Goal: Transaction & Acquisition: Obtain resource

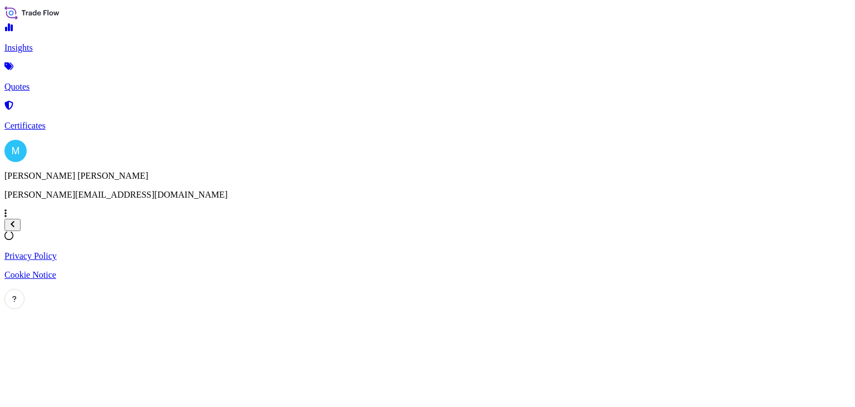
select select "2025"
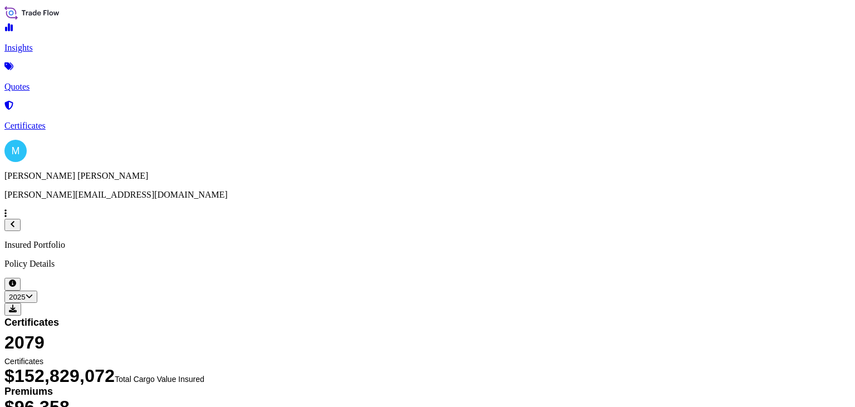
click at [63, 80] on link "Quotes" at bounding box center [427, 77] width 846 height 29
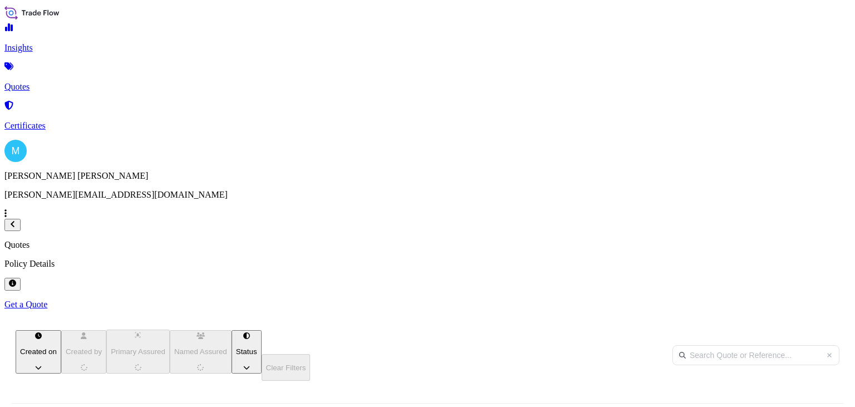
scroll to position [199, 677]
click at [804, 300] on p "Get a Quote" at bounding box center [427, 305] width 846 height 10
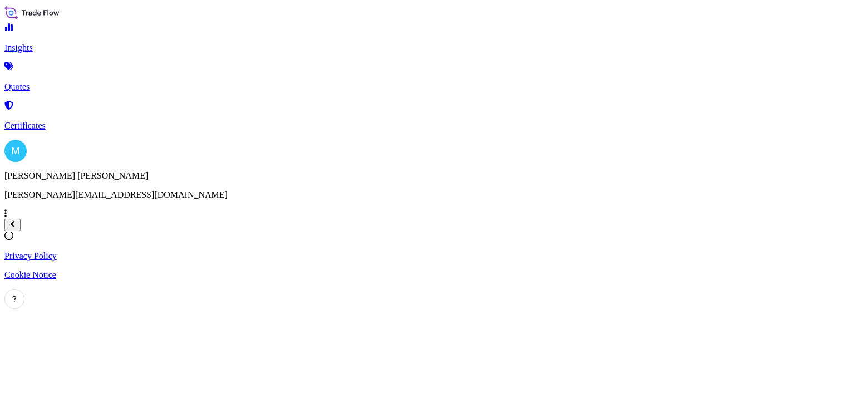
select select "Sea"
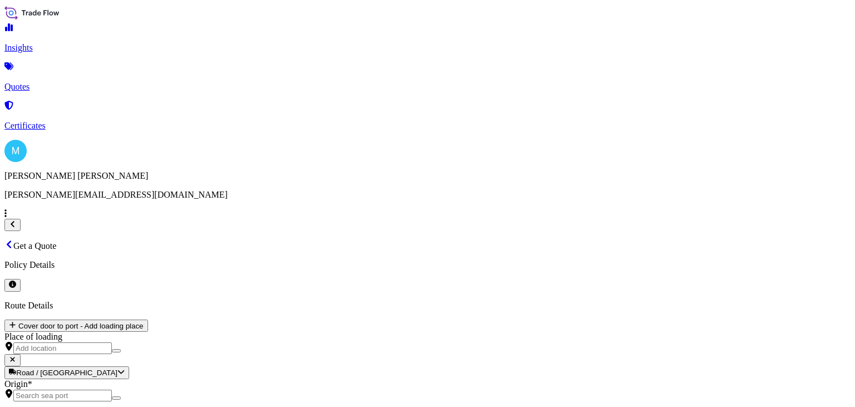
scroll to position [18, 0]
click at [217, 379] on div "Origin *" at bounding box center [427, 390] width 846 height 22
click at [112, 390] on input "Origin *" at bounding box center [62, 396] width 99 height 12
click at [112, 390] on input "Origin * Please select an origin" at bounding box center [62, 396] width 99 height 12
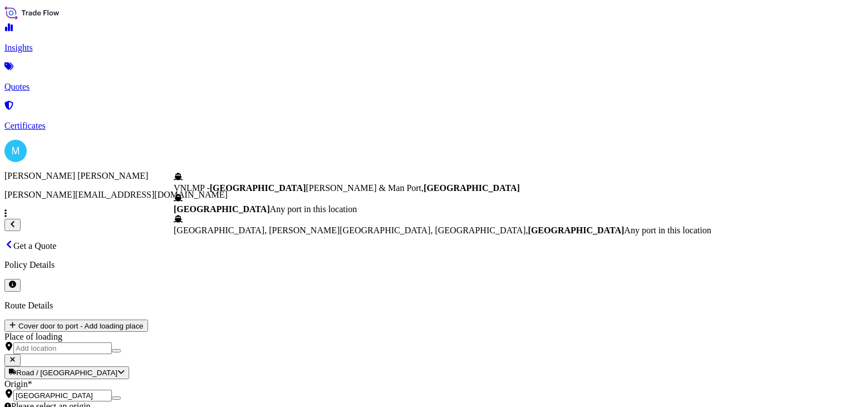
click at [270, 214] on span "Any port in this location" at bounding box center [313, 208] width 87 height 9
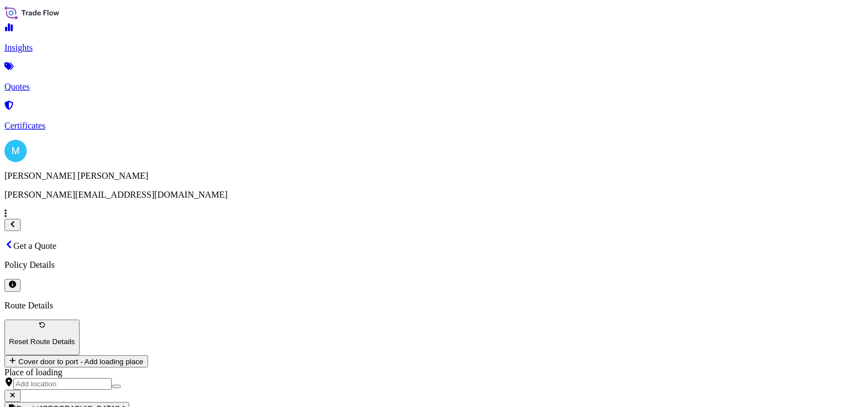
type input "[GEOGRAPHIC_DATA]"
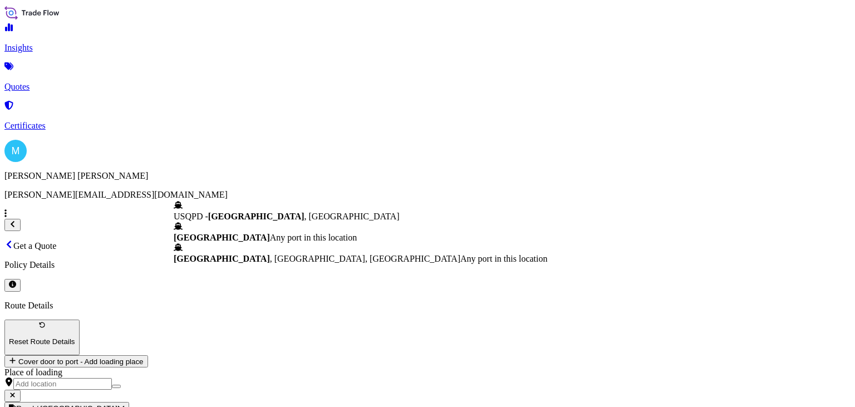
click at [270, 233] on span "Any port in this location" at bounding box center [313, 237] width 87 height 9
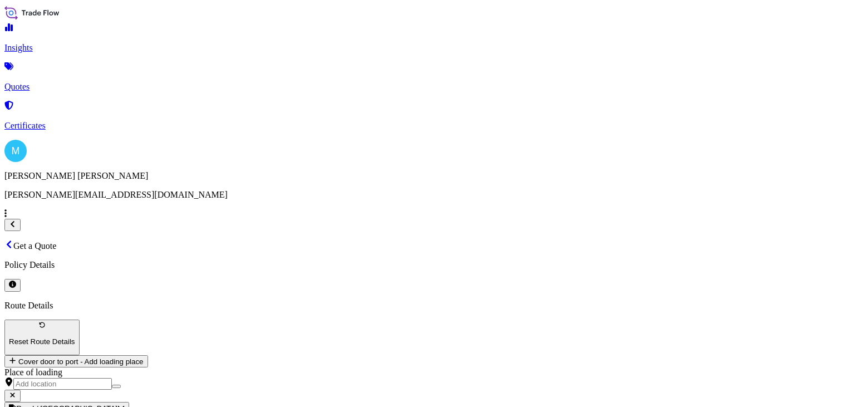
type input "[GEOGRAPHIC_DATA]"
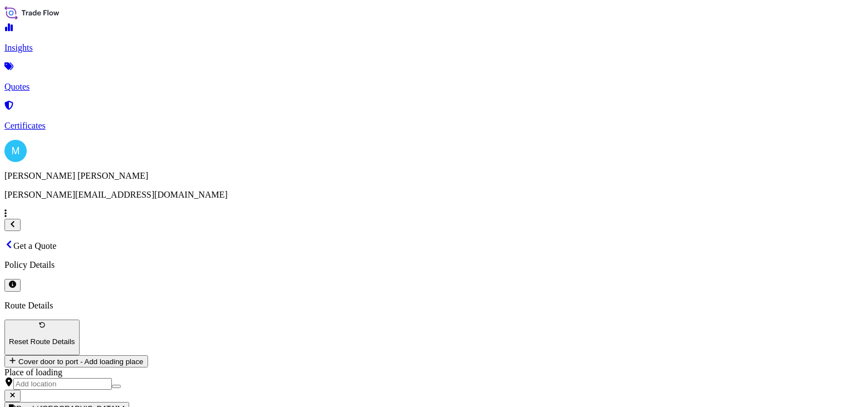
scroll to position [0, 0]
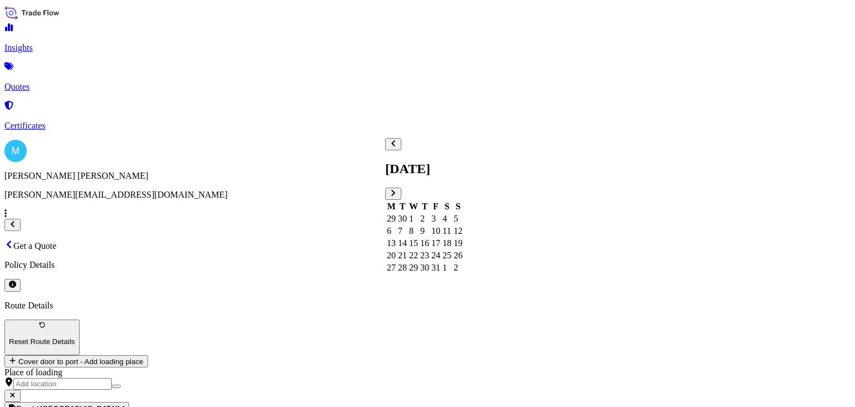
click at [452, 214] on div "4" at bounding box center [447, 219] width 9 height 10
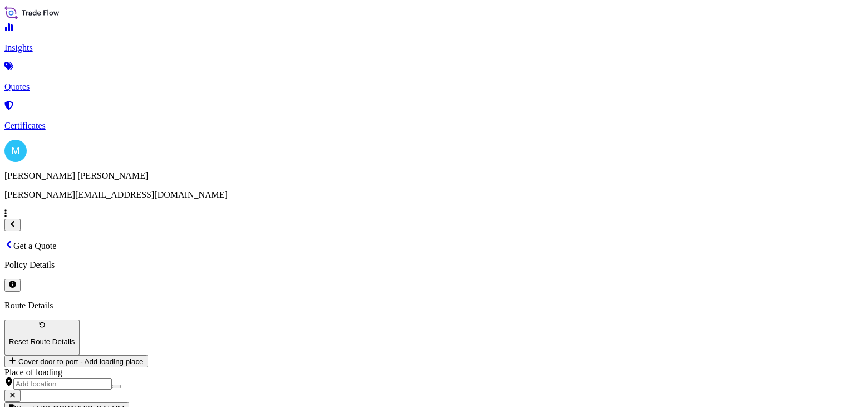
paste textarea "EMCU8877729 EMCQSW6414 40HC 14970.00 KG 70.00 M3 222 [MEDICAL_DATA]"
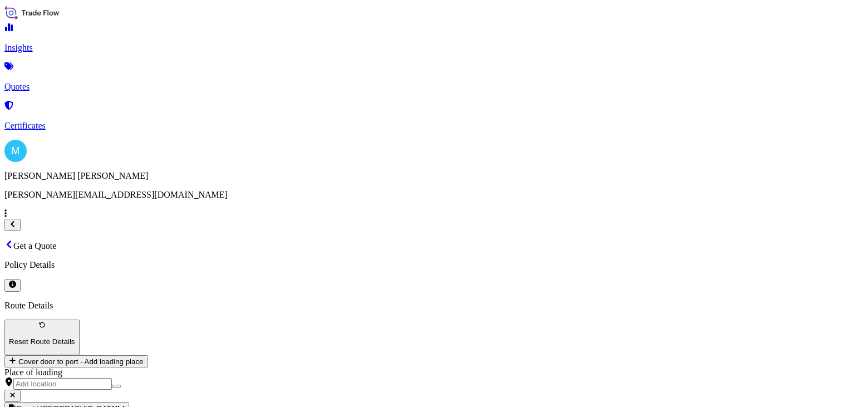
paste textarea "NEW RADIAL TIRES"
type textarea "EMCU8877729 EMCQSW6414 40HC 14970.00 KG 70.00 M3 222 [MEDICAL_DATA] || NEW RADI…"
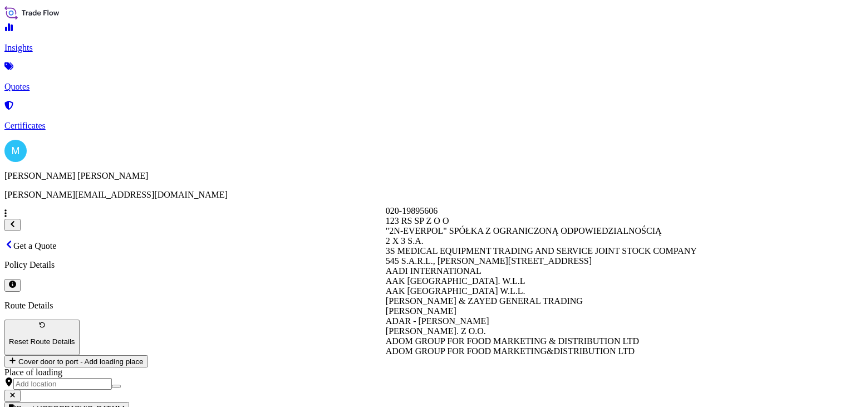
paste input "[PERSON_NAME]"
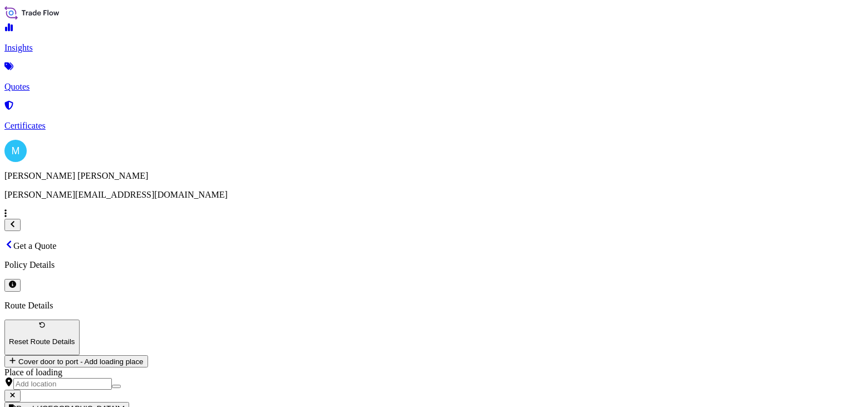
paste input "SERWIS OGUMIENIA FUX"
type input "[PERSON_NAME] OGUMIENIA FUX"
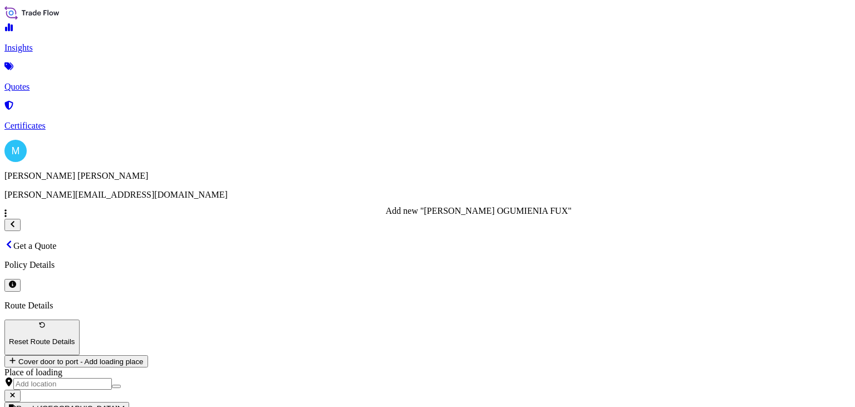
paste input "35000"
type input "3"
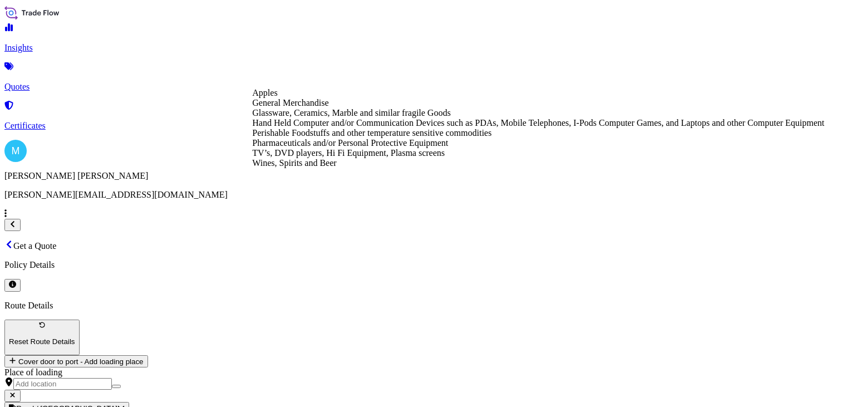
click at [343, 108] on div "General Merchandise" at bounding box center [538, 103] width 572 height 10
type input "General Merchandise"
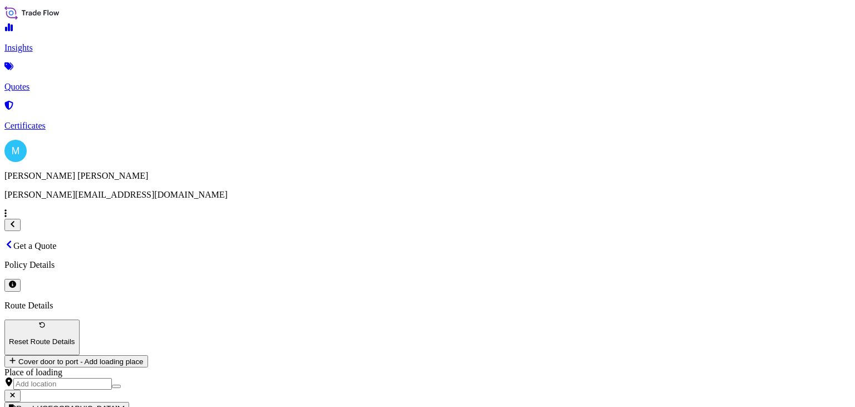
paste input "35000"
type input "3,500,000"
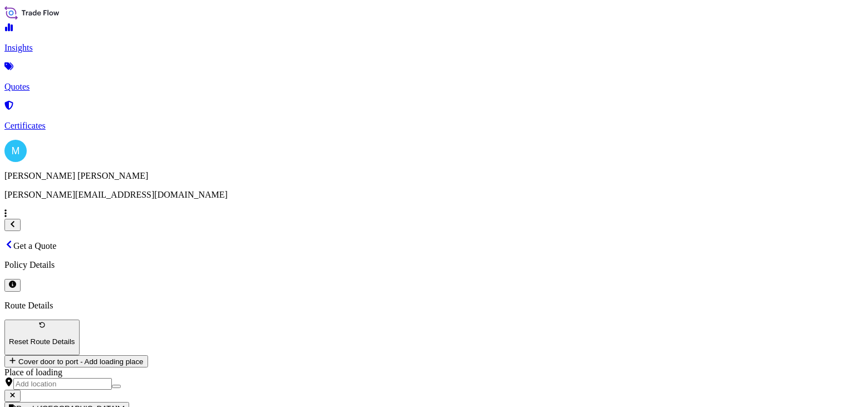
paste input "S02063907"
type input "S02063907"
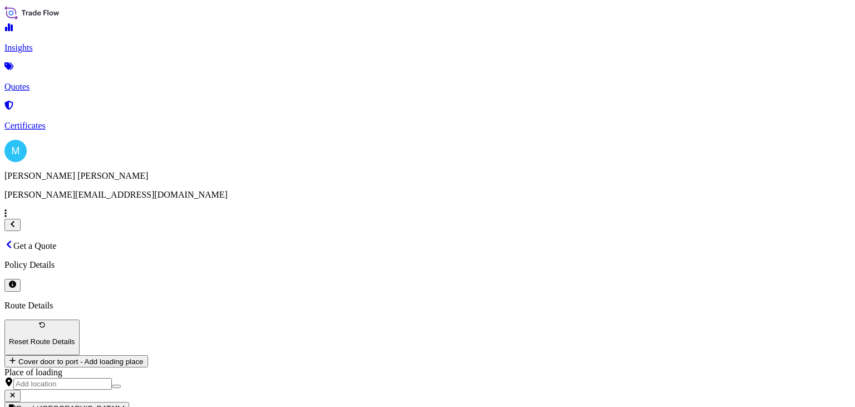
drag, startPoint x: 718, startPoint y: 118, endPoint x: 622, endPoint y: 118, distance: 96.3
type input "3,500,000"
drag, startPoint x: 694, startPoint y: 113, endPoint x: 620, endPoint y: 113, distance: 73.5
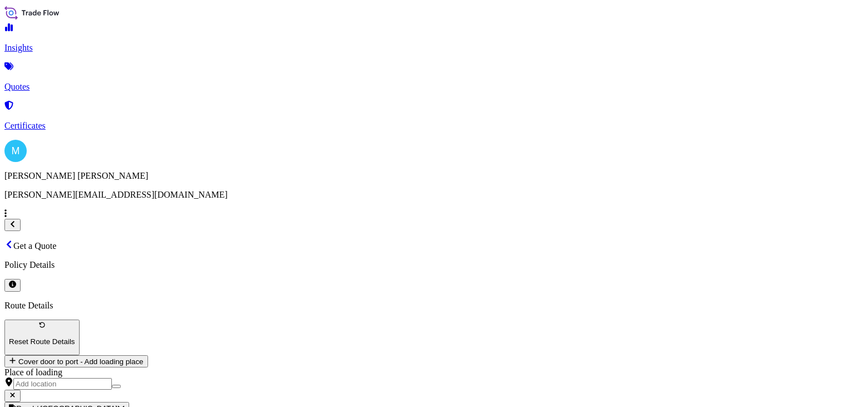
type input "35,000"
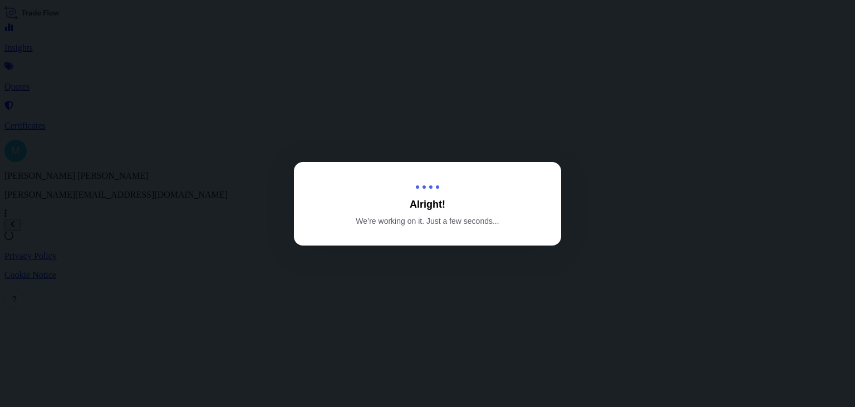
select select "Sea"
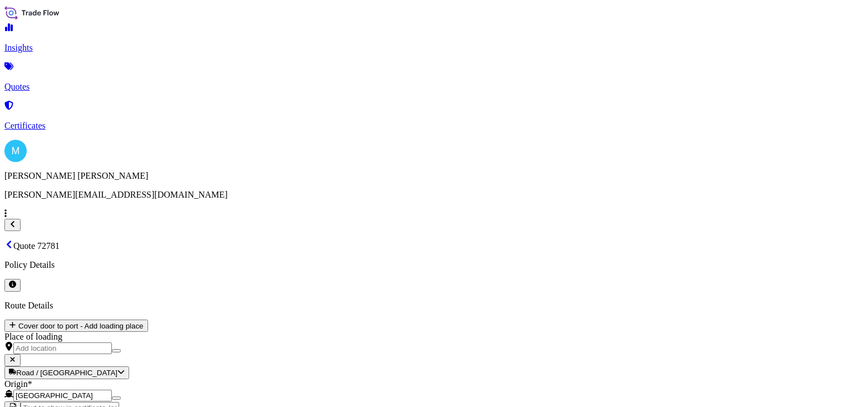
scroll to position [1291, 0]
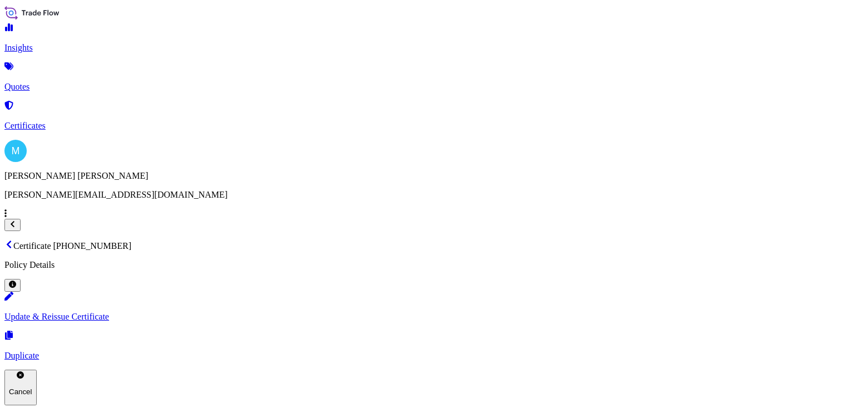
drag, startPoint x: 343, startPoint y: 30, endPoint x: 170, endPoint y: 30, distance: 172.6
click at [170, 240] on div "Certificate [PHONE_NUMBER] Policy Details" at bounding box center [427, 265] width 846 height 51
copy p "Certificate [PHONE_NUMBER]"
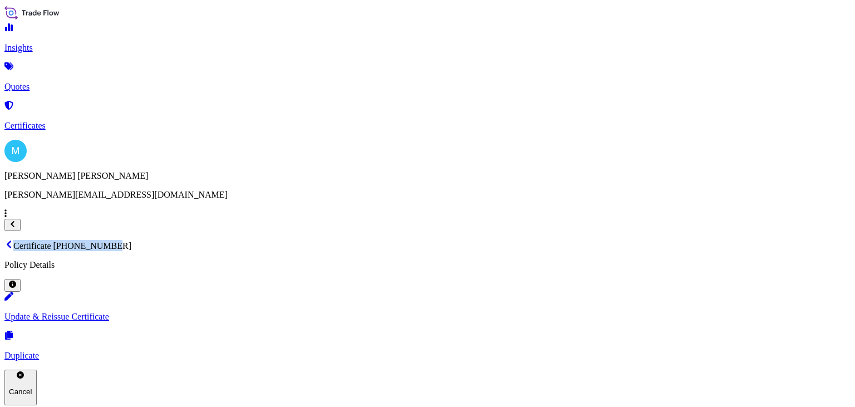
click at [77, 121] on p "Certificates" at bounding box center [427, 126] width 846 height 10
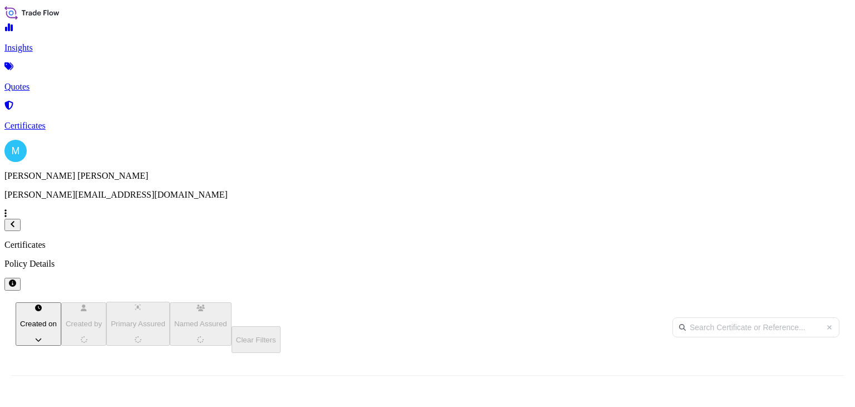
scroll to position [226, 677]
click at [723, 317] on input "text" at bounding box center [756, 327] width 167 height 20
paste input "Certificate [PHONE_NUMBER]"
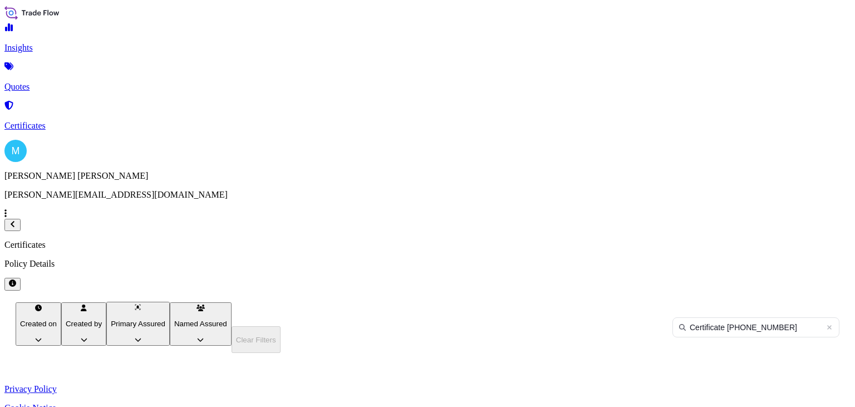
click at [716, 317] on input "Certificate [PHONE_NUMBER]" at bounding box center [756, 327] width 167 height 20
click at [715, 317] on input "Certificate [PHONE_NUMBER]" at bounding box center [756, 327] width 167 height 20
click at [761, 317] on input "[PHONE_NUMBER]" at bounding box center [756, 327] width 167 height 20
type input "[PHONE_NUMBER]"
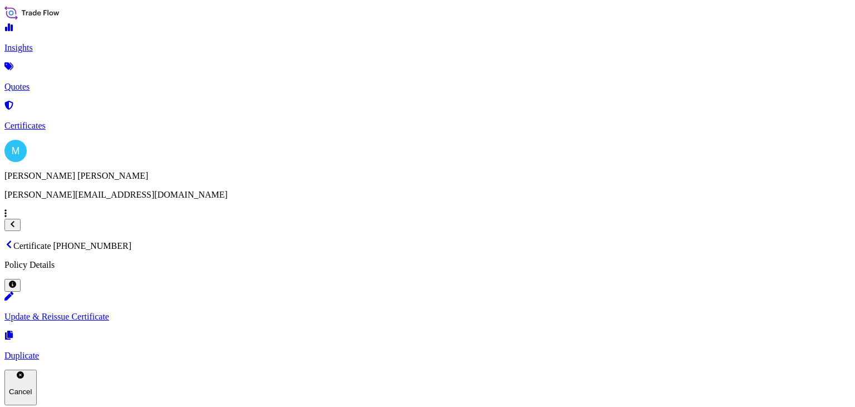
click at [676, 312] on p "Update & Reissue Certificate" at bounding box center [427, 317] width 846 height 10
select select "Sea"
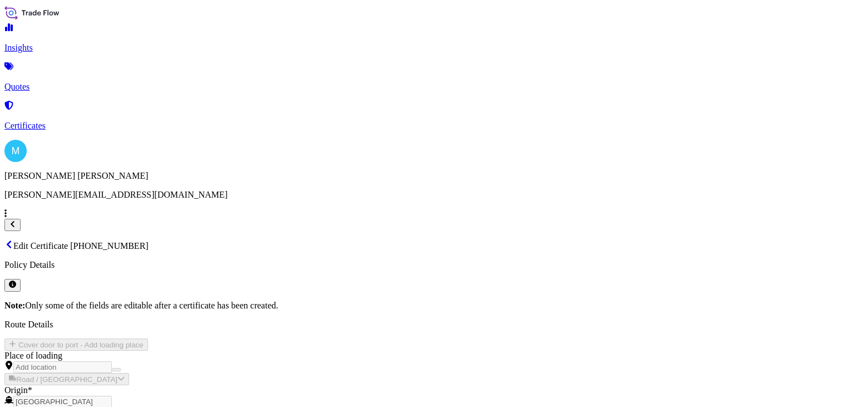
type input "$ USD"
drag, startPoint x: 467, startPoint y: 199, endPoint x: 289, endPoint y: 199, distance: 177.6
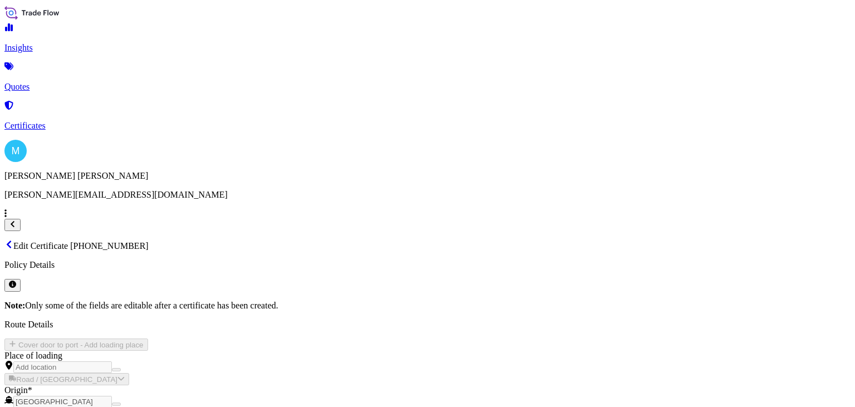
drag, startPoint x: 677, startPoint y: 150, endPoint x: 596, endPoint y: 84, distance: 105.2
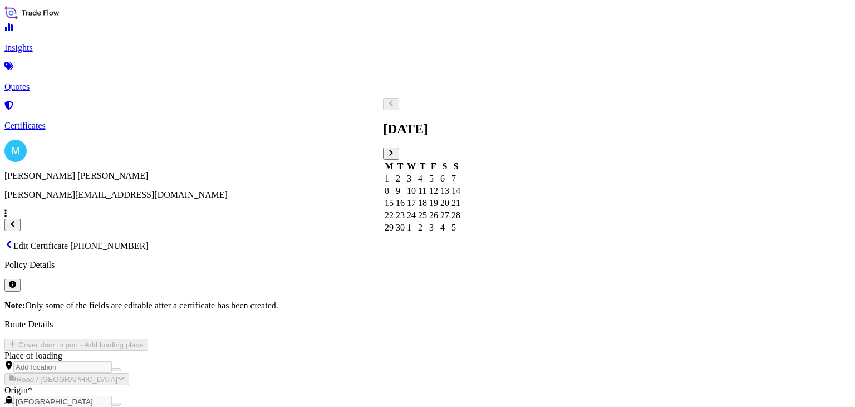
click at [460, 220] on div "28" at bounding box center [456, 215] width 9 height 10
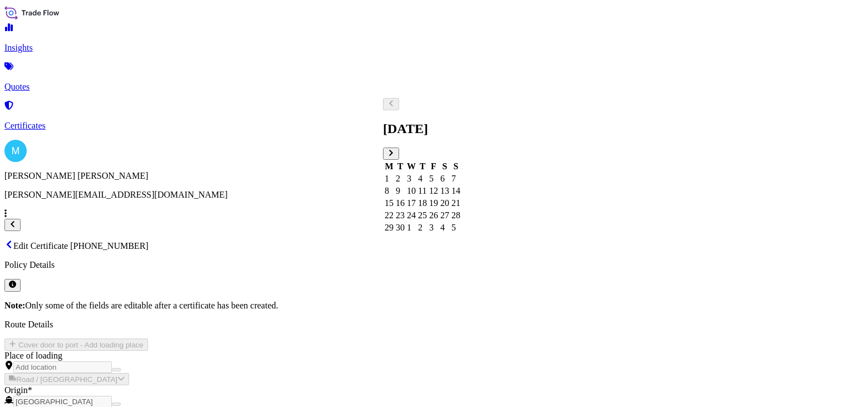
click at [438, 220] on div "26" at bounding box center [433, 215] width 9 height 10
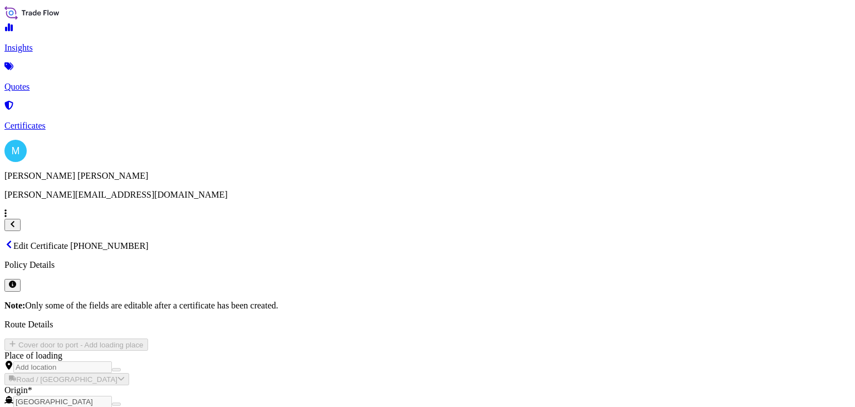
paste input "S02057881"
type input "S02057881"
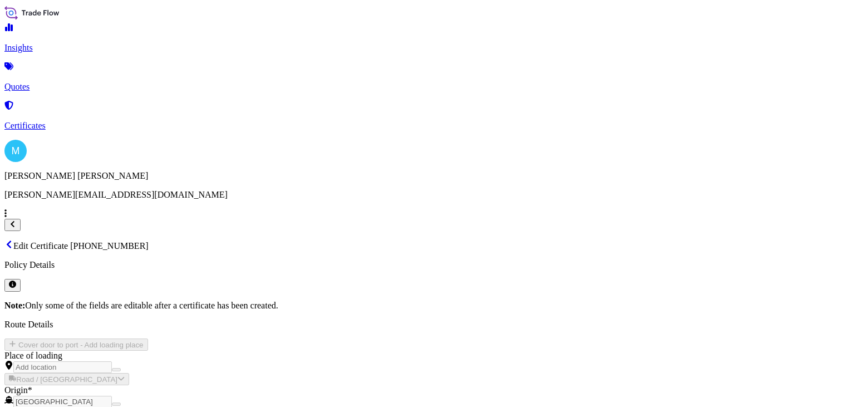
drag, startPoint x: 647, startPoint y: 140, endPoint x: 665, endPoint y: 144, distance: 18.1
paste textarea "EGHU9709598 EMCQUE0774 40HC 16620.00 KG 70.00 M3 232 [MEDICAL_DATA]"
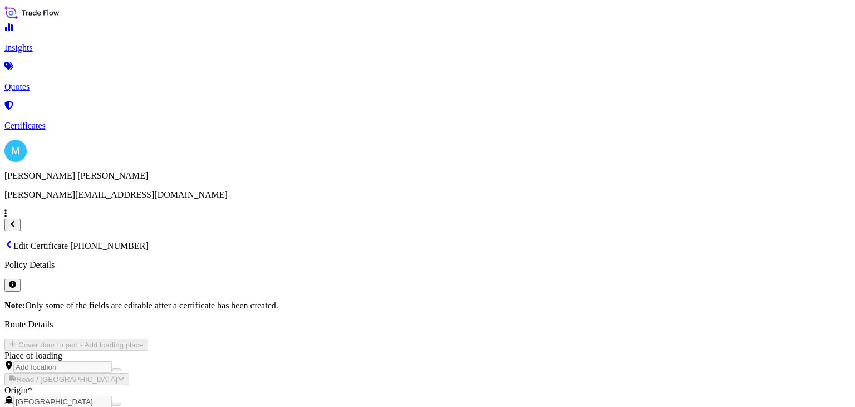
paste textarea "NEW RADIAL TIRES"
type textarea "EGHU9709598 EMCQUE0774 40HC 16620.00 KG 70.00 M3 232 [MEDICAL_DATA] || NEW RADI…"
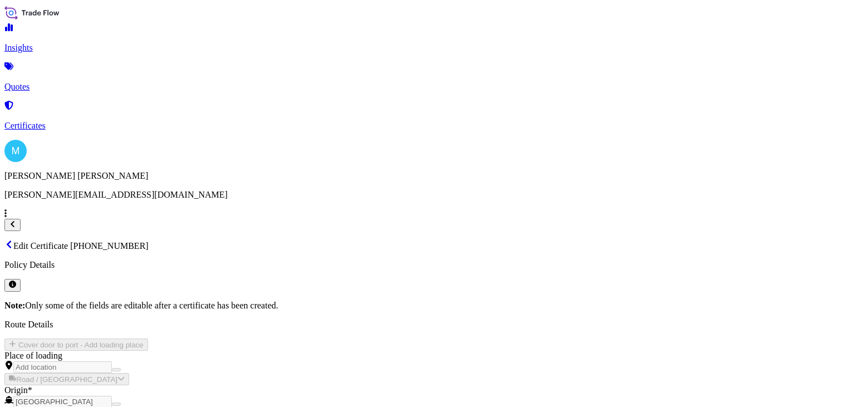
checkbox input "true"
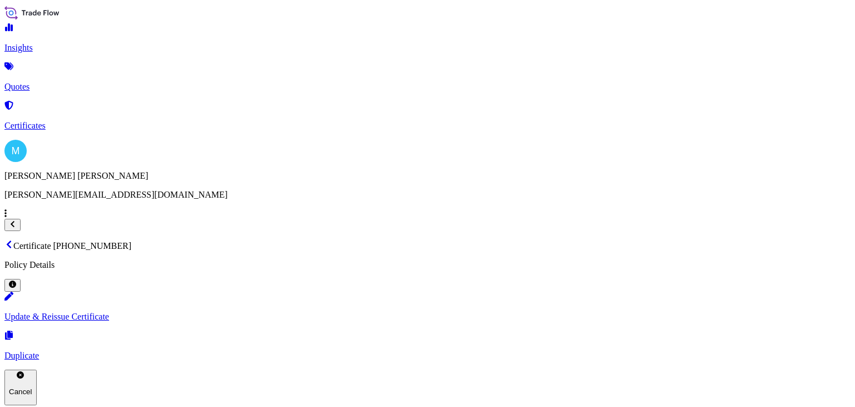
scroll to position [178, 0]
click at [61, 121] on p "Certificates" at bounding box center [427, 126] width 846 height 10
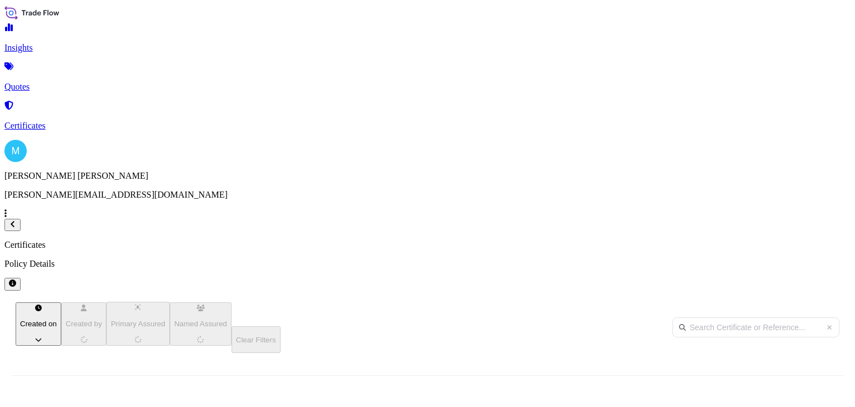
scroll to position [226, 677]
click at [70, 75] on link "Quotes" at bounding box center [427, 77] width 846 height 29
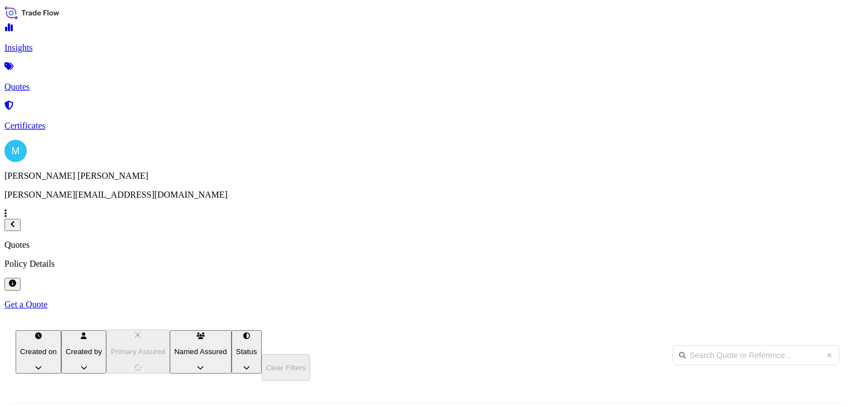
scroll to position [199, 677]
click at [823, 300] on p "Get a Quote" at bounding box center [427, 305] width 846 height 10
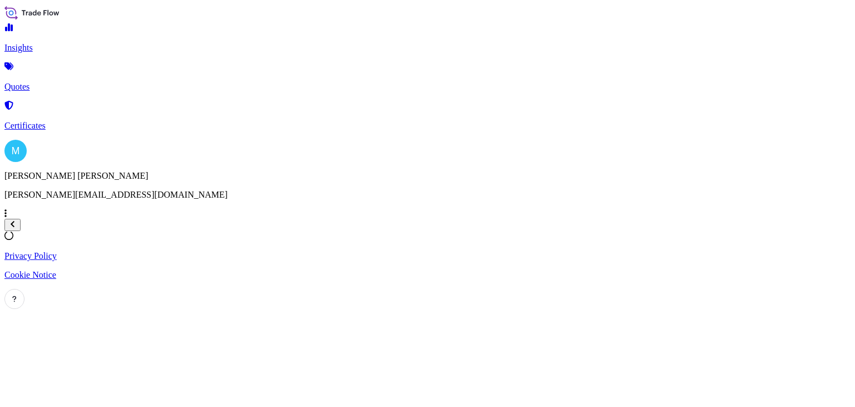
select select "Sea"
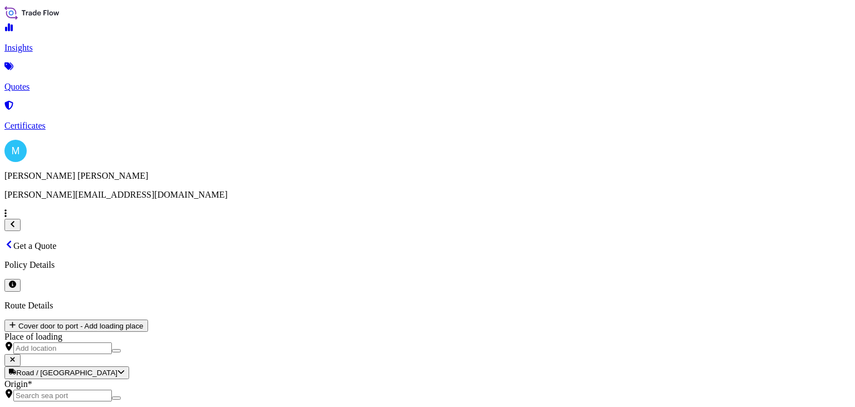
scroll to position [18, 0]
click at [212, 379] on div "Origin *" at bounding box center [427, 390] width 846 height 22
click at [112, 390] on input "Origin *" at bounding box center [62, 396] width 99 height 12
click at [112, 390] on input "Origin * Please select an origin" at bounding box center [62, 396] width 99 height 12
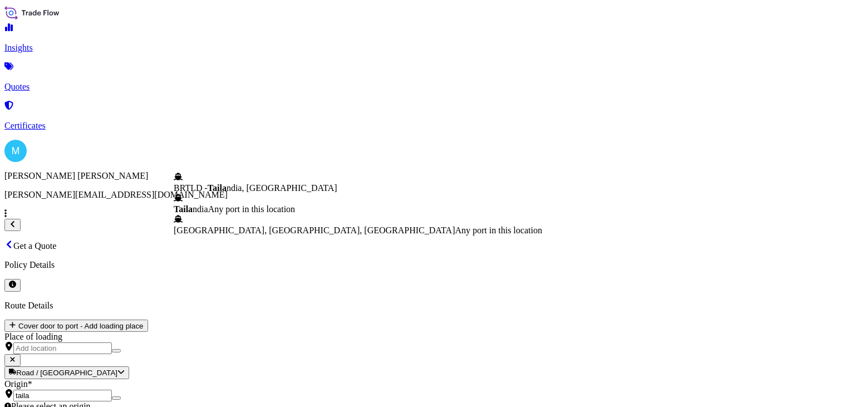
click at [208, 213] on span "Taila ndia" at bounding box center [191, 208] width 35 height 9
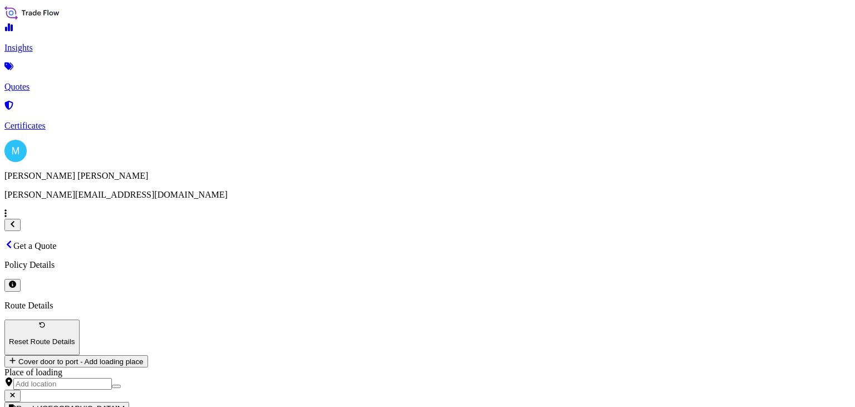
type input "[GEOGRAPHIC_DATA]"
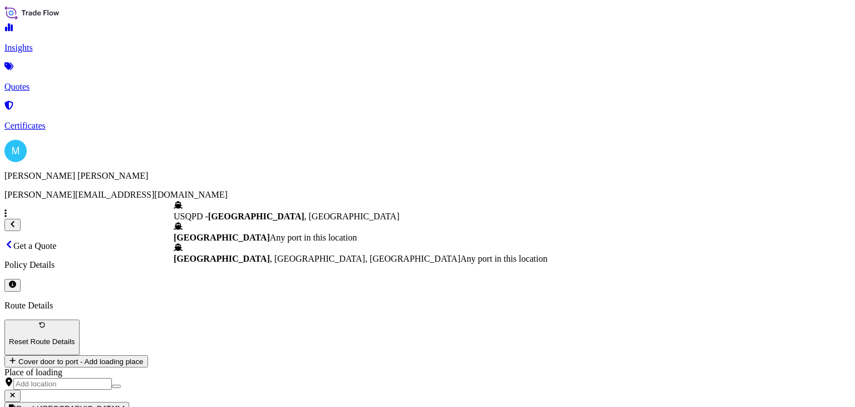
click at [266, 233] on span "[GEOGRAPHIC_DATA]" at bounding box center [222, 237] width 96 height 9
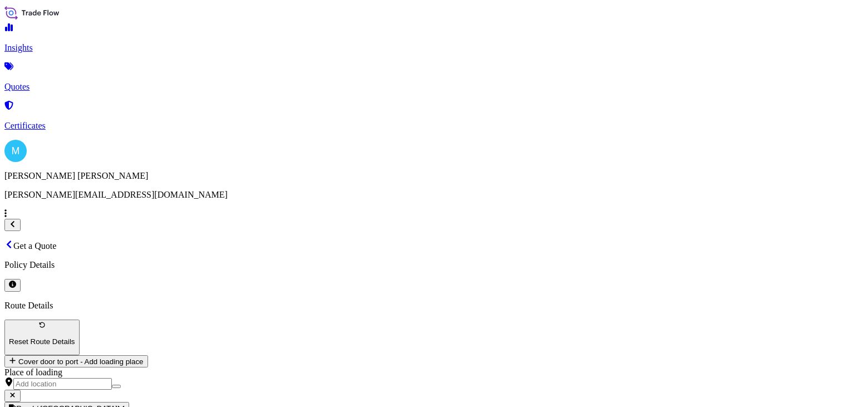
type input "[GEOGRAPHIC_DATA]"
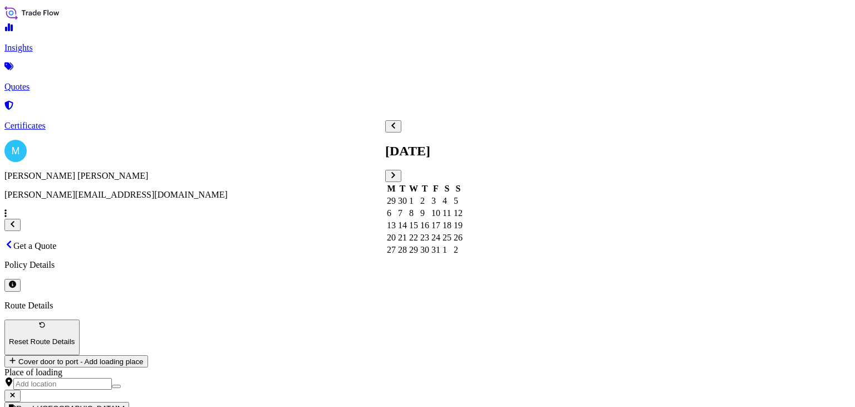
click at [463, 196] on div "5" at bounding box center [458, 201] width 9 height 10
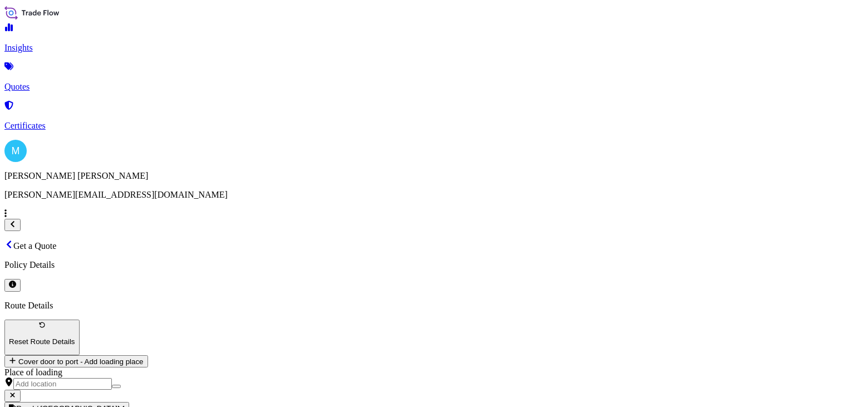
paste textarea "TGBU8565518"
type textarea "TGBU8565518"
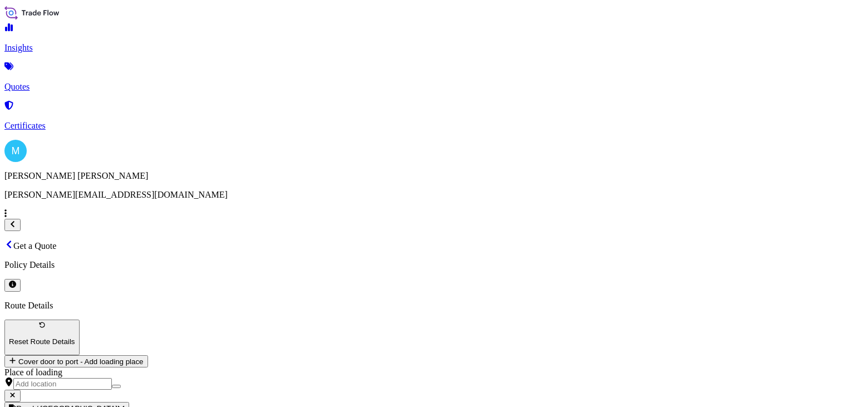
paste input "TGBU8565518"
type input "TGBU8565518"
paste textarea "Wartość: 32 517,50 USD TGBU8565518 Towar: GLOVES, APRON Rozpoczęcie transportu:…"
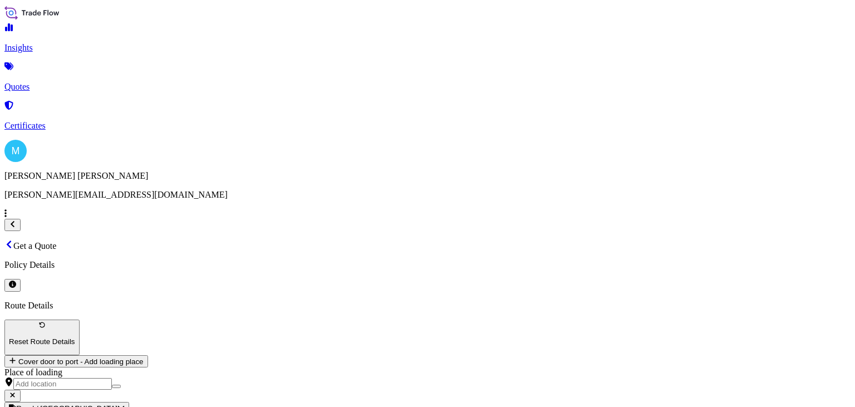
drag, startPoint x: 454, startPoint y: 165, endPoint x: 381, endPoint y: 163, distance: 73.0
type textarea "Wartość: 32 517,50 USD TGBU8565518 Towar: GLOVES, APRON Rozpoczęcie transportu:…"
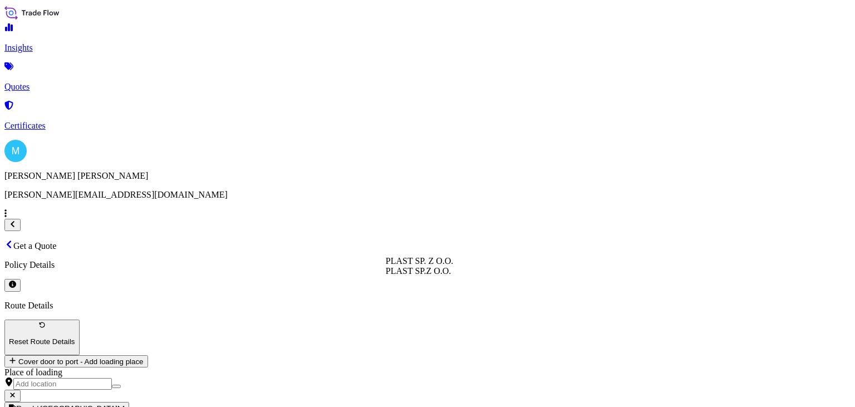
click at [447, 266] on span "PLAST SP. Z O.O." at bounding box center [420, 260] width 68 height 9
type input "PLAST SP. Z O.O."
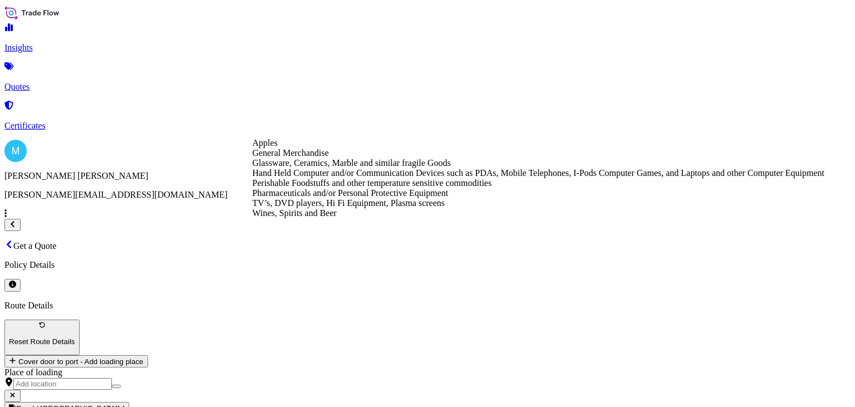
click at [386, 158] on div "General Merchandise" at bounding box center [538, 153] width 572 height 10
type input "General Merchandise"
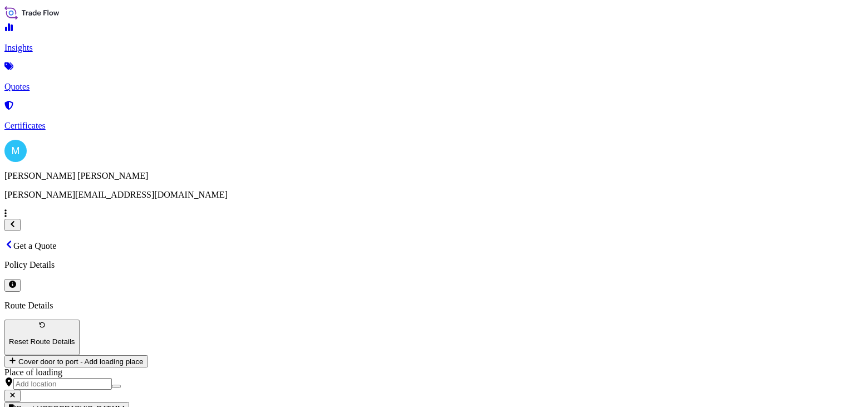
drag, startPoint x: 689, startPoint y: 163, endPoint x: 705, endPoint y: 163, distance: 16.7
paste input "32 517,50"
type input "3,251,750"
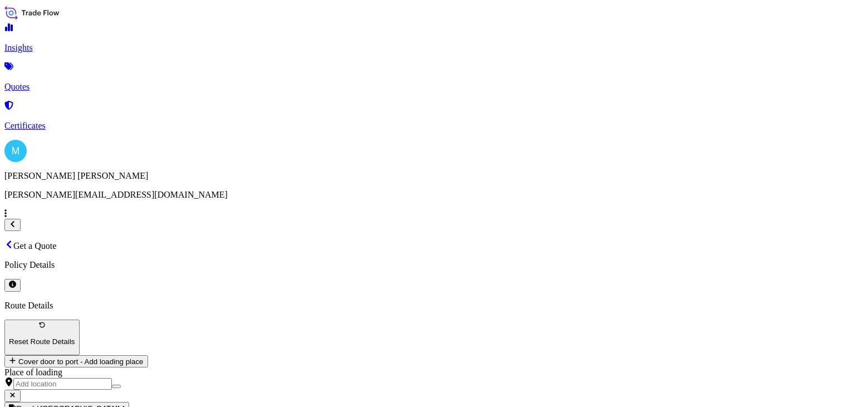
drag, startPoint x: 484, startPoint y: 165, endPoint x: 385, endPoint y: 161, distance: 99.2
drag, startPoint x: 416, startPoint y: 165, endPoint x: 385, endPoint y: 164, distance: 31.2
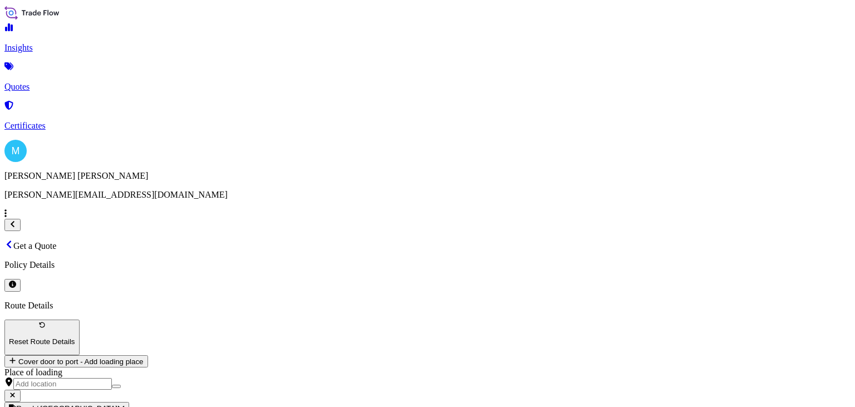
type textarea "TGBU8565518 Towar: GLOVES, APRON Rozpoczęcie transportu: 05/10 [GEOGRAPHIC_DATA…"
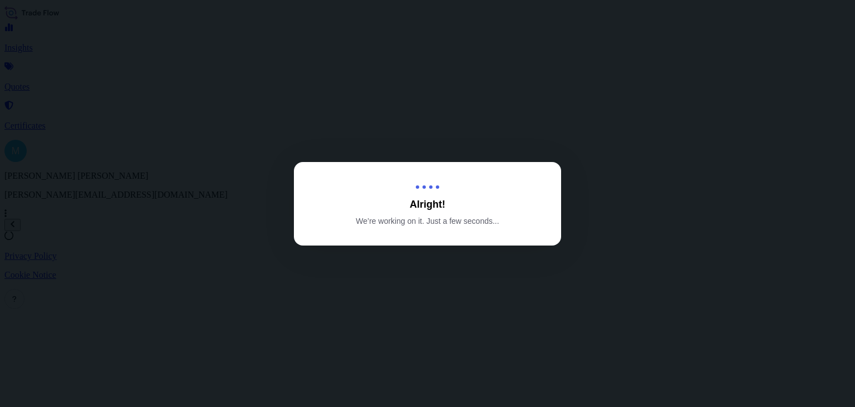
select select "Sea"
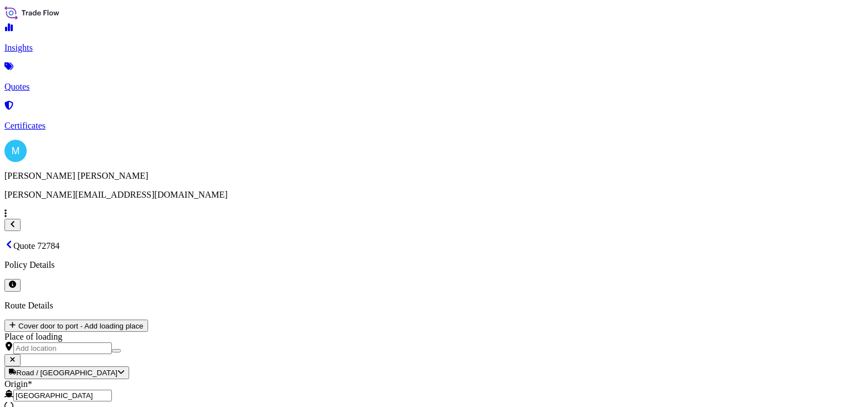
type input "$ USD"
drag, startPoint x: 259, startPoint y: 29, endPoint x: 166, endPoint y: 31, distance: 93.0
click at [166, 240] on p "Quote 72784" at bounding box center [427, 245] width 846 height 11
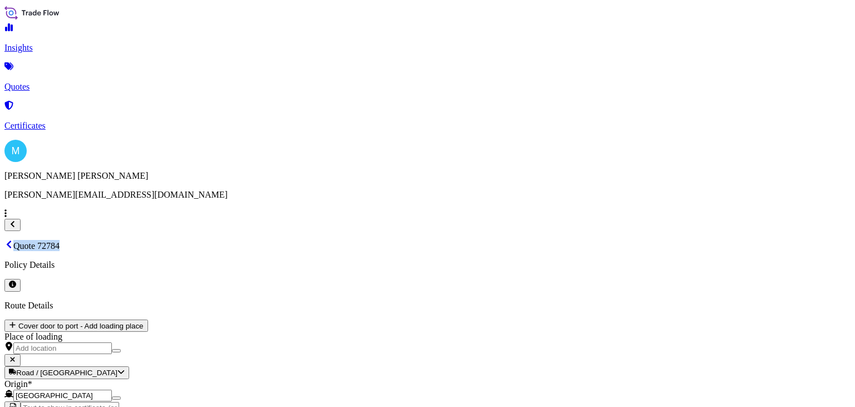
copy p "Quote 72784"
drag, startPoint x: 674, startPoint y: 164, endPoint x: 685, endPoint y: 164, distance: 11.1
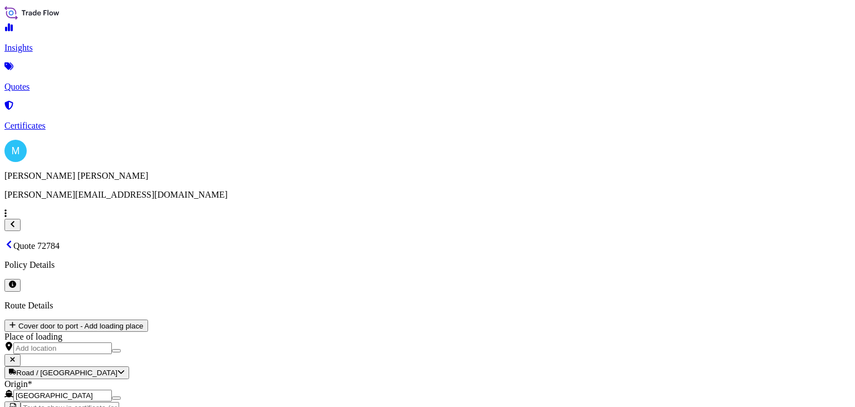
type input "3"
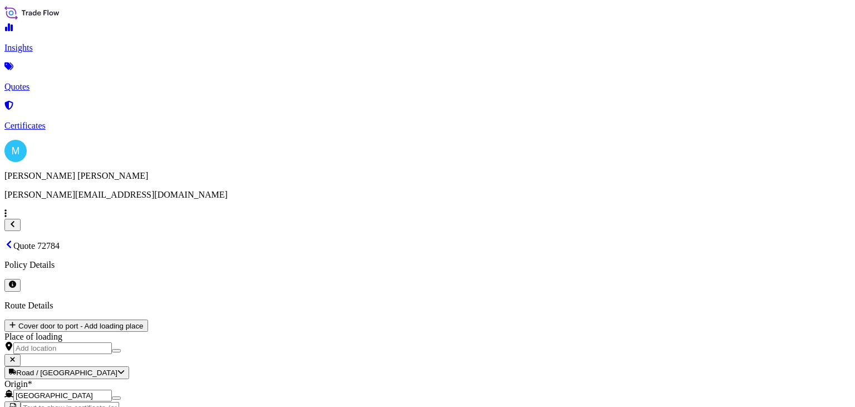
type input "3,251,750"
drag, startPoint x: 723, startPoint y: 161, endPoint x: 642, endPoint y: 163, distance: 80.7
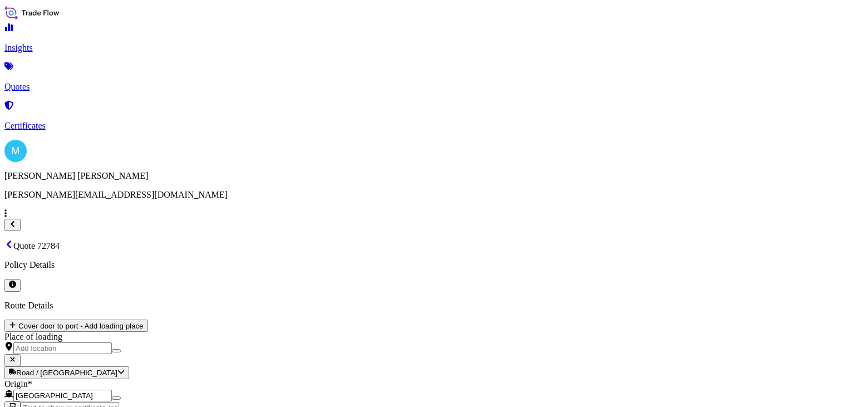
type input "32,517.5"
drag, startPoint x: 699, startPoint y: 164, endPoint x: 653, endPoint y: 164, distance: 46.8
type input "3,251,750"
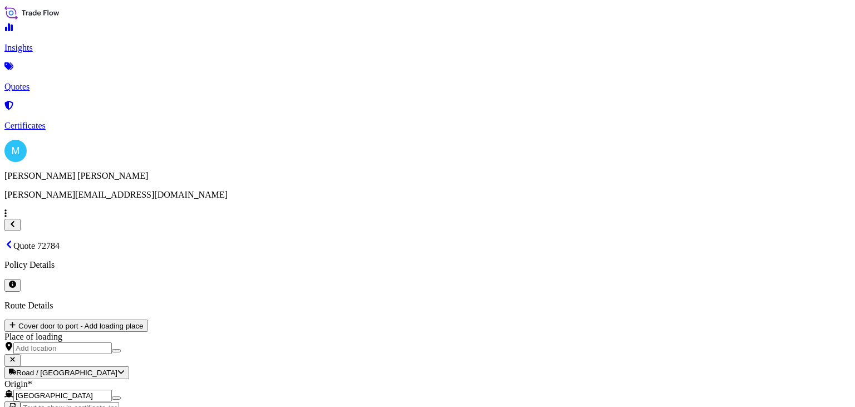
drag, startPoint x: 705, startPoint y: 164, endPoint x: 607, endPoint y: 165, distance: 98.0
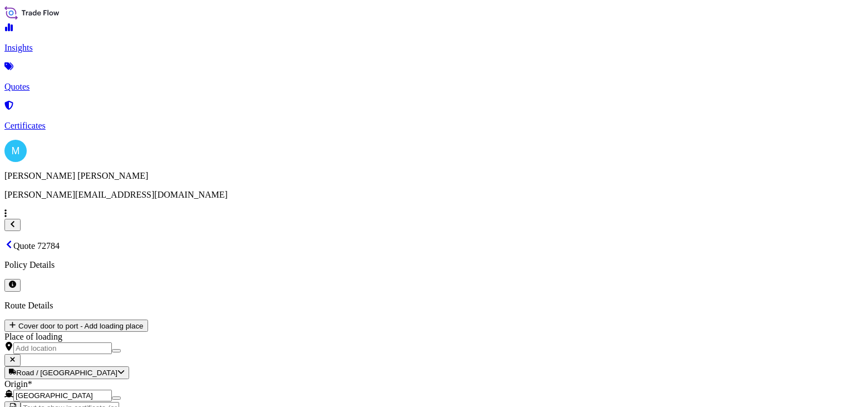
type input "3,251,750"
drag, startPoint x: 709, startPoint y: 170, endPoint x: 642, endPoint y: 162, distance: 67.3
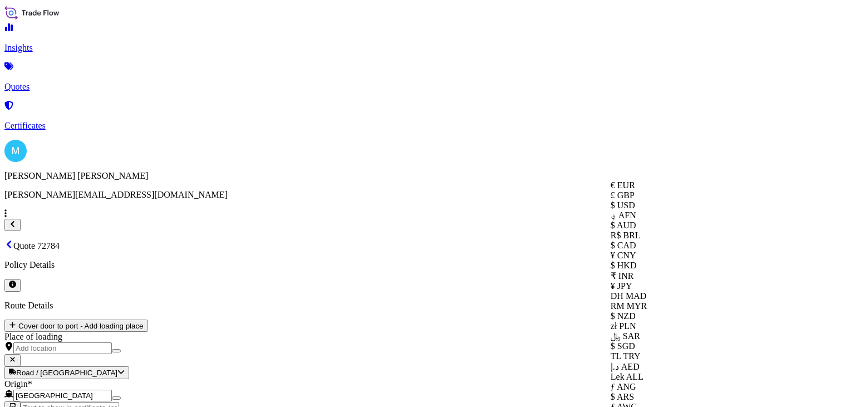
click at [639, 210] on div "$ USD" at bounding box center [646, 205] width 71 height 10
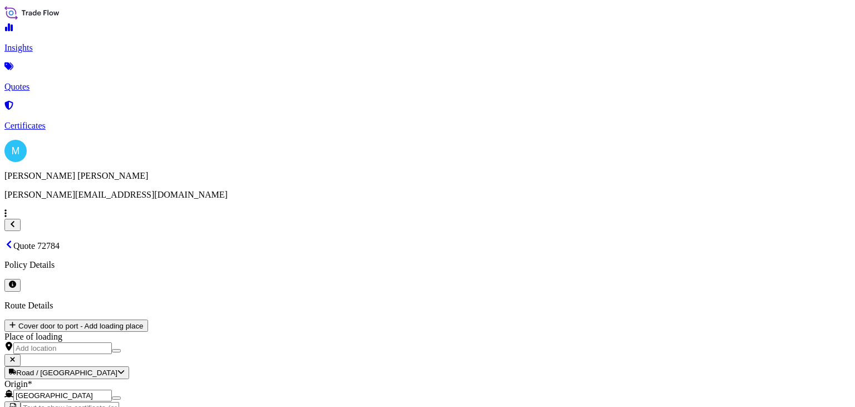
type input "32,517.5"
drag, startPoint x: 713, startPoint y: 166, endPoint x: 649, endPoint y: 166, distance: 63.5
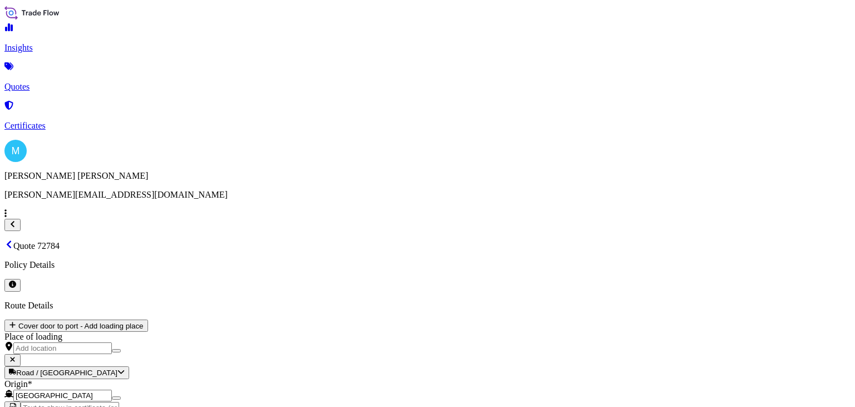
type input "3,251,750"
drag, startPoint x: 700, startPoint y: 169, endPoint x: 651, endPoint y: 167, distance: 49.0
type input "32,517.5"
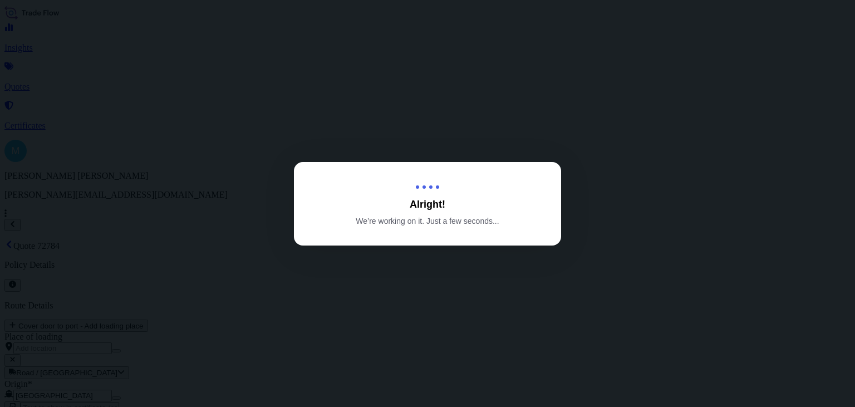
type input "[DATE]"
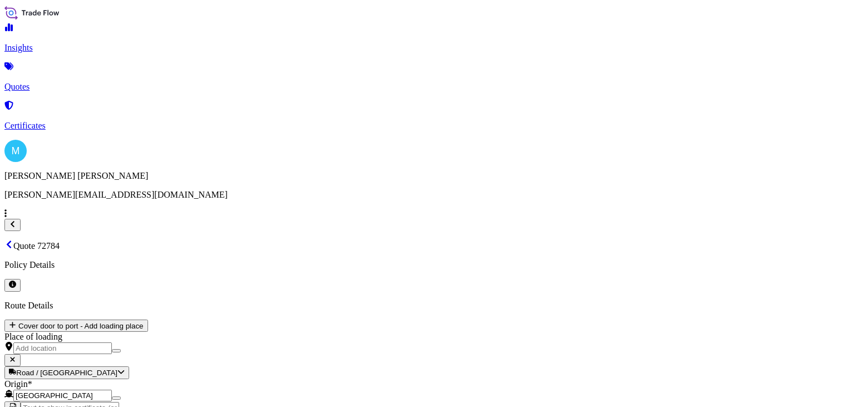
select select "Sea"
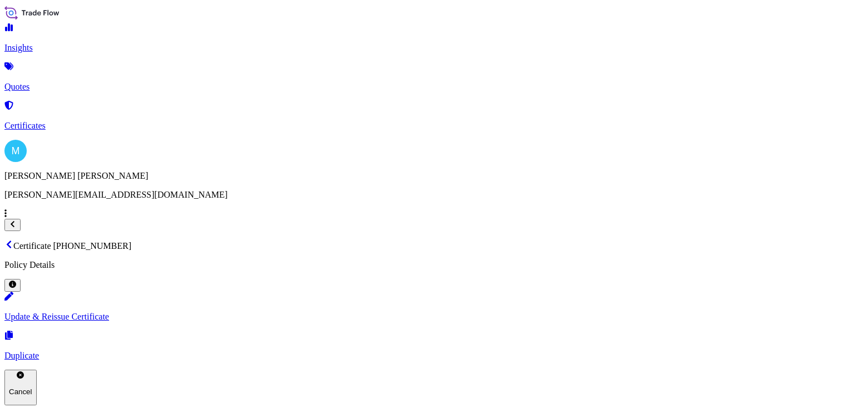
drag, startPoint x: 344, startPoint y: 31, endPoint x: 173, endPoint y: 28, distance: 171.5
click at [173, 240] on div "Certificate [PHONE_NUMBER] Policy Details" at bounding box center [427, 265] width 846 height 51
copy p "Certificate [PHONE_NUMBER]"
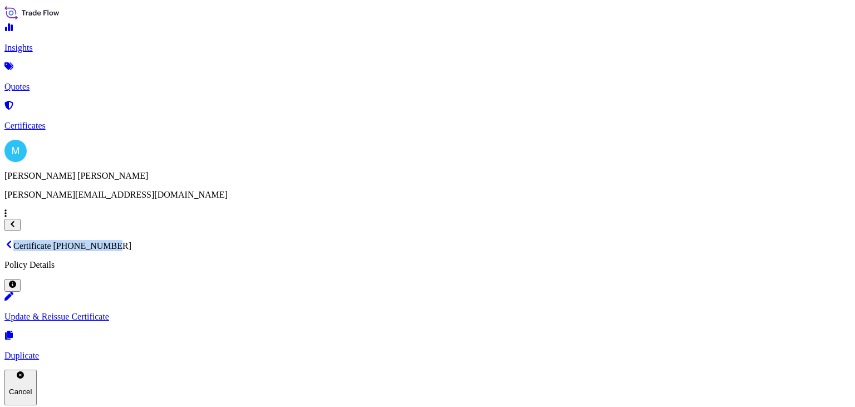
click at [61, 121] on p "Certificates" at bounding box center [427, 126] width 846 height 10
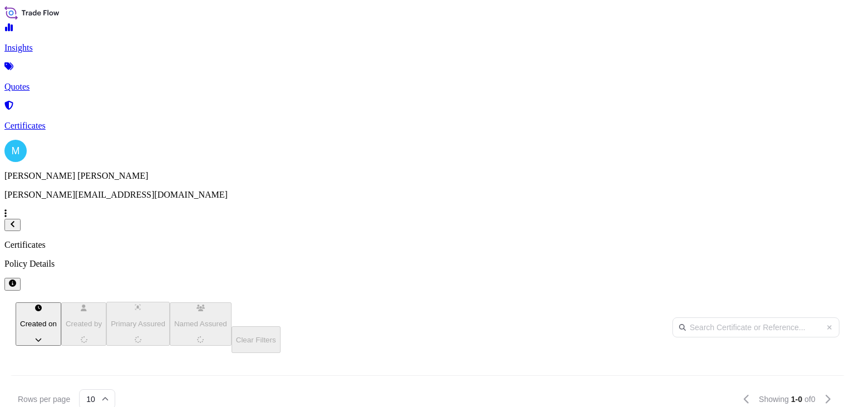
scroll to position [226, 677]
click at [58, 82] on p "Quotes" at bounding box center [427, 87] width 846 height 10
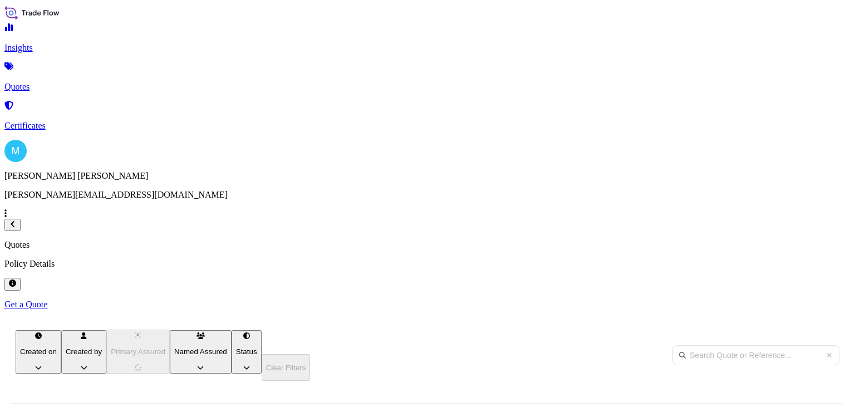
scroll to position [199, 677]
click at [815, 300] on p "Get a Quote" at bounding box center [427, 305] width 846 height 10
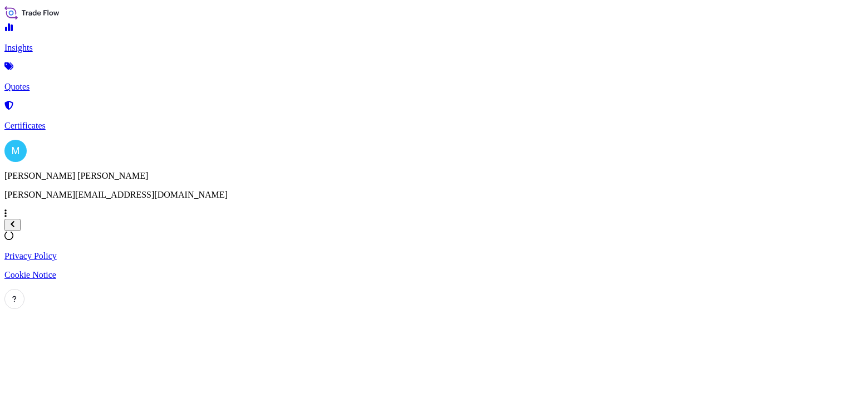
select select "Sea"
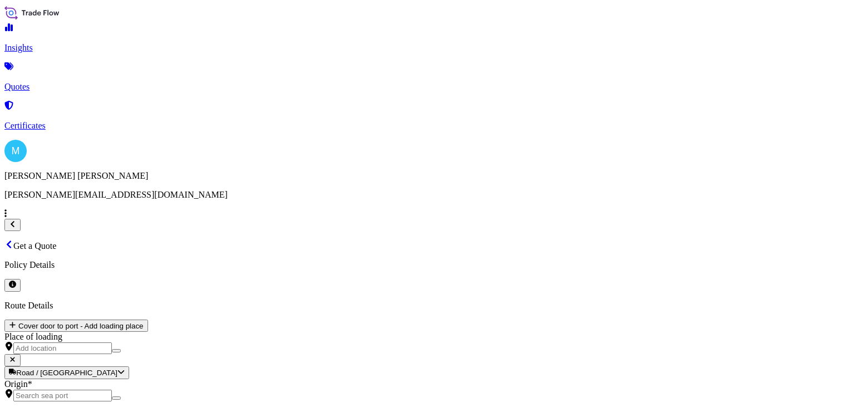
scroll to position [18, 0]
click at [112, 390] on input "Origin *" at bounding box center [62, 396] width 99 height 12
click at [210, 379] on div "Origin *" at bounding box center [427, 390] width 846 height 22
click at [112, 390] on input "Origin *" at bounding box center [62, 396] width 99 height 12
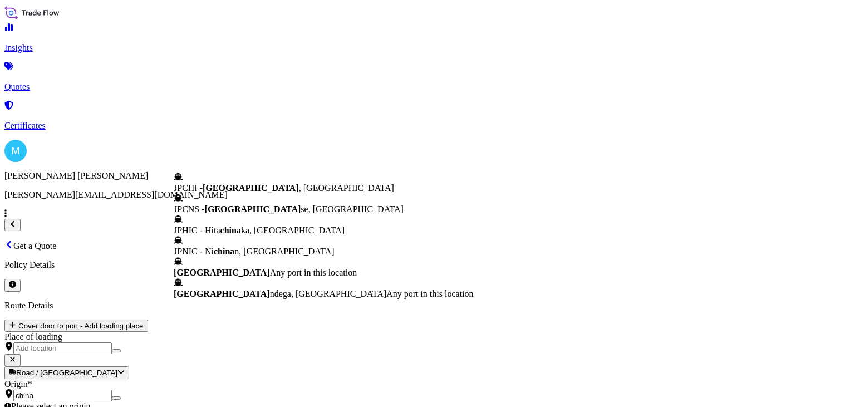
click at [236, 277] on span "[GEOGRAPHIC_DATA]" at bounding box center [222, 272] width 96 height 9
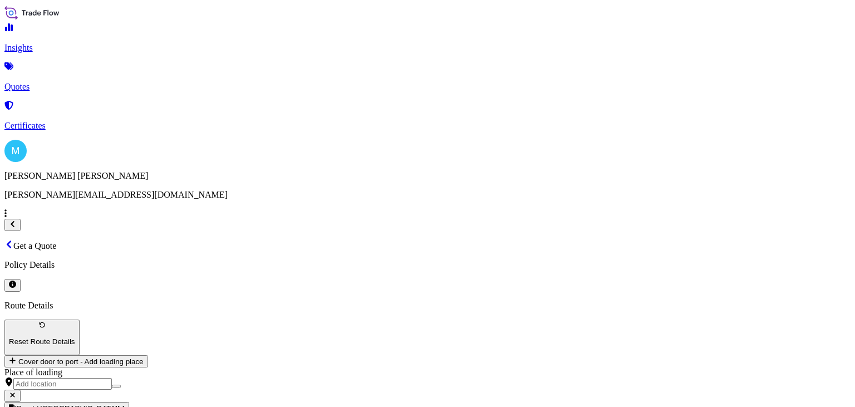
type input "[GEOGRAPHIC_DATA]"
type input "gdansk"
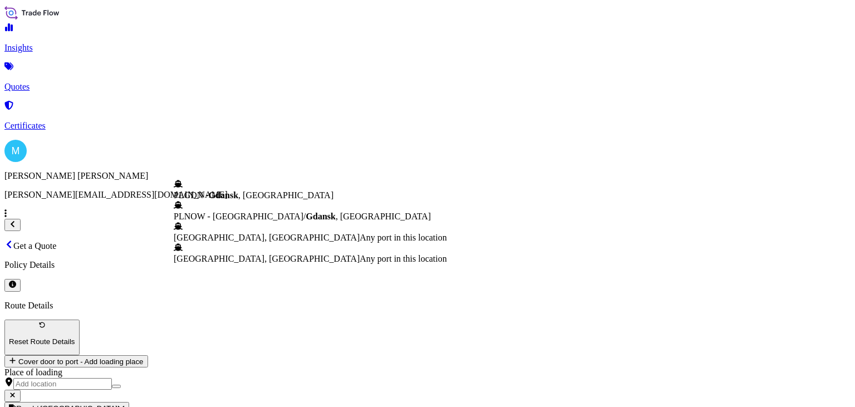
drag, startPoint x: 226, startPoint y: 289, endPoint x: 178, endPoint y: 290, distance: 47.9
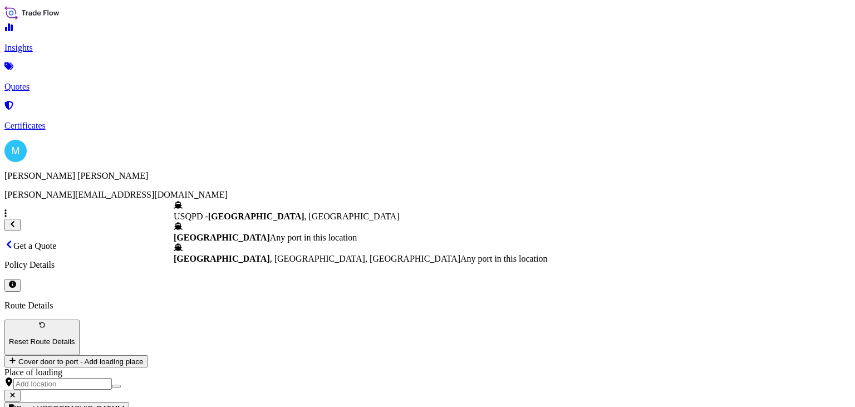
click at [270, 233] on span "Any port in this location" at bounding box center [313, 237] width 87 height 9
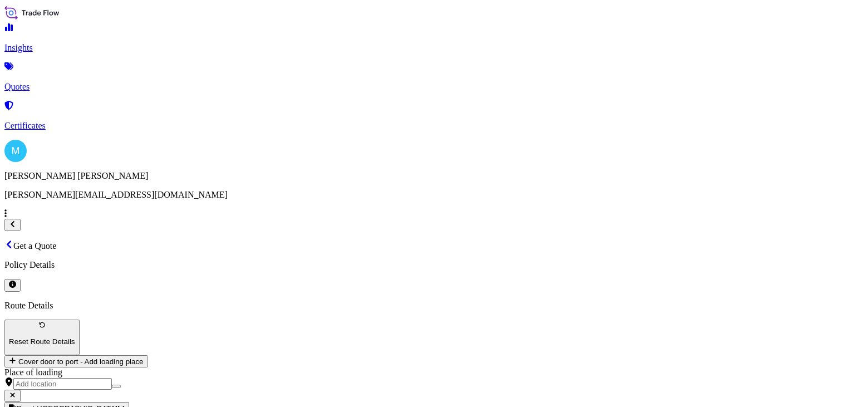
type input "[GEOGRAPHIC_DATA]"
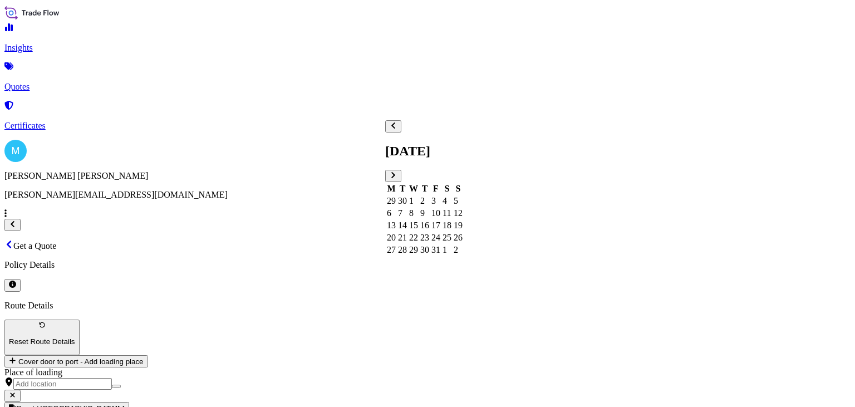
click at [397, 129] on icon "Previous" at bounding box center [393, 125] width 7 height 7
click at [429, 208] on div "11" at bounding box center [424, 213] width 9 height 10
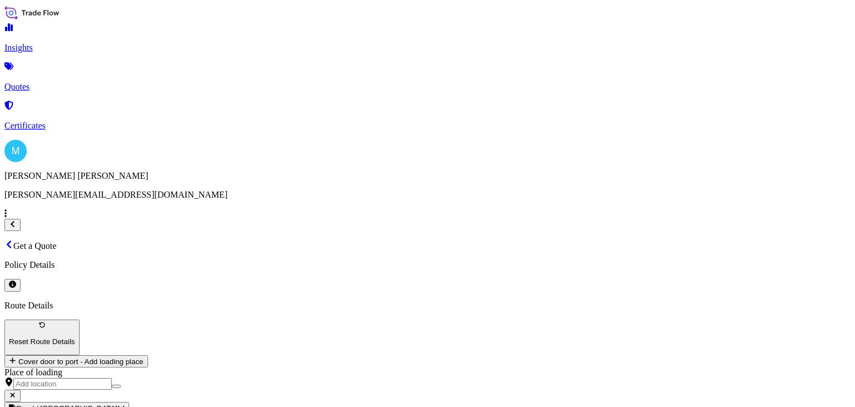
paste textarea "TRHU5707090 OOLJGS1442 40HC 2664.00 KG 7.60 M3 5 PLT"
paste textarea "TIRE REPAIR TOOLS"
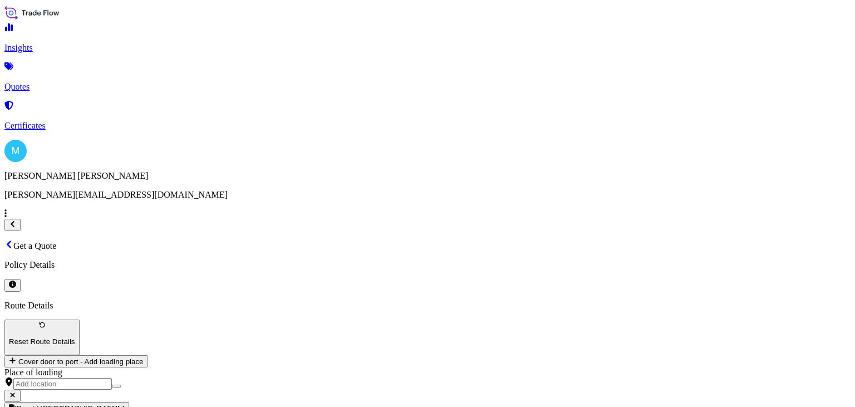
type textarea "TRHU5707090 OOLJGS1442 40HC 2664.00 KG 7.60 M3 5 PLT || TIRE REPAIR TOOLS"
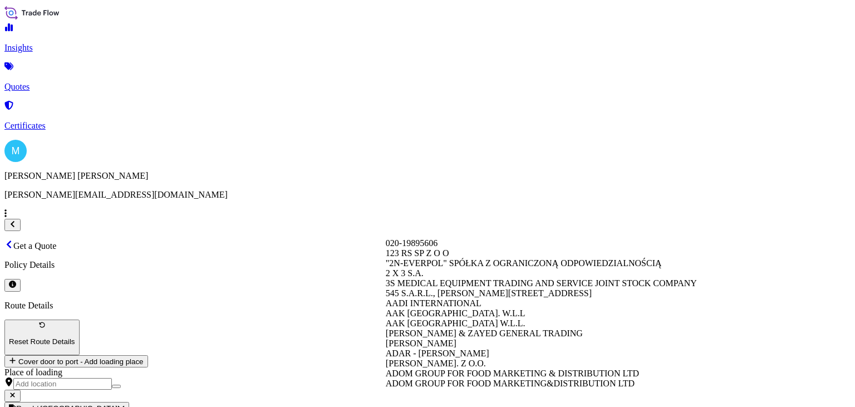
drag, startPoint x: 434, startPoint y: 225, endPoint x: 534, endPoint y: 222, distance: 100.3
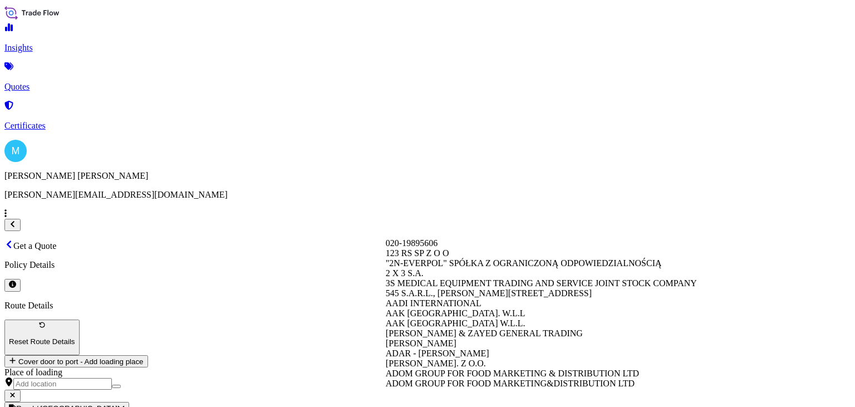
paste input "TIP-TOPOL SP. Z O.O."
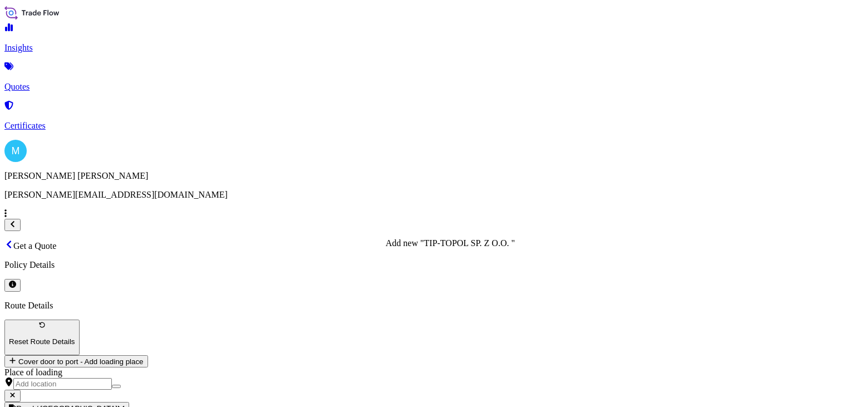
click at [464, 248] on div "Add new "TIP-TOPOL SP. Z O.O. "" at bounding box center [450, 243] width 129 height 10
type input "TIP-TOPOL SP. Z O.O."
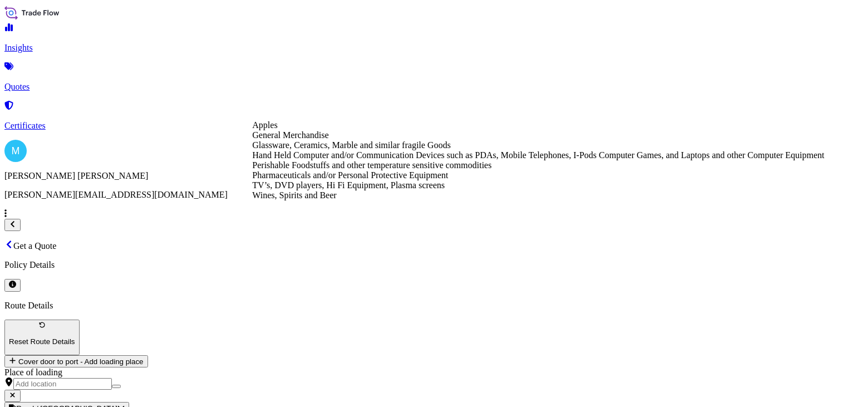
click at [340, 140] on div "General Merchandise" at bounding box center [538, 135] width 572 height 10
type input "General Merchandise"
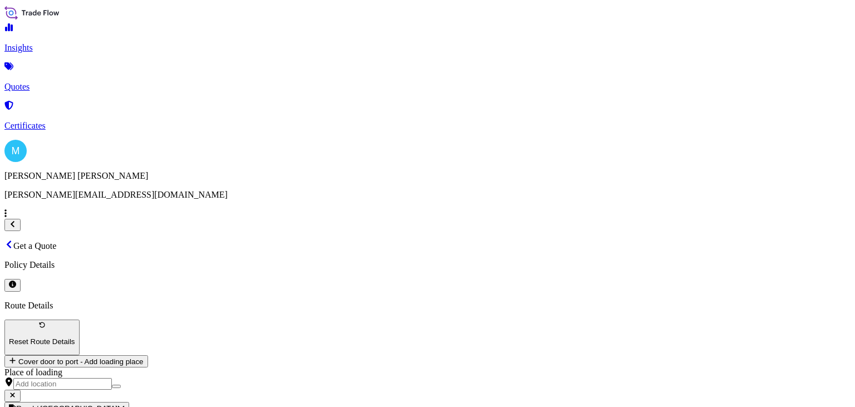
paste input "18395"
type input "18,395"
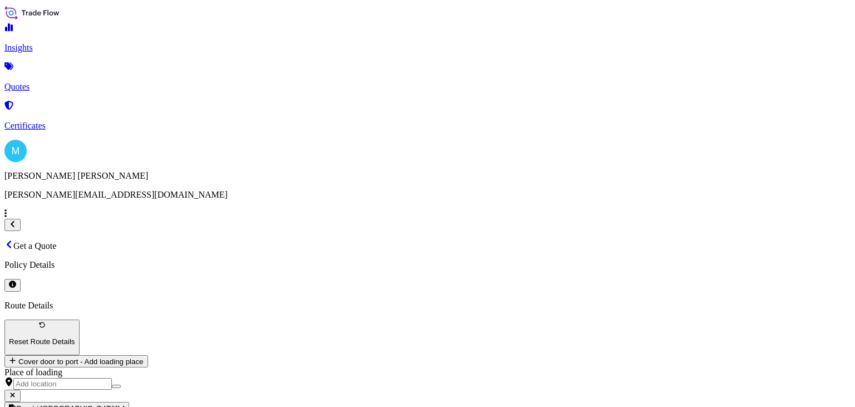
paste input "S02040313"
paste input "LCL16540"
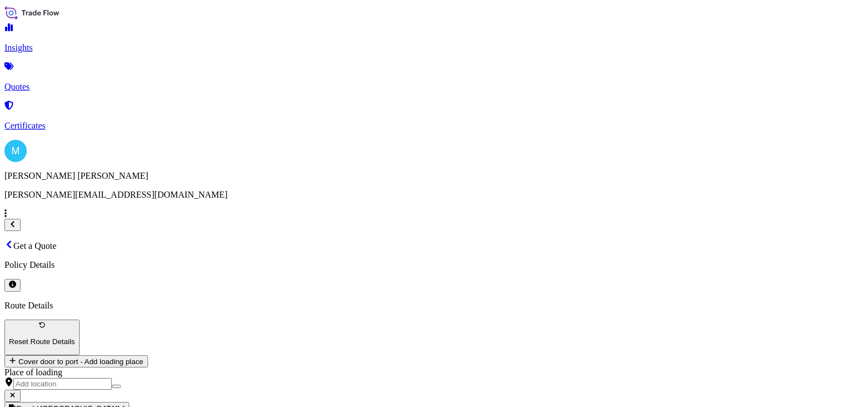
type input "S02040313 || LCL16540"
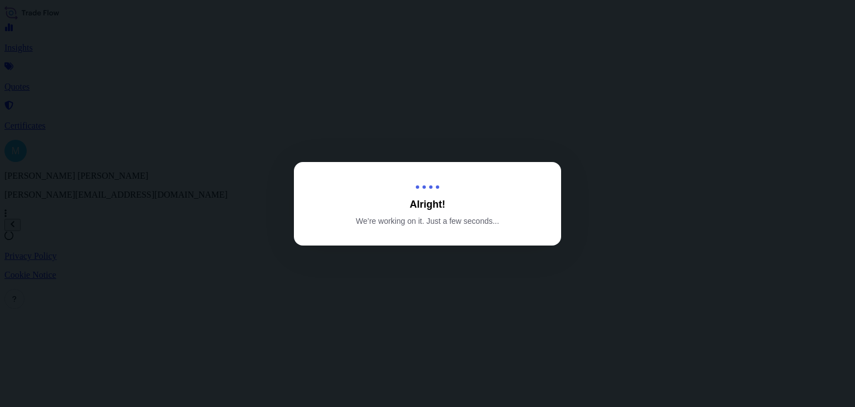
select select "Sea"
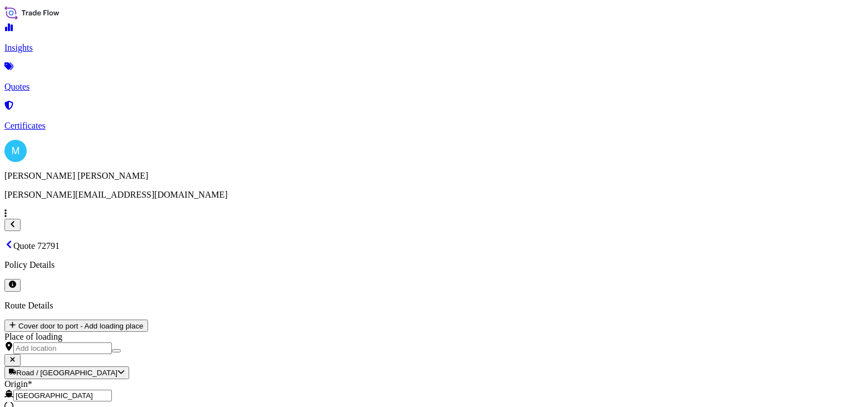
type input "$ USD"
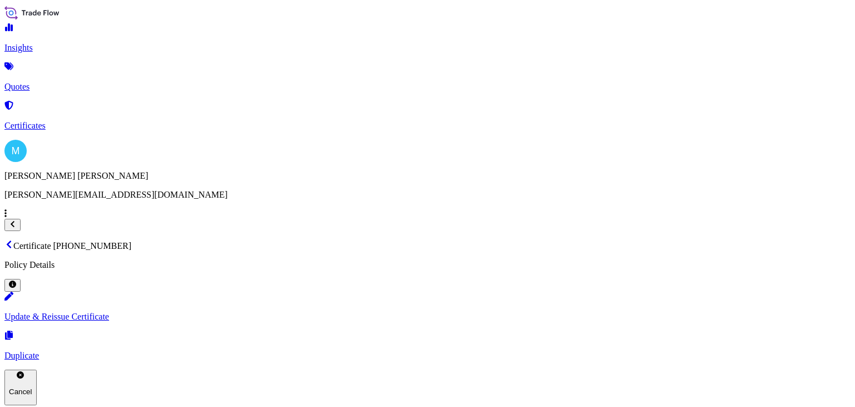
drag, startPoint x: 346, startPoint y: 28, endPoint x: 169, endPoint y: 31, distance: 177.6
click at [157, 240] on div "Certificate [PHONE_NUMBER] Policy Details" at bounding box center [427, 265] width 846 height 51
copy p "Certificate [PHONE_NUMBER]"
click at [101, 131] on div "Insights Quotes Certificates" at bounding box center [427, 77] width 846 height 108
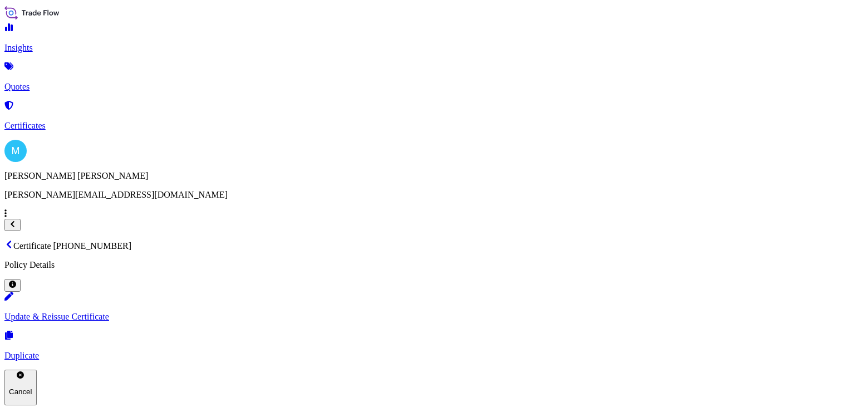
scroll to position [166, 0]
click at [355, 260] on p "Policy Details" at bounding box center [427, 265] width 846 height 10
click at [214, 240] on p "Certificate [PHONE_NUMBER]" at bounding box center [427, 245] width 846 height 11
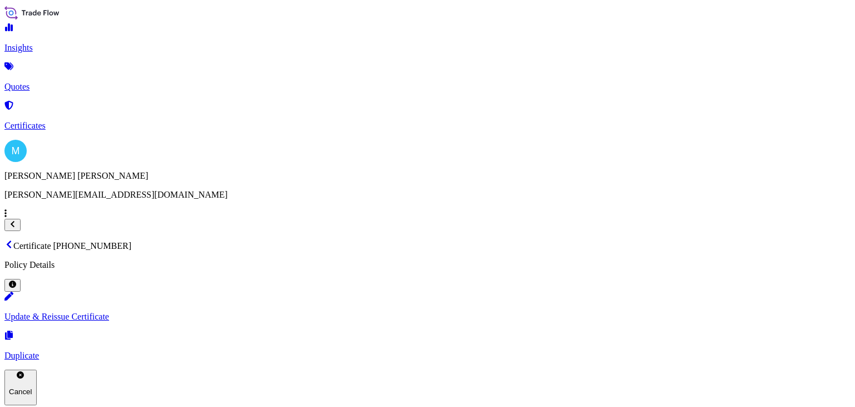
click at [375, 240] on div "Certificate [PHONE_NUMBER] Policy Details Update & Reissue Certificate Duplicat…" at bounding box center [427, 322] width 846 height 165
drag, startPoint x: 344, startPoint y: 30, endPoint x: 158, endPoint y: 30, distance: 186.5
click at [158, 240] on p "Certificate [PHONE_NUMBER]" at bounding box center [427, 245] width 846 height 11
copy p "Certificate [PHONE_NUMBER]"
click at [64, 80] on link "Quotes" at bounding box center [427, 77] width 846 height 29
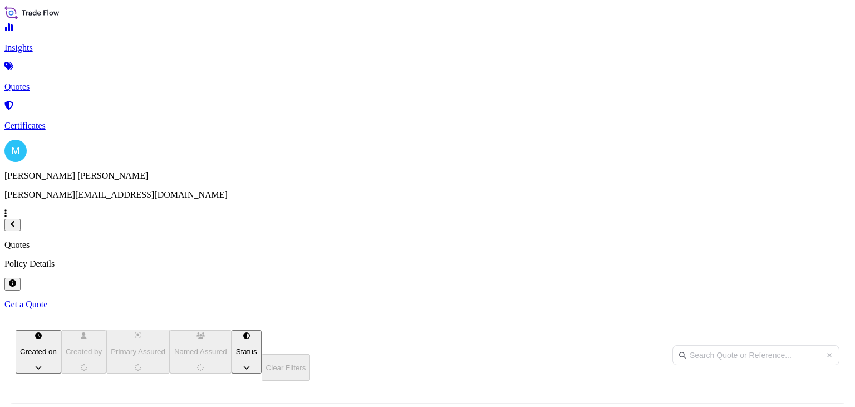
scroll to position [199, 677]
click at [797, 300] on p "Get a Quote" at bounding box center [427, 305] width 846 height 10
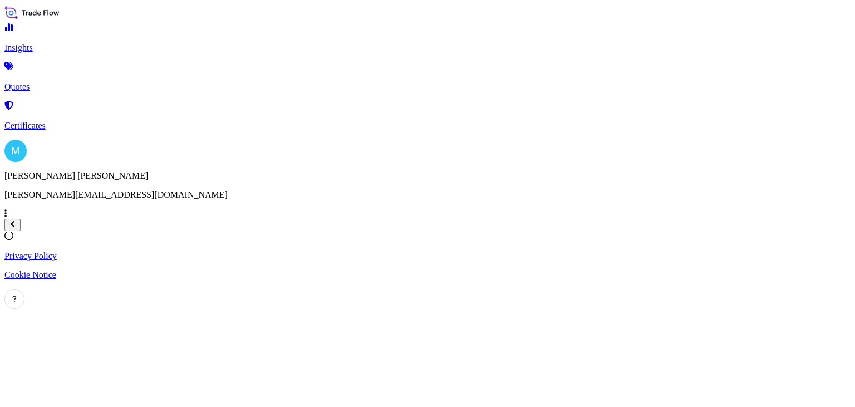
select select "Sea"
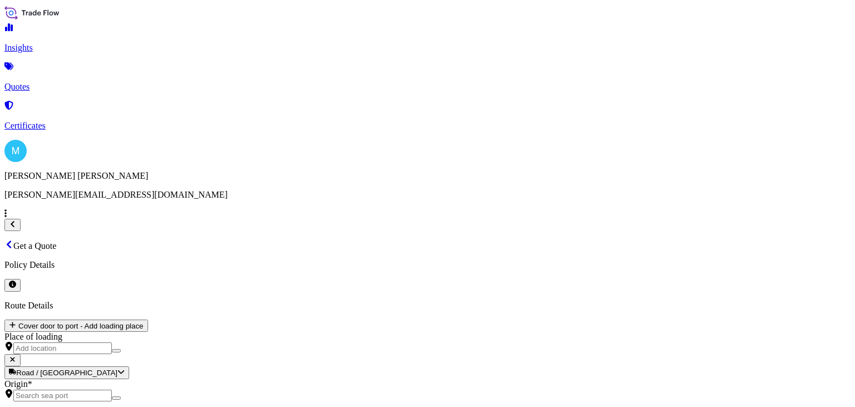
scroll to position [18, 0]
drag, startPoint x: 208, startPoint y: 149, endPoint x: 220, endPoint y: 149, distance: 12.2
click at [112, 390] on input "Origin *" at bounding box center [62, 396] width 99 height 12
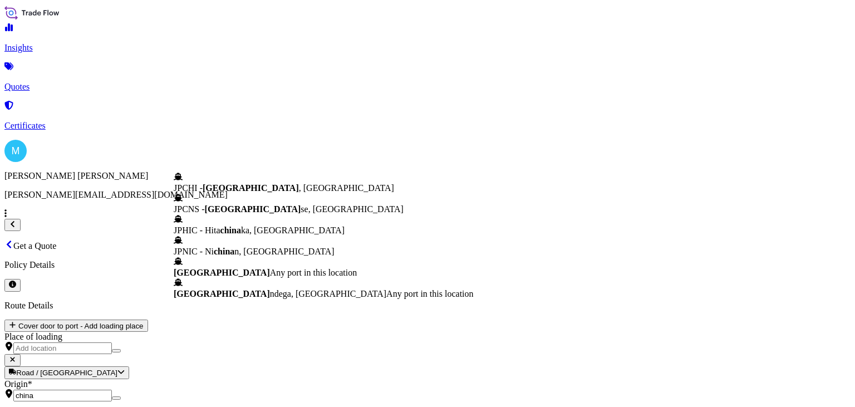
click at [270, 277] on span "Any port in this location" at bounding box center [313, 272] width 87 height 9
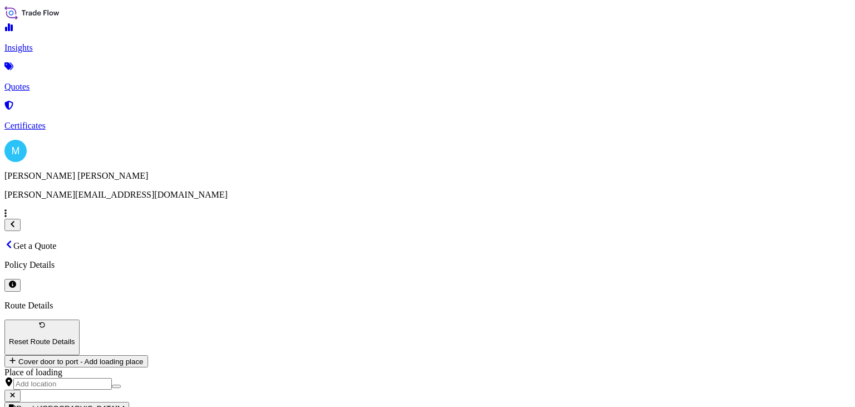
type input "[GEOGRAPHIC_DATA]"
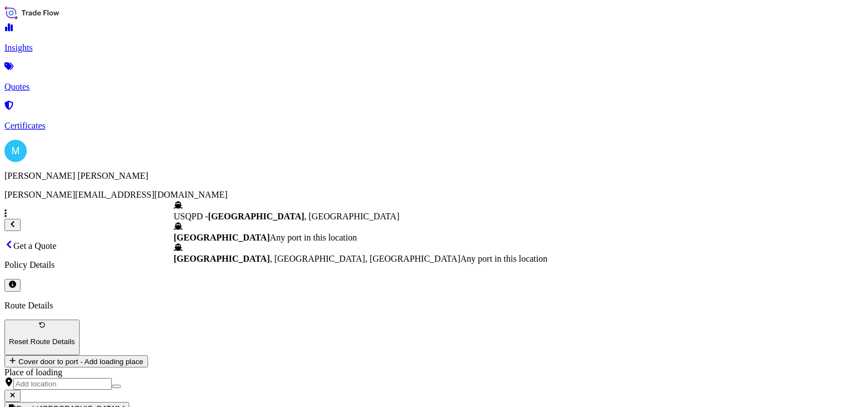
click at [230, 233] on span "[GEOGRAPHIC_DATA]" at bounding box center [222, 237] width 96 height 9
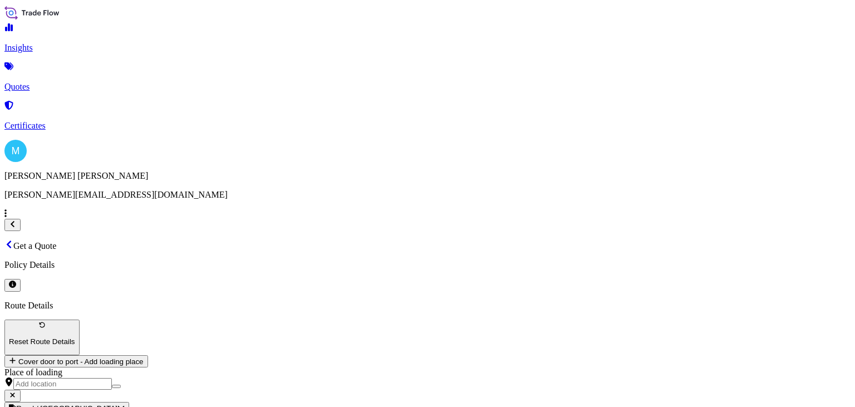
type input "[GEOGRAPHIC_DATA]"
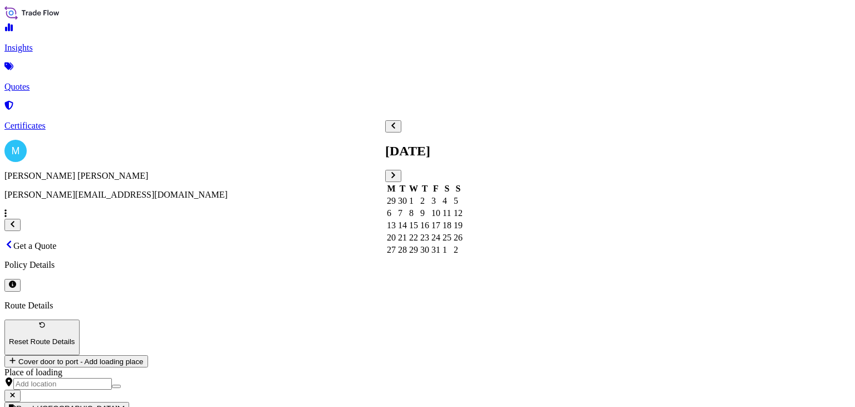
click at [401, 170] on button "Next" at bounding box center [393, 176] width 16 height 12
click at [401, 133] on button "Previous" at bounding box center [393, 126] width 16 height 12
click at [418, 243] on div "24" at bounding box center [413, 238] width 9 height 10
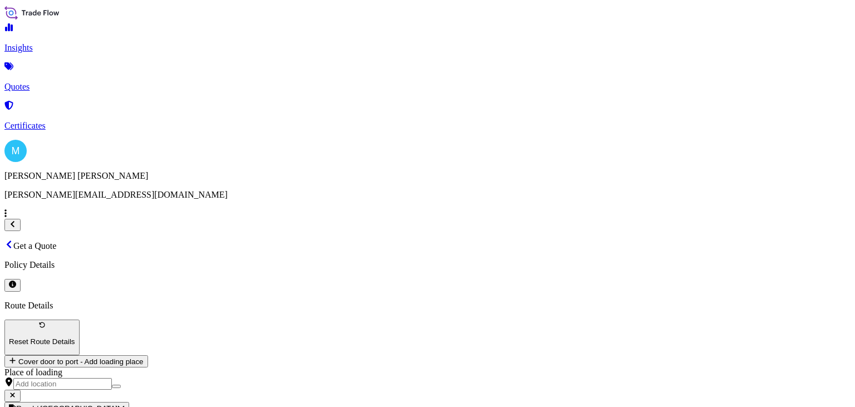
drag, startPoint x: 434, startPoint y: 168, endPoint x: 440, endPoint y: 167, distance: 6.2
paste textarea "TPMS SENSOR TIRE VALVE CORE; TIRE VALVES; VALVE CAPS; REPAIR TOOLS"
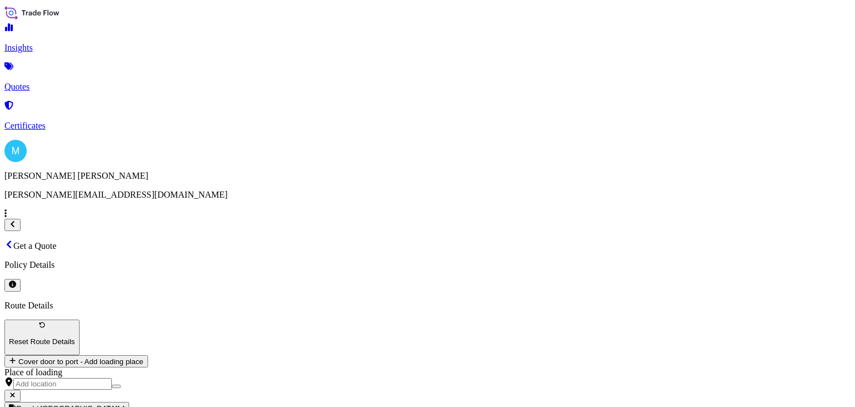
paste textarea "DFSU7575973 OOLJGT1449 40HC 3651.00 KG 5.60 M3 7 PLT"
drag, startPoint x: 389, startPoint y: 169, endPoint x: 400, endPoint y: 169, distance: 10.6
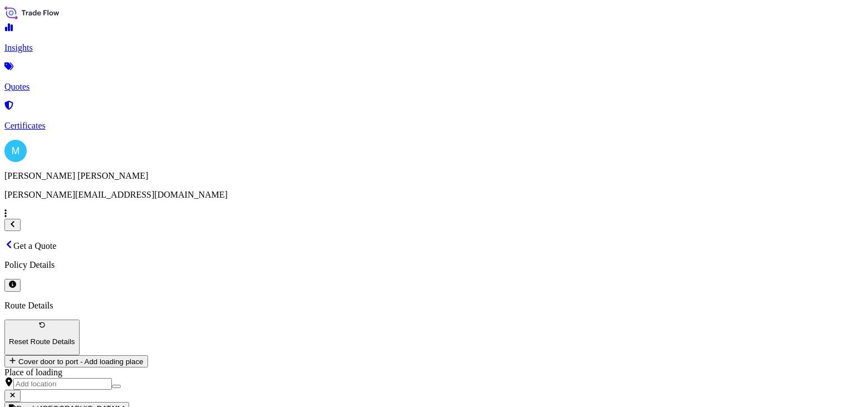
drag, startPoint x: 393, startPoint y: 170, endPoint x: 420, endPoint y: 180, distance: 28.4
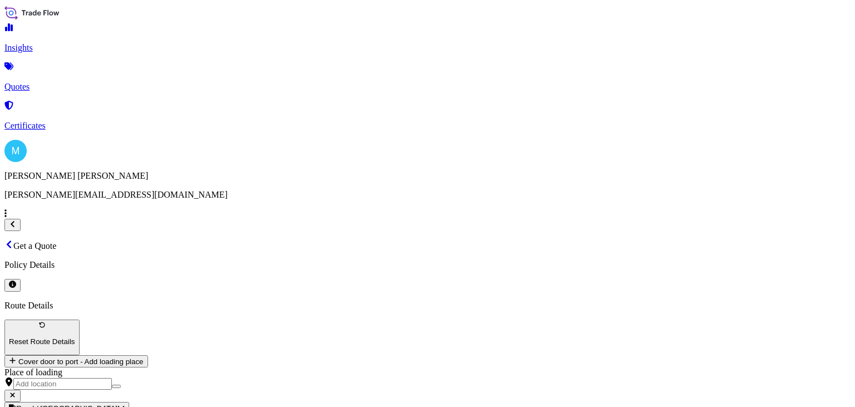
type textarea "DFSU7575973 OOLJGT1449 40HC 3651.00 KG 5.60 M3 7 PLT || TPMS SENSOR; TIRE VALVE…"
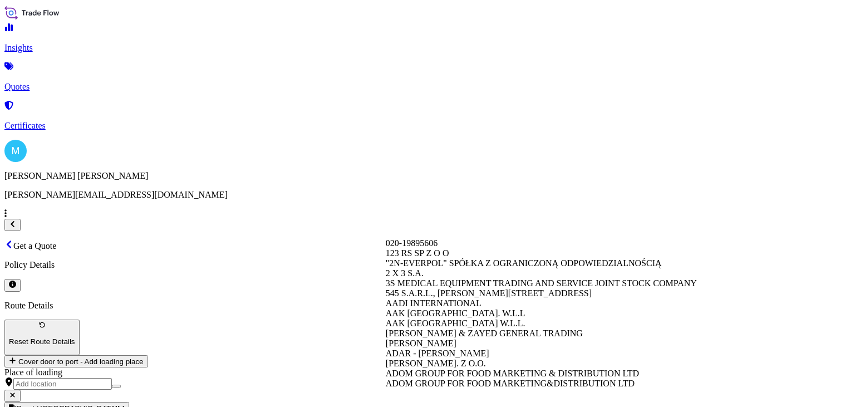
paste input "TIP-TOPOL SP. Z O.O."
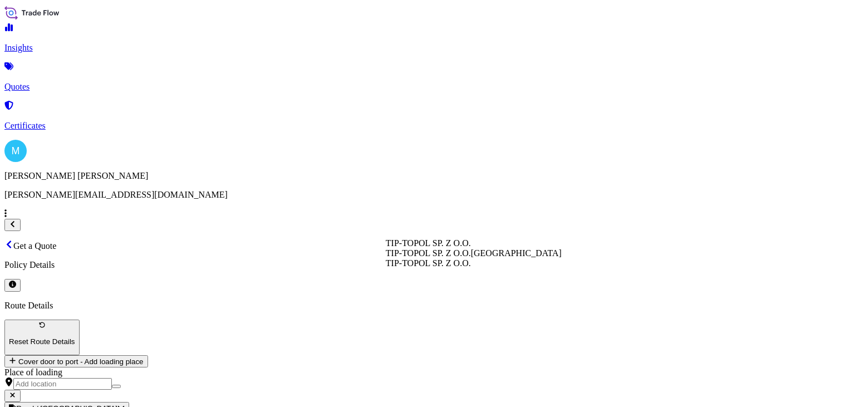
click at [498, 258] on div "TIP-TOPOL SP. Z O.O. [GEOGRAPHIC_DATA]" at bounding box center [474, 253] width 176 height 10
type input "TIP-TOPOL SP. Z O.O."
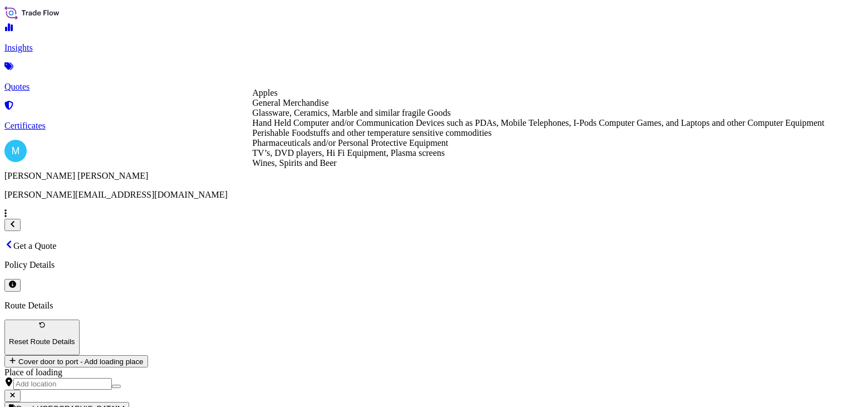
click at [360, 108] on div "General Merchandise" at bounding box center [538, 103] width 572 height 10
type input "General Merchandise"
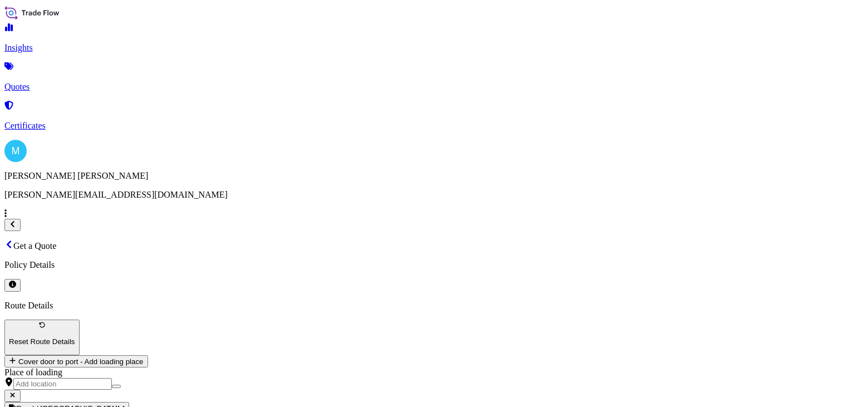
paste input "52868"
type input "52,868"
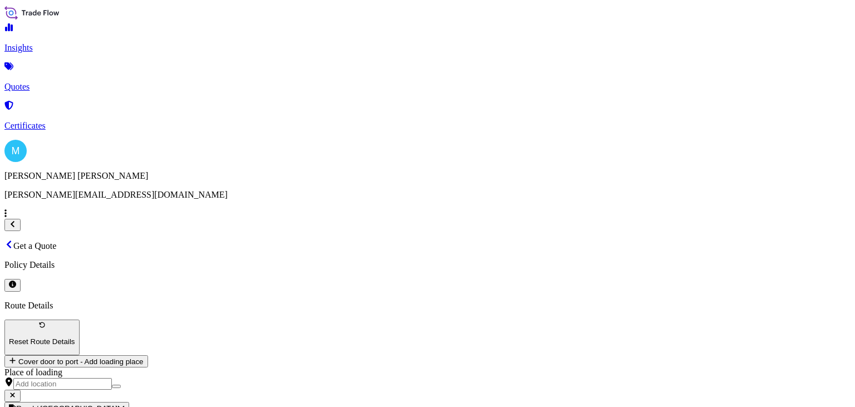
paste input "S02034945"
paste input "LCL16543"
type input "S02034945 || LCL16543"
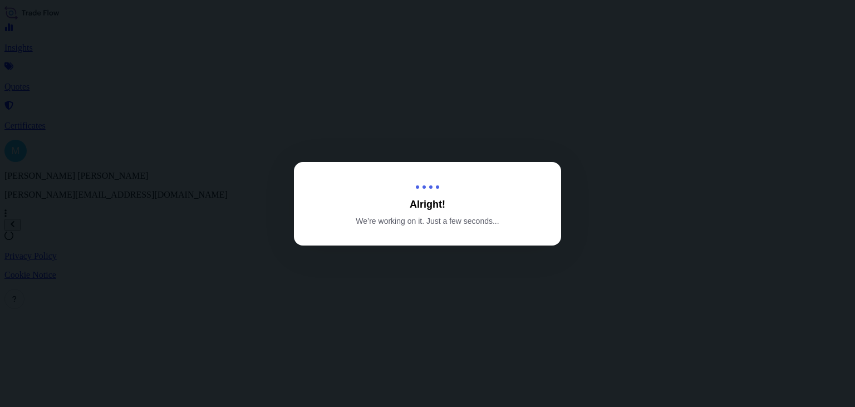
select select "Sea"
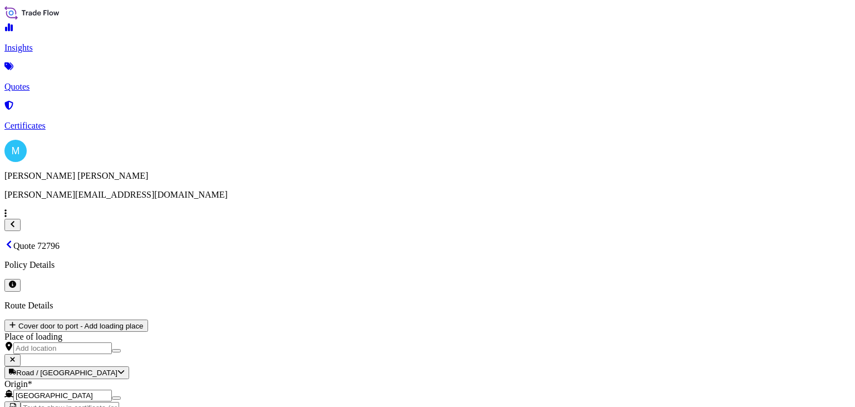
type input "[DATE]"
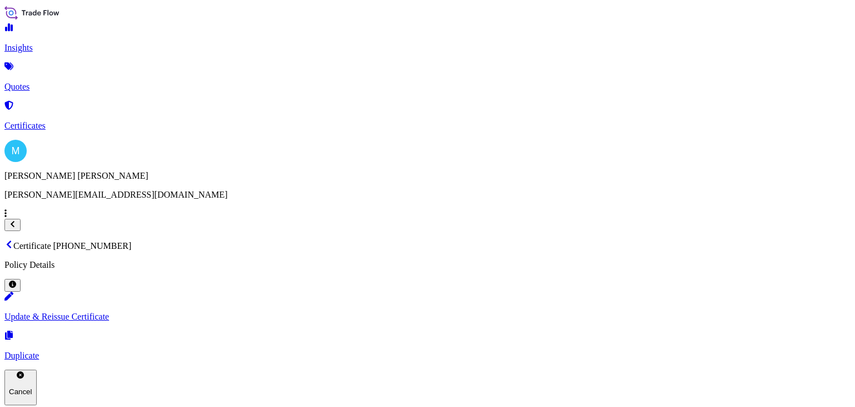
drag, startPoint x: 344, startPoint y: 30, endPoint x: 168, endPoint y: 31, distance: 175.9
click at [164, 240] on p "Certificate [PHONE_NUMBER]" at bounding box center [427, 245] width 846 height 11
copy p "Certificate [PHONE_NUMBER]"
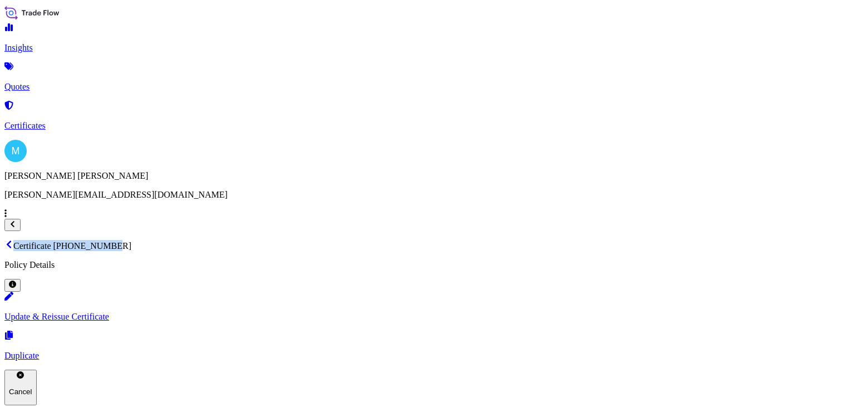
click at [89, 75] on link "Quotes" at bounding box center [427, 77] width 846 height 29
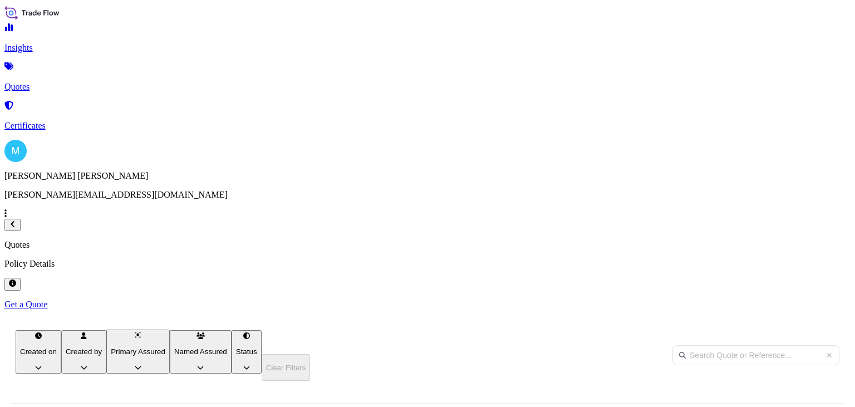
scroll to position [199, 677]
click at [796, 300] on p "Get a Quote" at bounding box center [427, 305] width 846 height 10
select select "Sea"
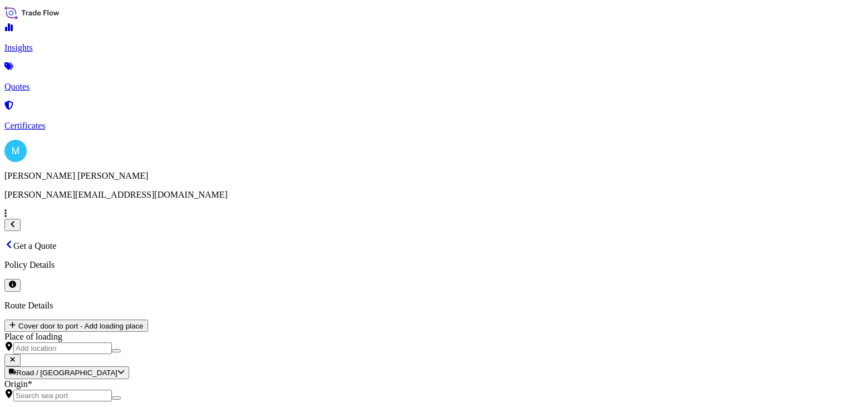
type input "$ USD"
click at [112, 390] on input "Origin *" at bounding box center [62, 396] width 99 height 12
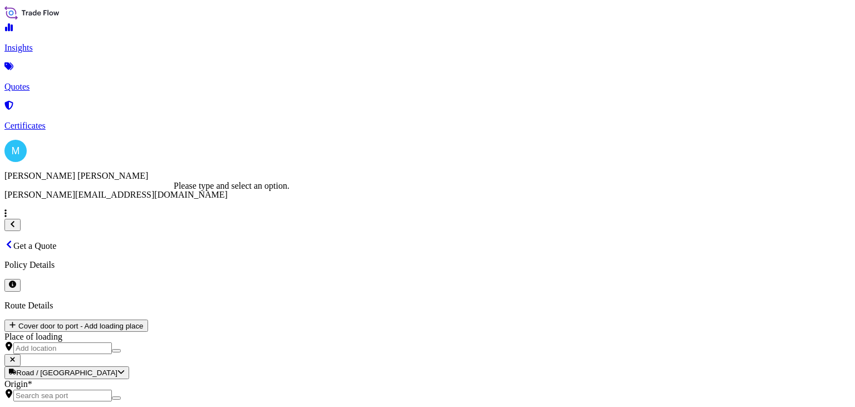
click at [112, 390] on input "Origin *" at bounding box center [62, 396] width 99 height 12
type input "ningbo"
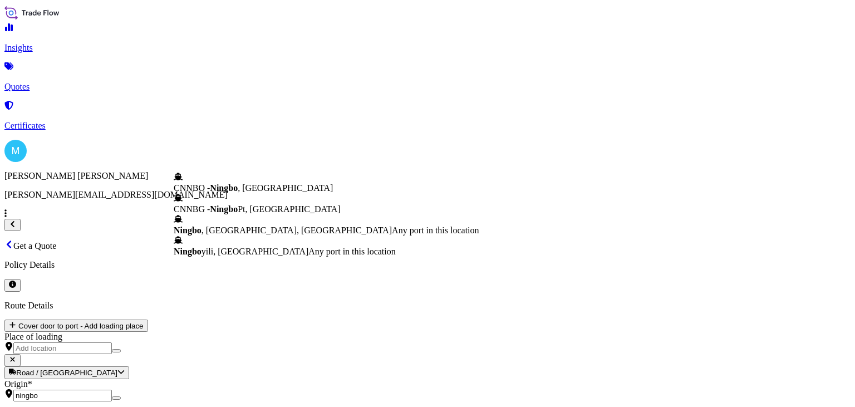
drag, startPoint x: 247, startPoint y: 150, endPoint x: 94, endPoint y: 144, distance: 152.7
click at [94, 390] on input "ningbo" at bounding box center [62, 396] width 99 height 12
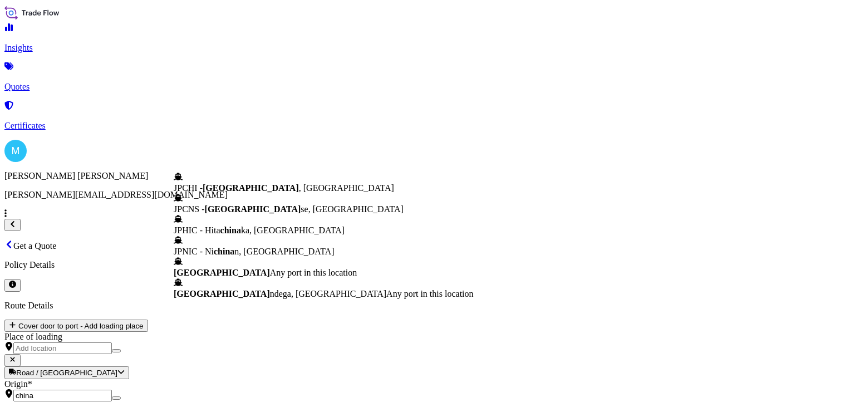
click at [270, 277] on span "Any port in this location" at bounding box center [313, 272] width 87 height 9
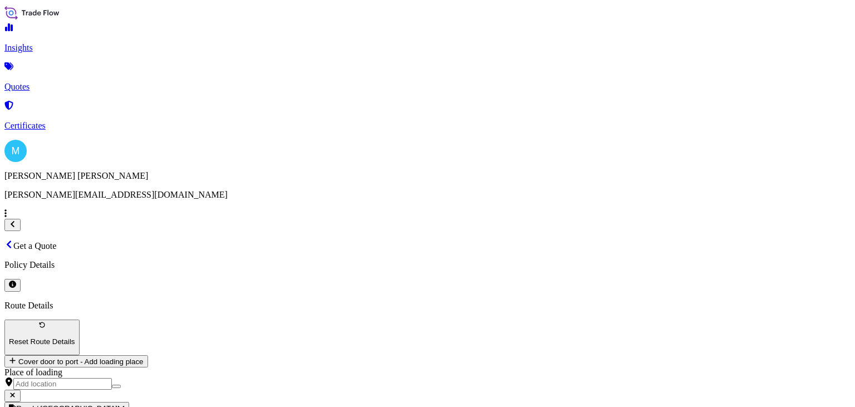
type input "[GEOGRAPHIC_DATA]"
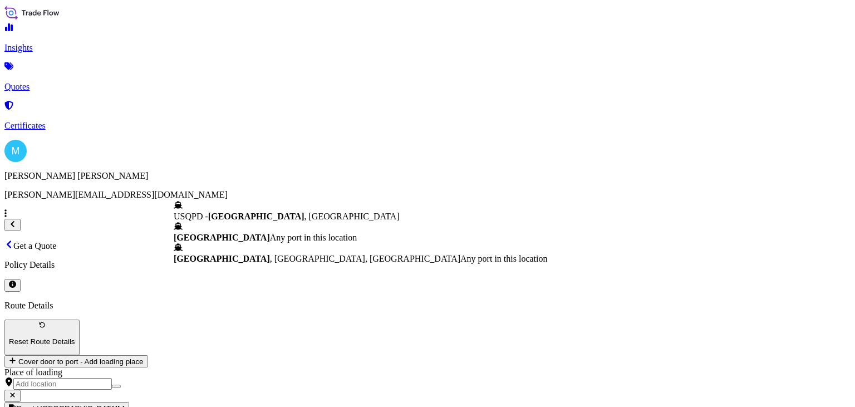
click at [261, 233] on span "[GEOGRAPHIC_DATA]" at bounding box center [222, 237] width 96 height 9
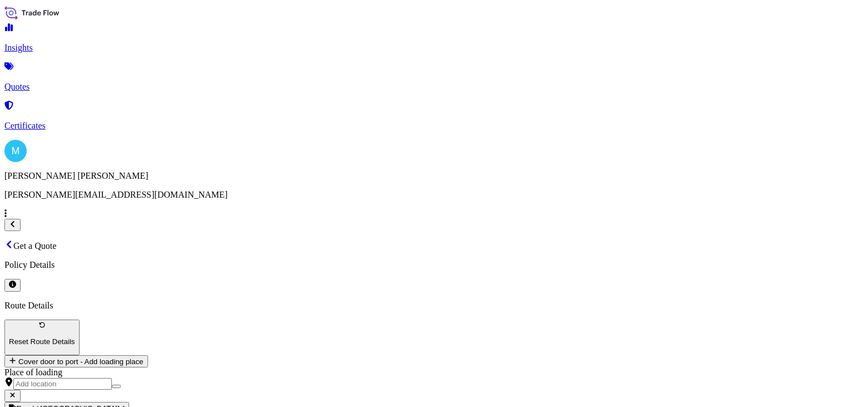
type input "[GEOGRAPHIC_DATA]"
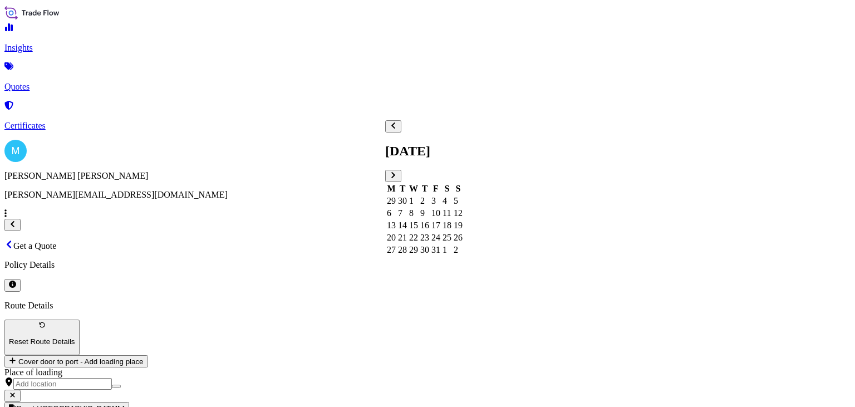
click at [429, 196] on div "2" at bounding box center [424, 201] width 9 height 10
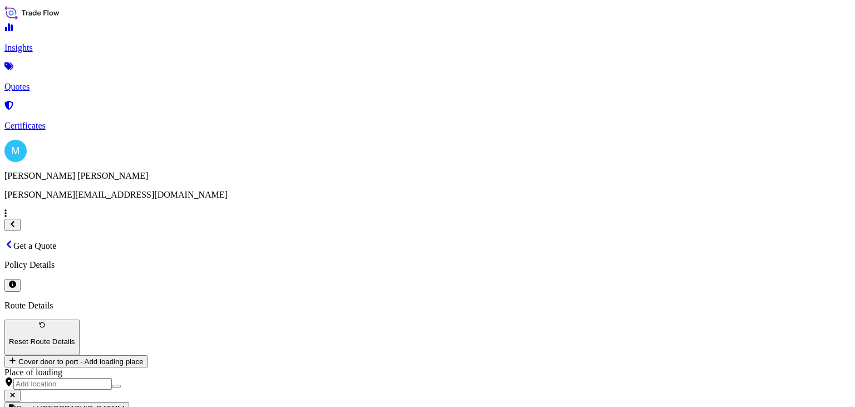
paste textarea "OOCU7360993 OOLJGH3505 40HC 7941.00 KG 13.14 M3 10 PLT"
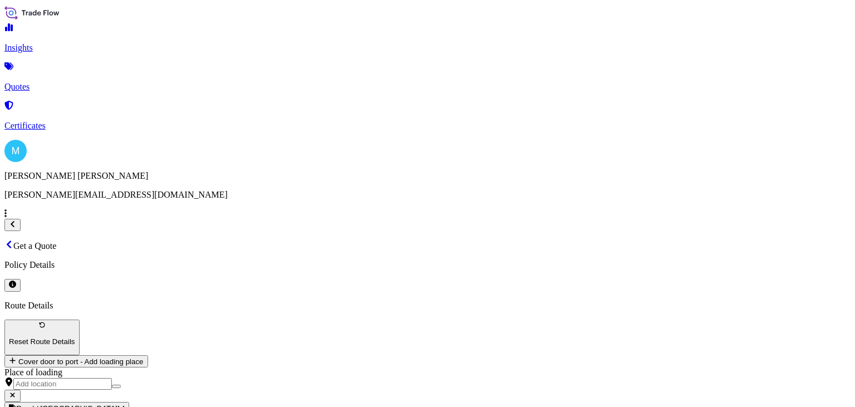
paste textarea "TIRE VALVES"
paste textarea "VALVE ACCESSORIES"
paste textarea "TIRE REPAIR TOOLS"
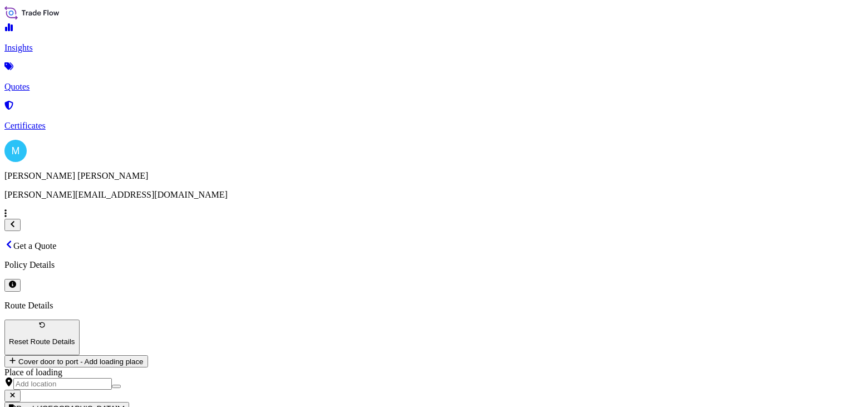
paste textarea "PLASTIC CAPS"
paste textarea "WHEEL HUB ACCESSORIES"
type textarea "OOCU7360993 OOLJGH3505 40HC 7941.00 KG 13.14 M3 10 PLT || TIRE VALVES; VALVE AC…"
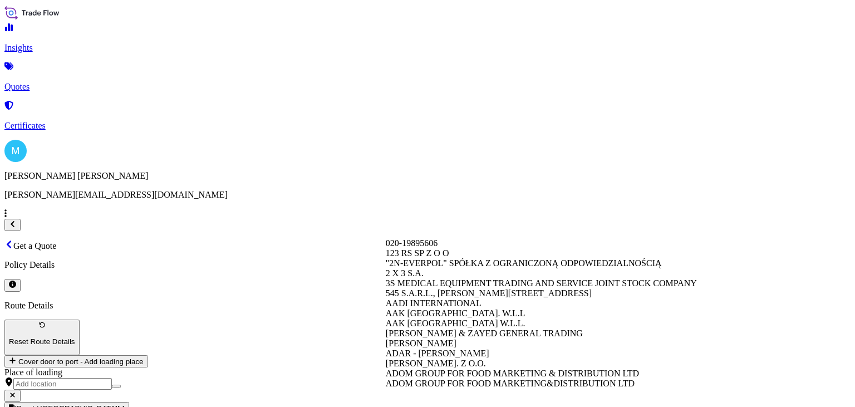
paste input "TIP-TOPOL SP. Z O.O."
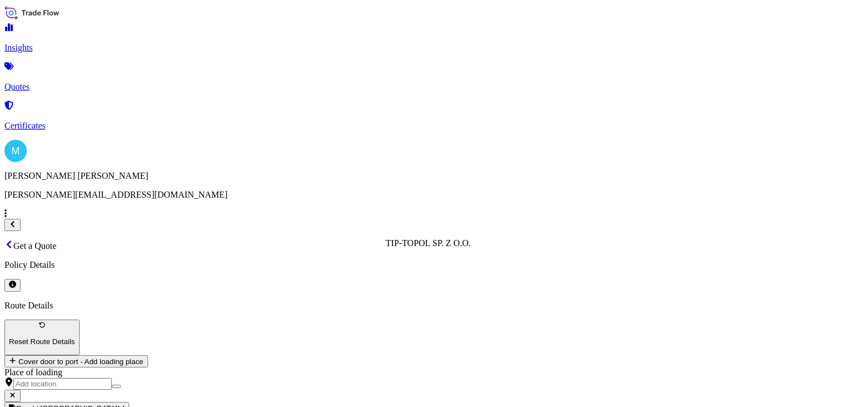
click at [471, 248] on div "TIP-TOPOL SP. Z O.O." at bounding box center [428, 243] width 85 height 10
type input "TIP-TOPOL SP. Z O.O."
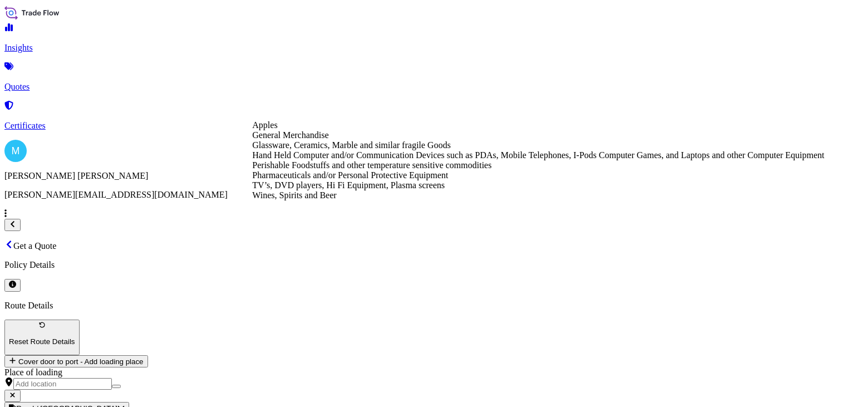
click at [380, 140] on div "General Merchandise" at bounding box center [538, 135] width 572 height 10
type input "General Merchandise"
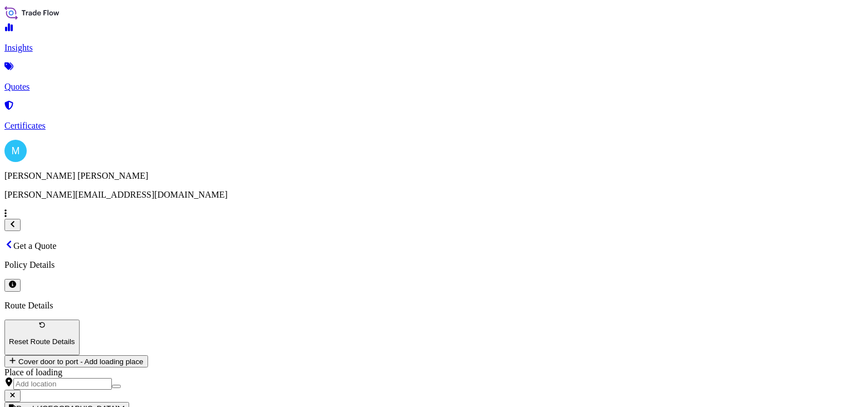
paste input "60038"
type input "60,038"
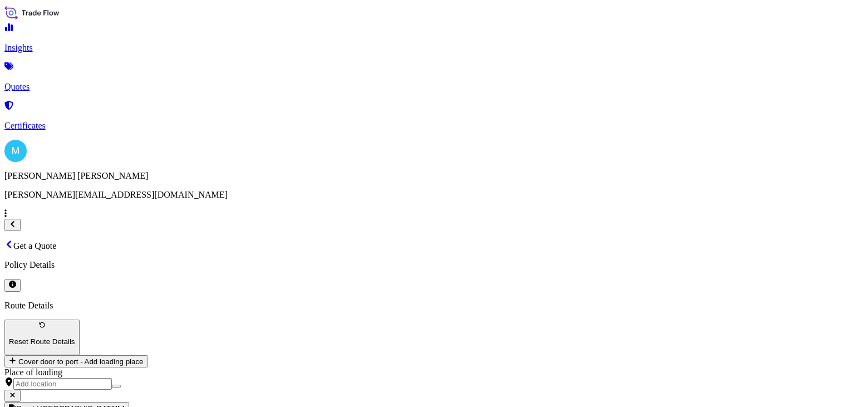
paste input "S02053920"
paste input "LCL16633"
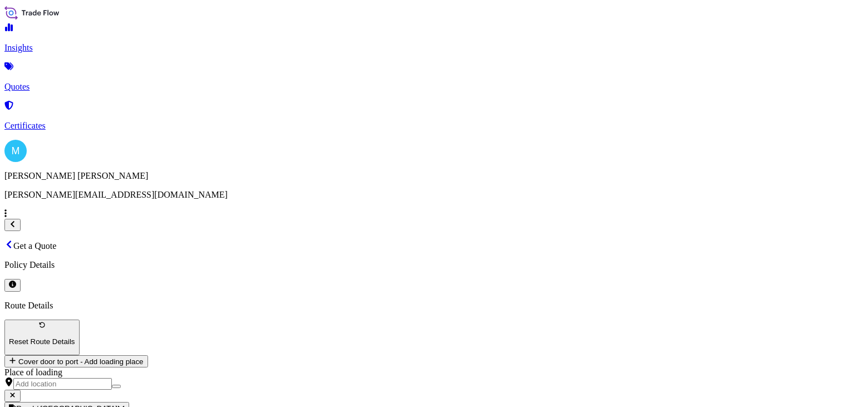
type input "S02053920 || LCL16633"
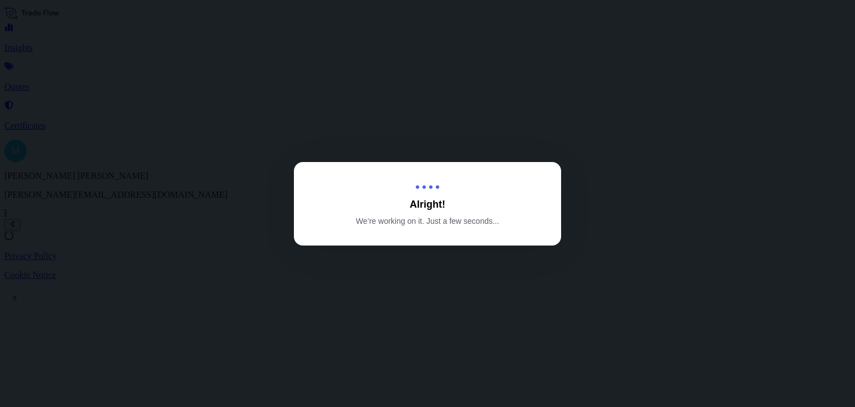
select select "Sea"
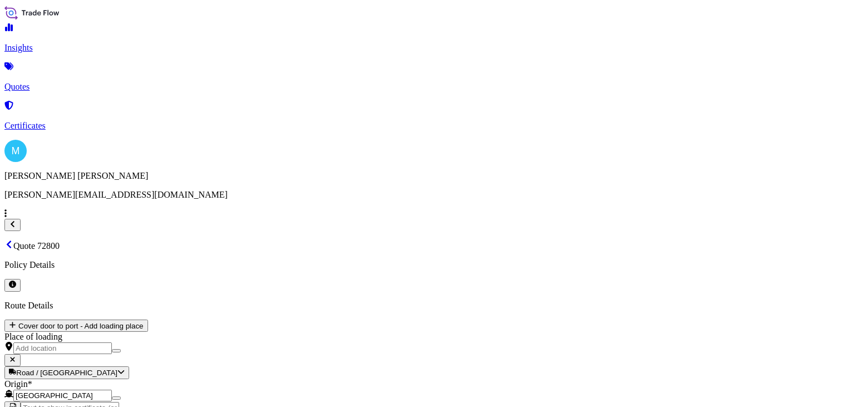
scroll to position [638, 0]
type input "[DATE]"
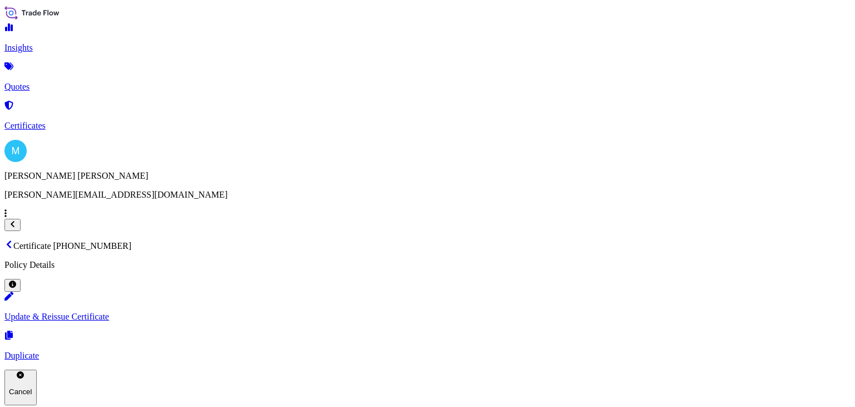
drag, startPoint x: 344, startPoint y: 32, endPoint x: 153, endPoint y: 36, distance: 191.0
copy p "Certificate [PHONE_NUMBER]"
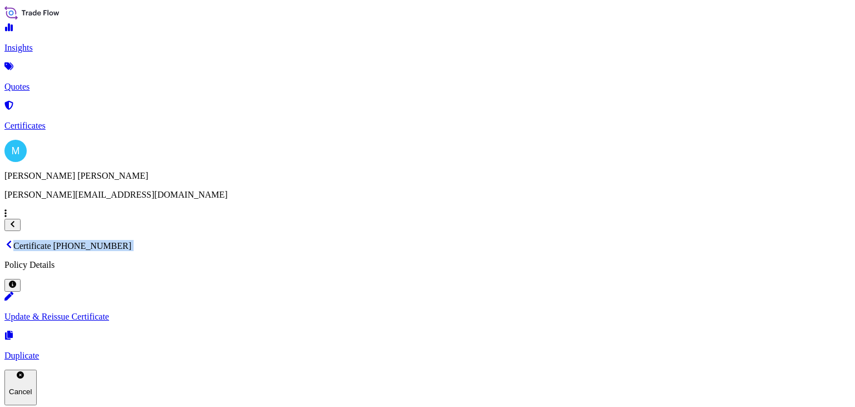
click at [72, 77] on link "Quotes" at bounding box center [427, 77] width 846 height 29
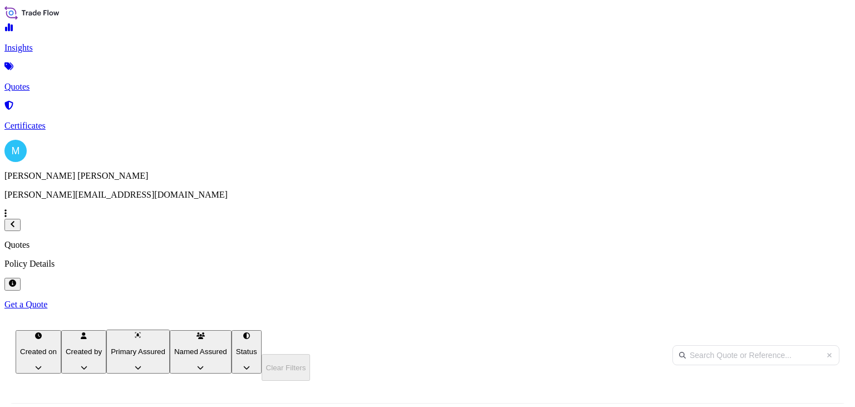
scroll to position [199, 677]
click at [810, 300] on p "Get a Quote" at bounding box center [427, 305] width 846 height 10
select select "Sea"
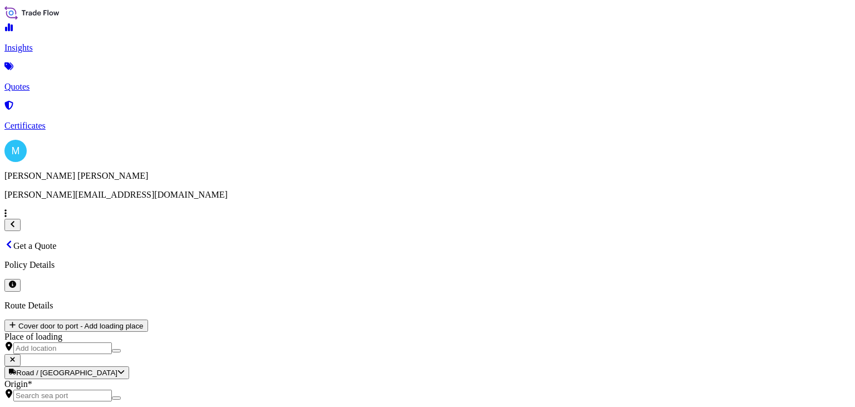
type input "$ USD"
click at [112, 390] on input "Origin *" at bounding box center [62, 396] width 99 height 12
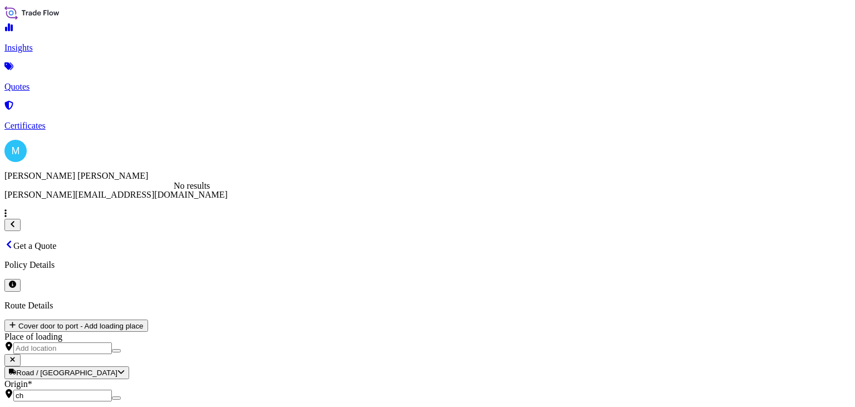
type input "c"
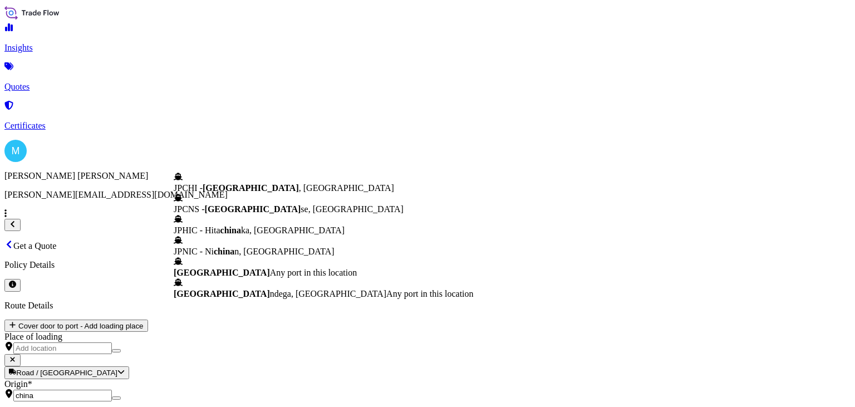
click at [230, 277] on b "[GEOGRAPHIC_DATA]" at bounding box center [222, 272] width 96 height 9
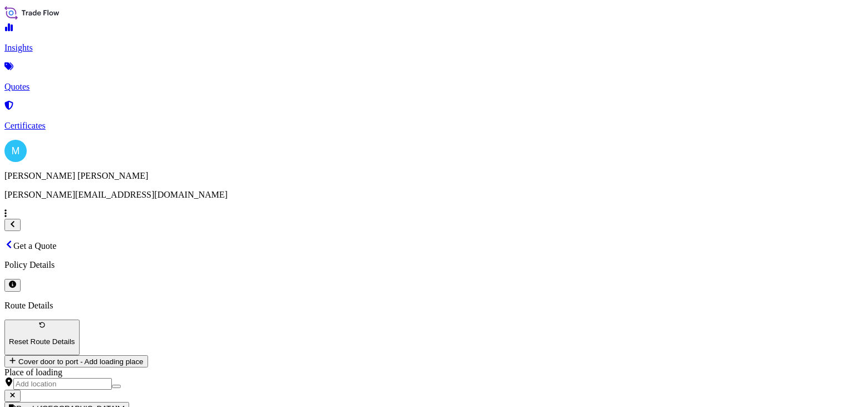
type input "[GEOGRAPHIC_DATA]"
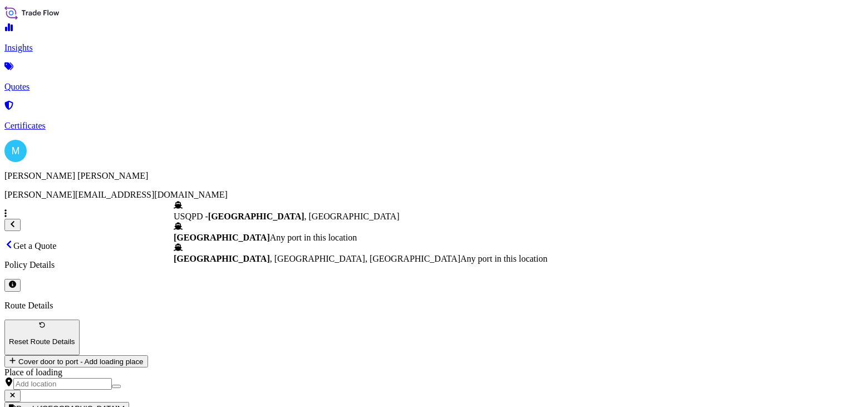
click at [232, 233] on b "[GEOGRAPHIC_DATA]" at bounding box center [222, 237] width 96 height 9
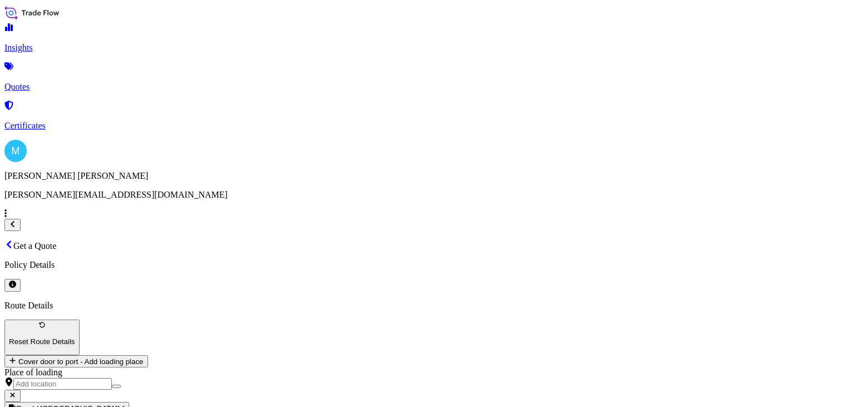
type input "[GEOGRAPHIC_DATA]"
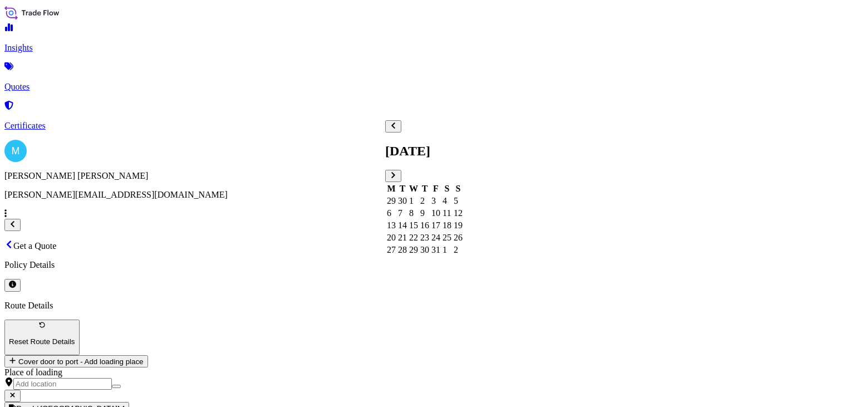
click at [401, 133] on button "Previous" at bounding box center [393, 126] width 16 height 12
click at [463, 243] on div "28" at bounding box center [458, 238] width 9 height 10
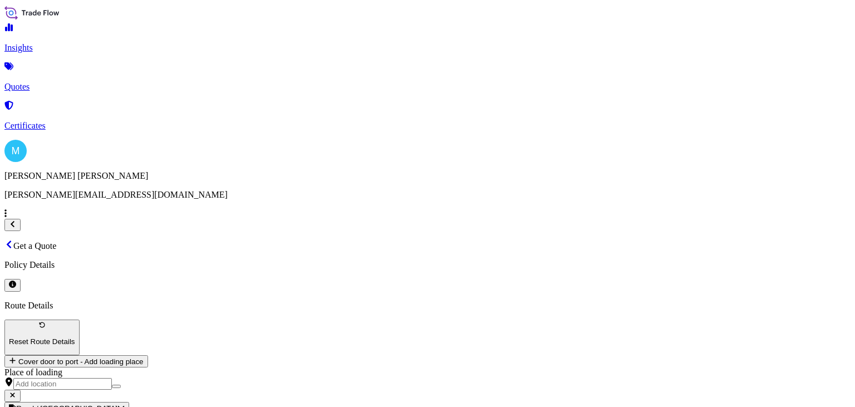
paste textarea "TEMU6829545 ES02268810 40HC 2502.00 KG 4.42 M3 7 PKG"
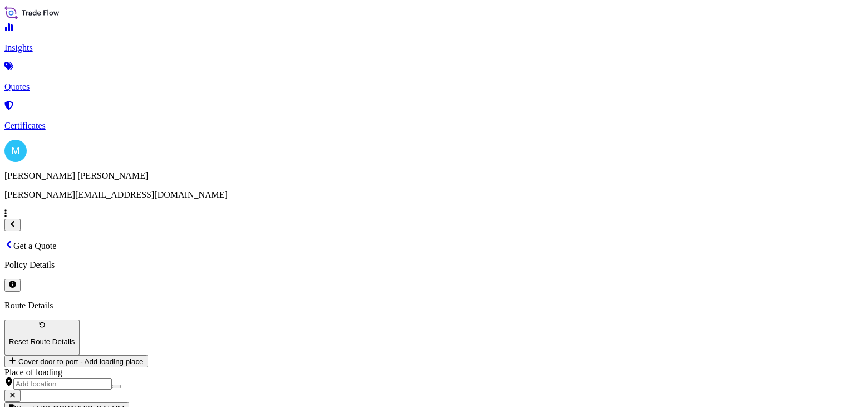
paste textarea "LIFT"
type textarea "TEMU6829545 ES02268810 40HC 2502.00 KG 4.42 M3 7 PKG || LIFT"
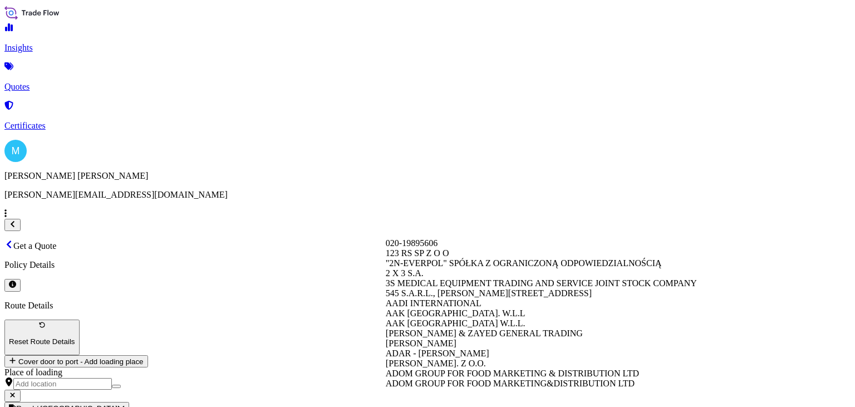
paste input "TIP-TOPOL SP. Z O.O."
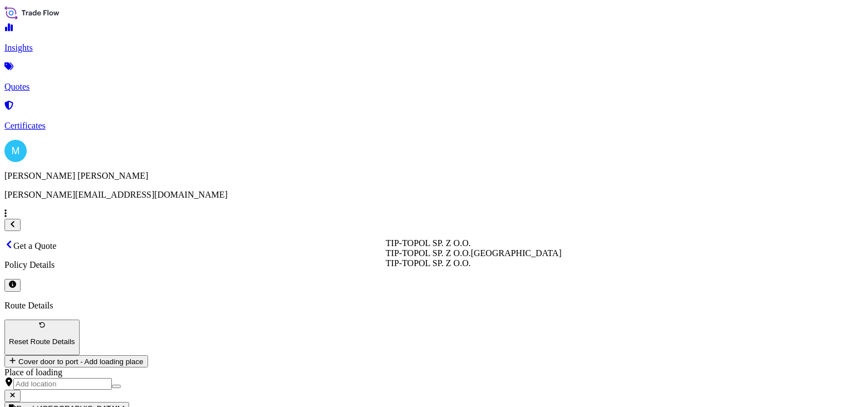
click at [488, 258] on div "TIP-TOPOL SP. Z O.O. [GEOGRAPHIC_DATA]" at bounding box center [474, 253] width 176 height 10
type input "TIP-TOPOL SP. Z O.O."
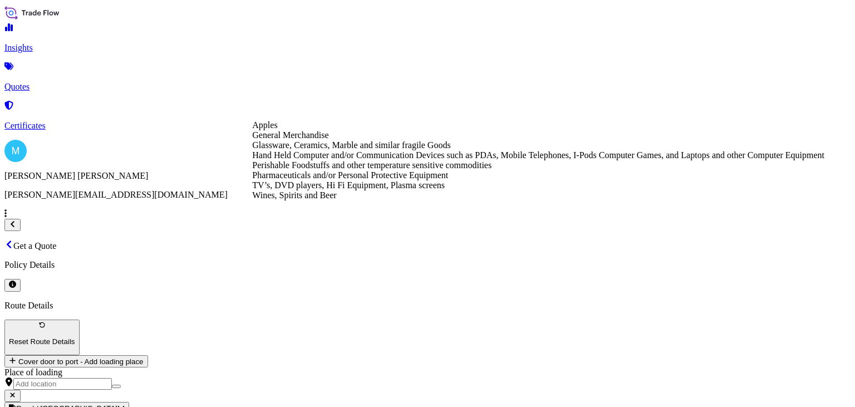
click at [347, 140] on div "General Merchandise" at bounding box center [538, 135] width 572 height 10
type input "General Merchandise"
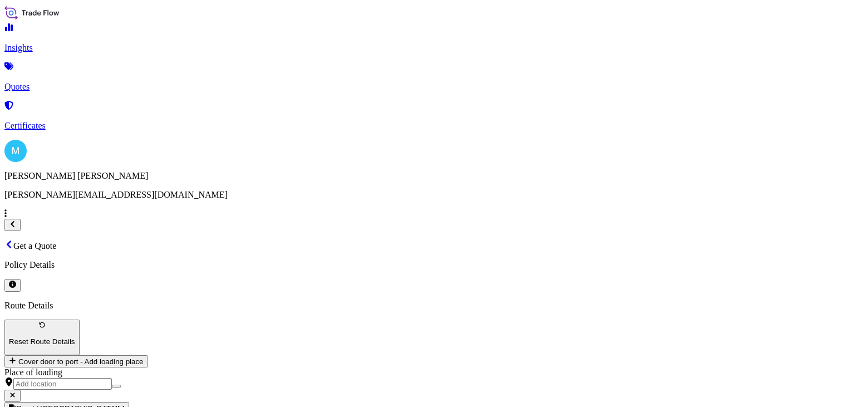
type input "2"
type input "3,628"
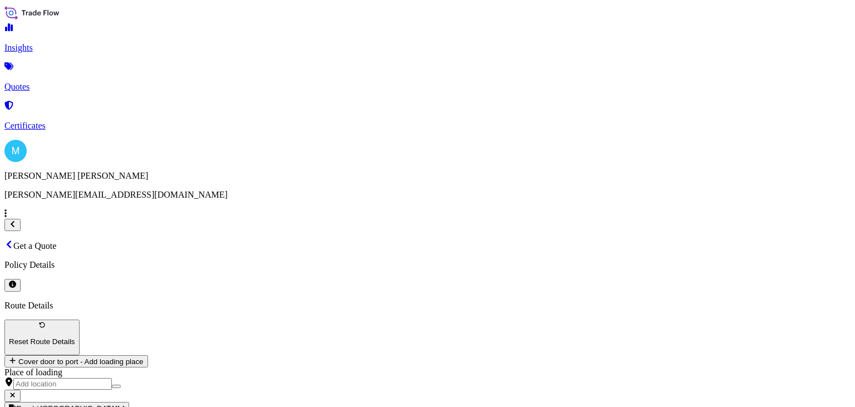
paste input "S02033773"
paste input "LCL16508"
type input "S02033773 || LCL16508"
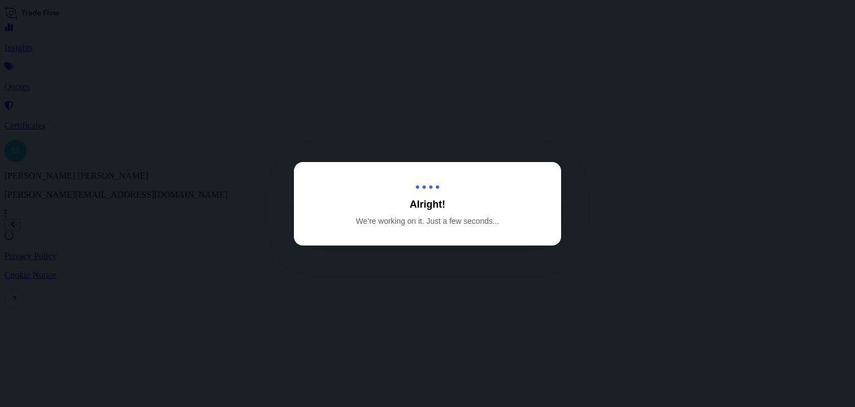
select select "Sea"
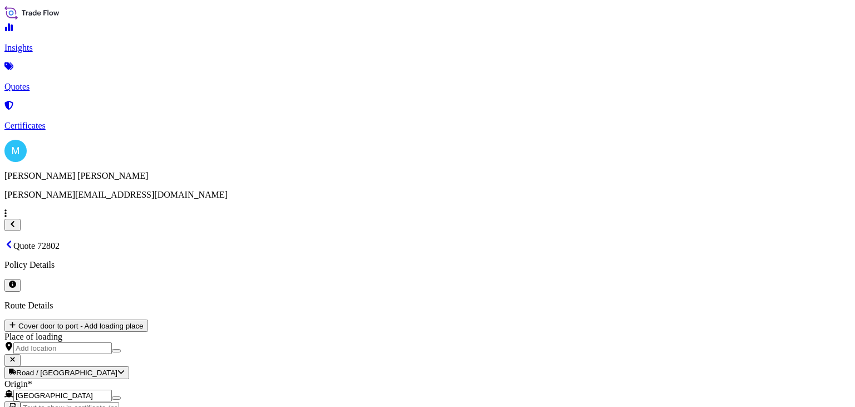
scroll to position [1291, 0]
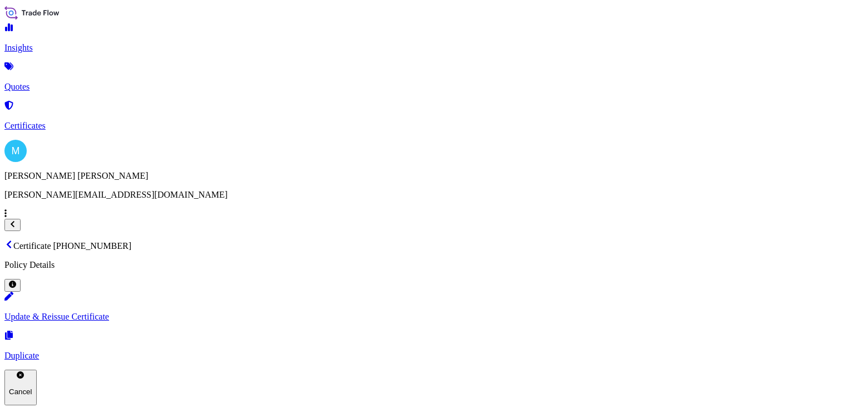
drag, startPoint x: 344, startPoint y: 30, endPoint x: 165, endPoint y: 30, distance: 179.3
click at [165, 240] on p "Certificate [PHONE_NUMBER]" at bounding box center [427, 245] width 846 height 11
drag, startPoint x: 373, startPoint y: 46, endPoint x: 340, endPoint y: 56, distance: 34.3
click at [373, 240] on div "Certificate [PHONE_NUMBER] Policy Details Update & Reissue Certificate Duplicat…" at bounding box center [427, 322] width 846 height 165
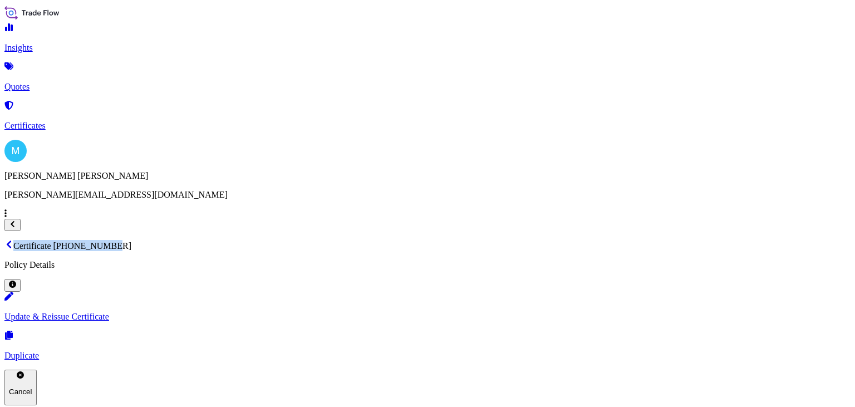
drag, startPoint x: 342, startPoint y: 31, endPoint x: 174, endPoint y: 28, distance: 167.6
click at [174, 240] on div "Certificate [PHONE_NUMBER] Policy Details" at bounding box center [427, 265] width 846 height 51
copy p "Certificate [PHONE_NUMBER]"
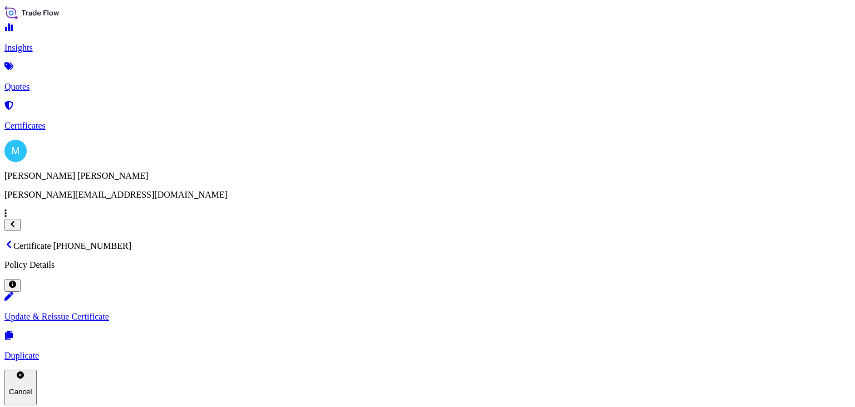
click at [38, 82] on p "Quotes" at bounding box center [427, 87] width 846 height 10
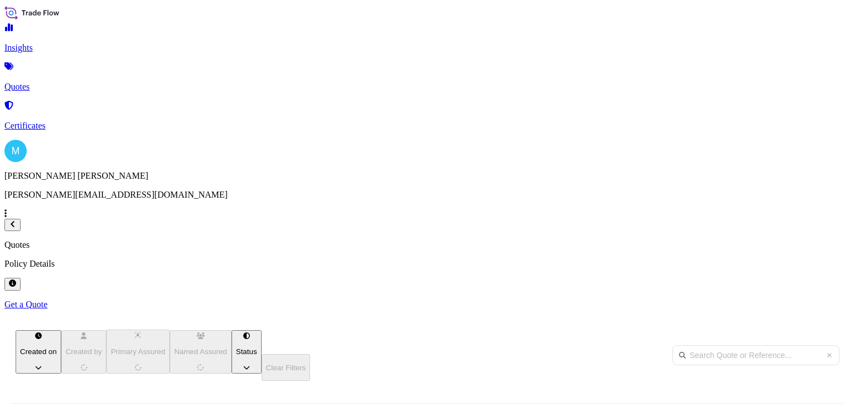
scroll to position [199, 677]
click at [803, 300] on p "Get a Quote" at bounding box center [427, 305] width 846 height 10
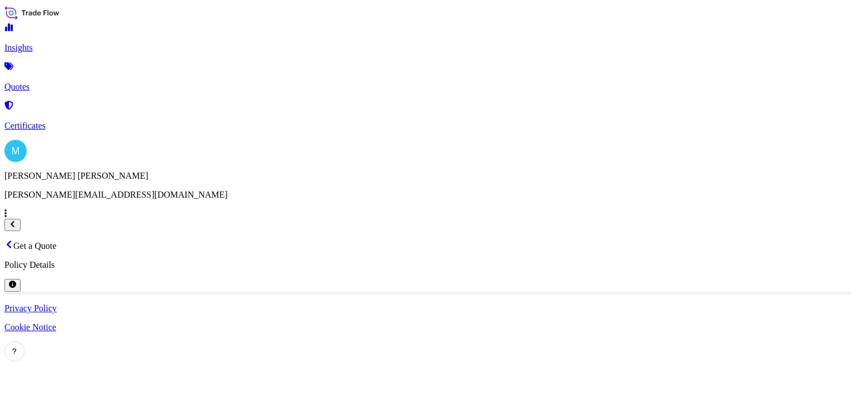
select select "Sea"
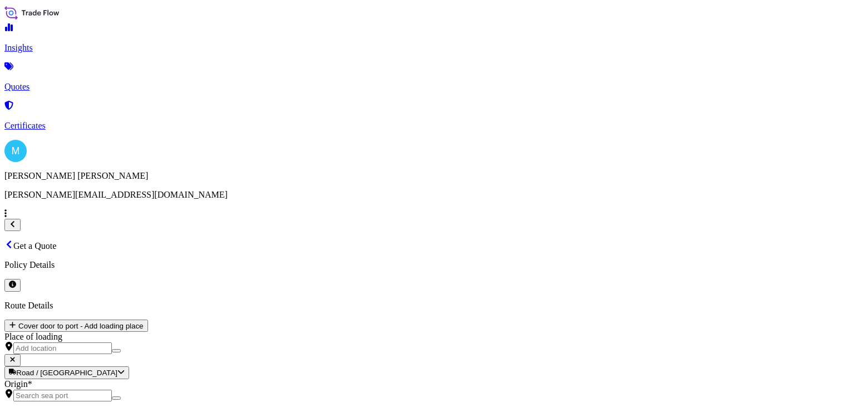
scroll to position [18, 0]
drag, startPoint x: 222, startPoint y: 155, endPoint x: 238, endPoint y: 151, distance: 17.2
click at [112, 390] on input "Origin *" at bounding box center [62, 396] width 99 height 12
click at [220, 379] on div "Origin *" at bounding box center [427, 390] width 846 height 22
click at [112, 390] on input "Origin * Please select an origin" at bounding box center [62, 396] width 99 height 12
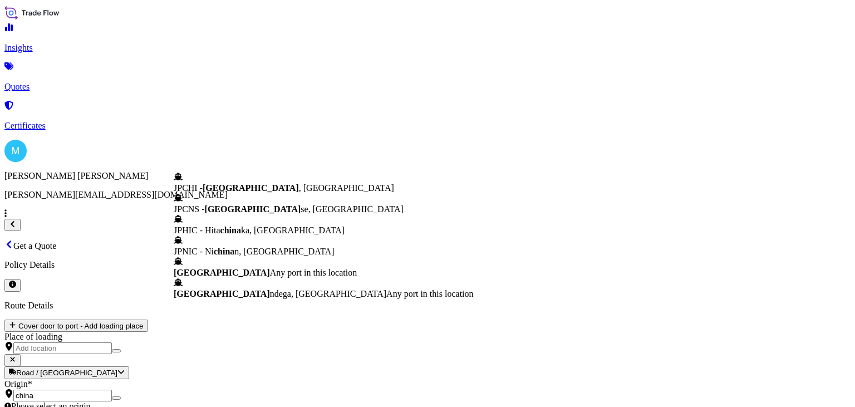
click at [270, 277] on span "Any port in this location" at bounding box center [313, 272] width 87 height 9
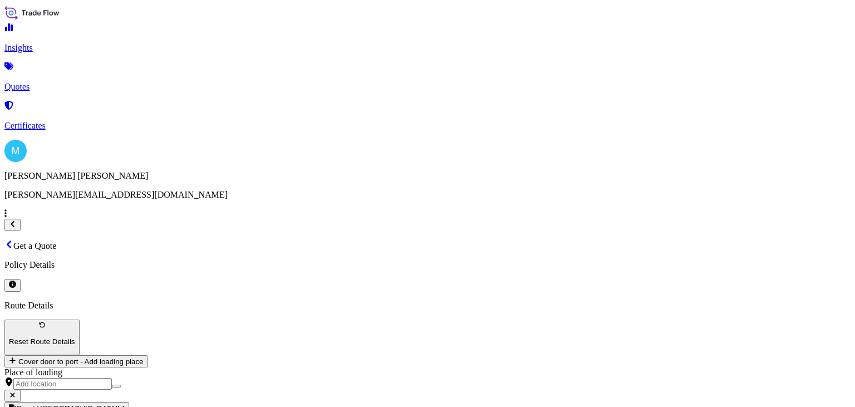
type input "[GEOGRAPHIC_DATA]"
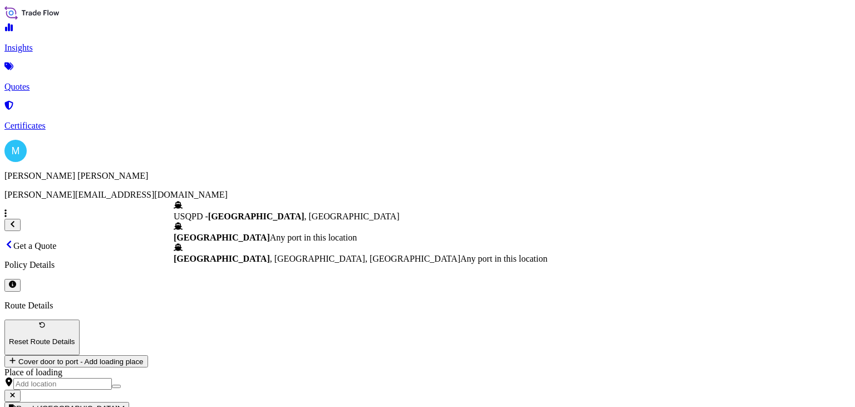
click at [226, 233] on b "[GEOGRAPHIC_DATA]" at bounding box center [222, 237] width 96 height 9
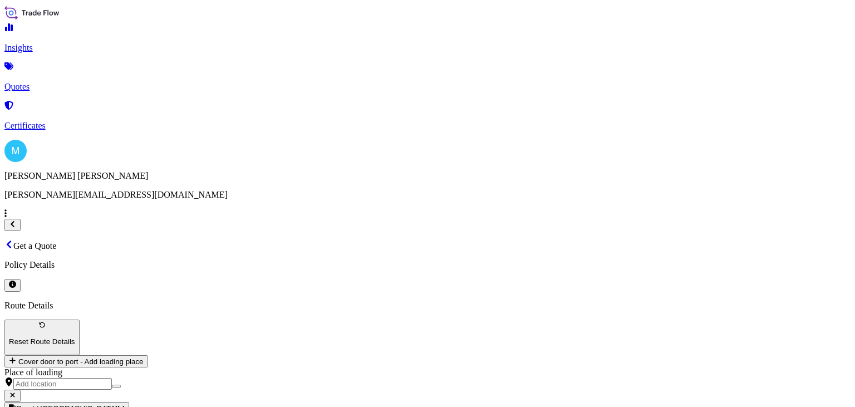
type input "[GEOGRAPHIC_DATA]"
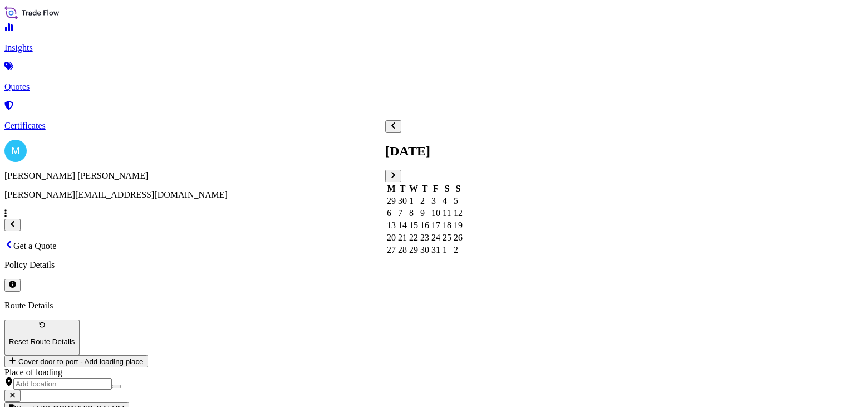
click at [418, 196] on div "1" at bounding box center [413, 201] width 9 height 10
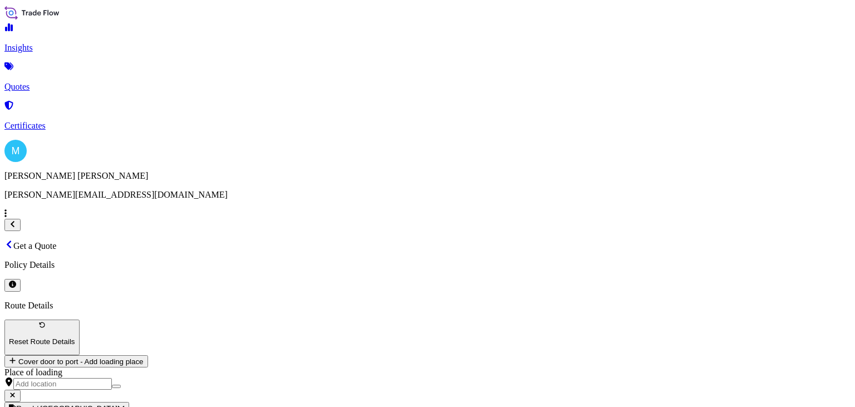
paste textarea "MSDU6384921 FJ25619966 40HC 6522.00 KG 32.514 M3 1410 CTN"
type textarea "MSDU6384921 FJ25619966 40HC 6522.00 KG 32.514 M3 1410 CTN ||"
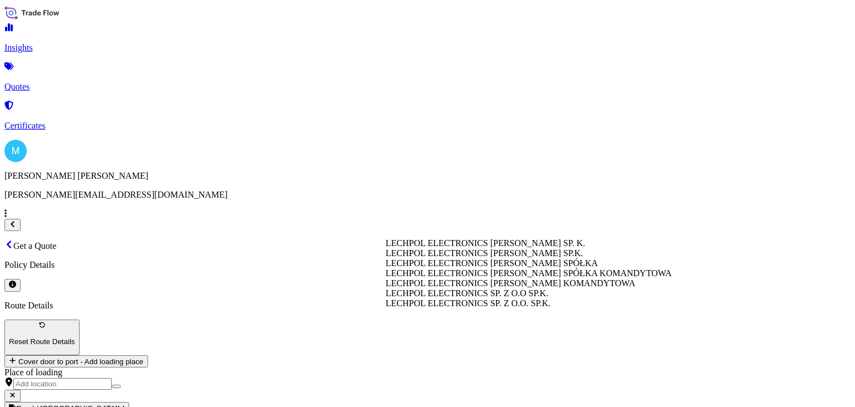
click at [474, 248] on span "LECHPOL ELECTRONICS [PERSON_NAME] SP. K." at bounding box center [486, 242] width 200 height 9
type input "LECHPOL ELECTRONICS [PERSON_NAME] SP. K."
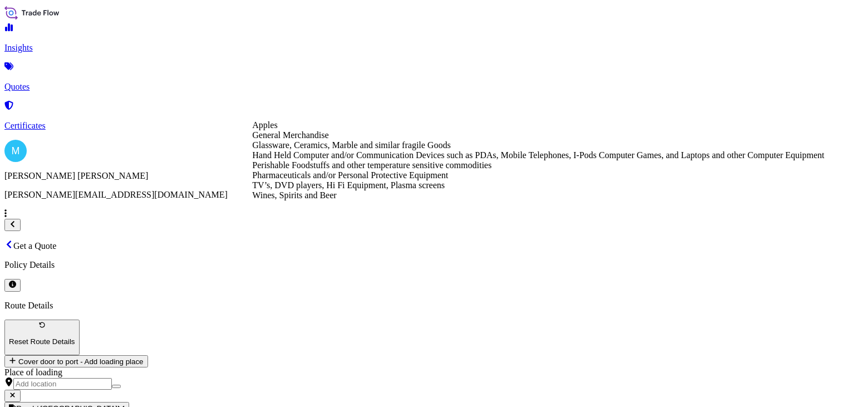
click at [349, 140] on div "General Merchandise" at bounding box center [538, 135] width 572 height 10
type input "General Merchandise"
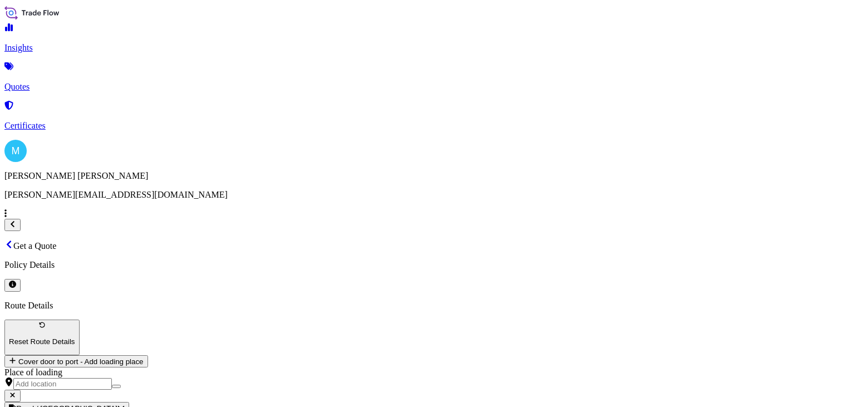
paste input "199 500"
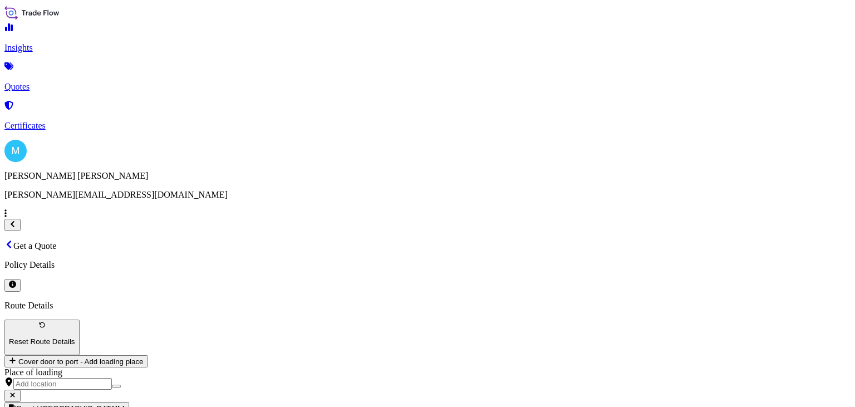
type input "199,500"
paste input "S02051403"
type input "LCL || S02051403"
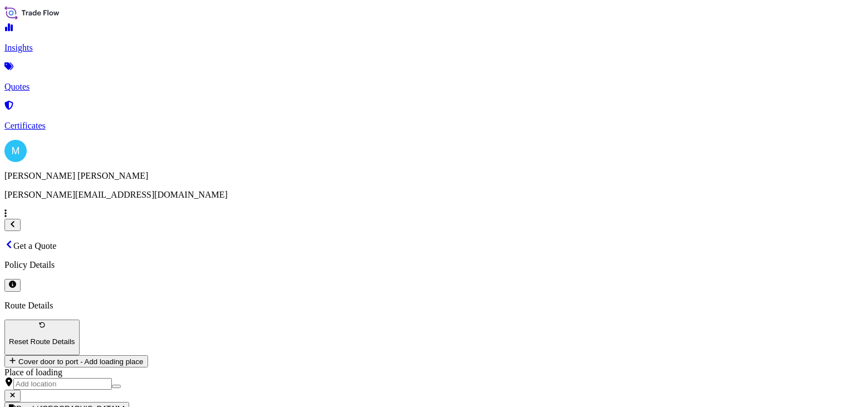
drag, startPoint x: 464, startPoint y: 165, endPoint x: 487, endPoint y: 161, distance: 23.1
paste textarea "DIGITAL PHOTO FRAME"
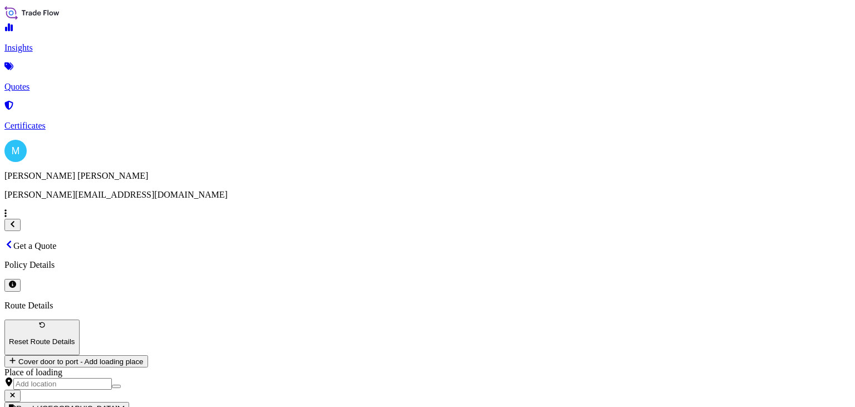
type textarea "MSDU6384921 FJ25619966 40HC 6522.00 KG 32.514 M3 1410 CTN || DIGITAL PHOTO FRAME"
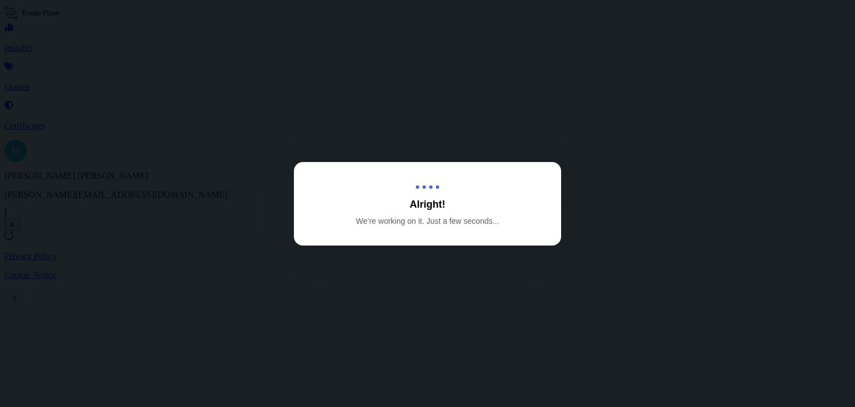
select select "Sea"
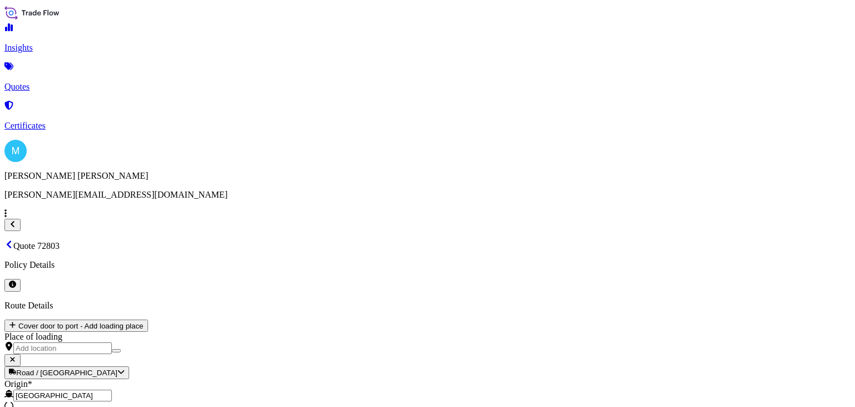
type input "$ USD"
type input "[DATE]"
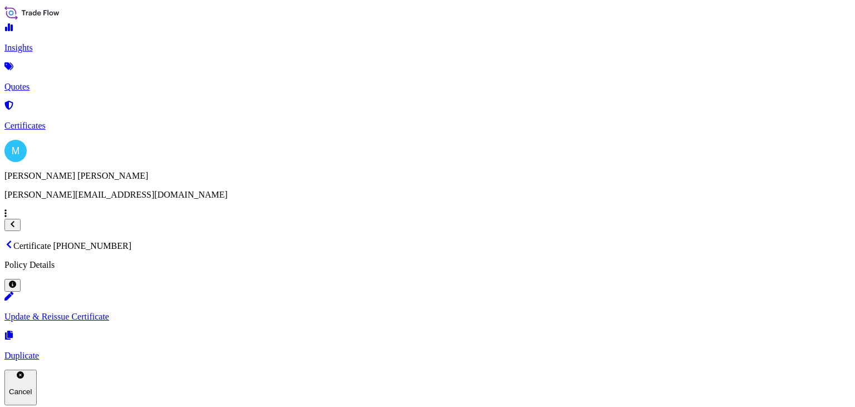
drag, startPoint x: 346, startPoint y: 29, endPoint x: 195, endPoint y: 35, distance: 151.6
click at [175, 240] on div "Certificate [PHONE_NUMBER] Policy Details" at bounding box center [427, 265] width 846 height 51
copy p "Certificate [PHONE_NUMBER]"
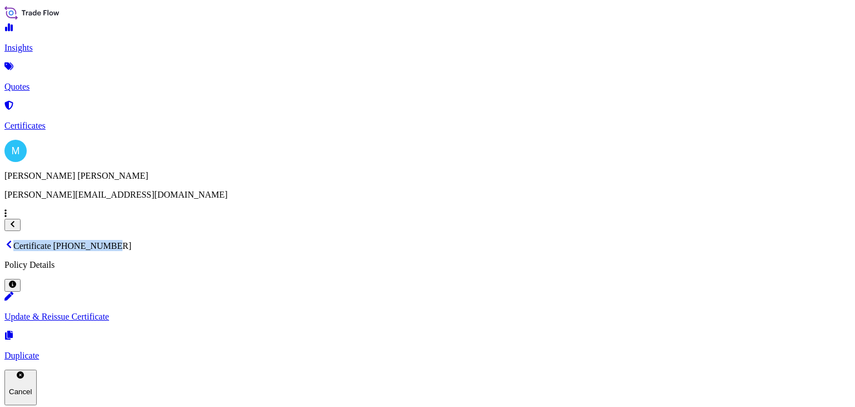
click at [81, 79] on link "Quotes" at bounding box center [427, 77] width 846 height 29
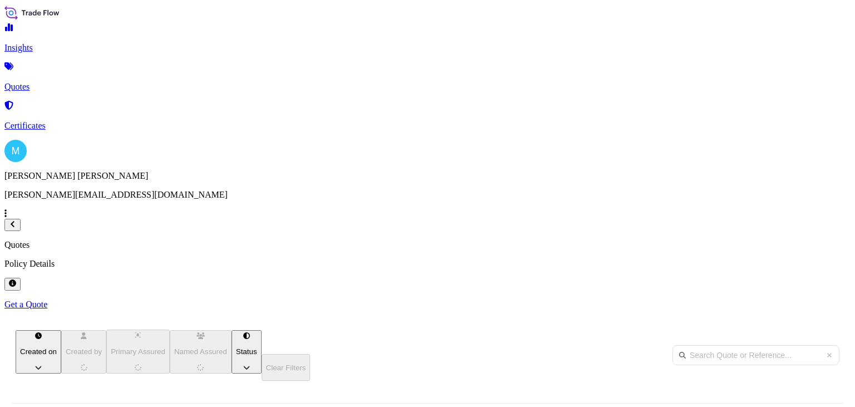
scroll to position [199, 677]
click at [801, 300] on p "Get a Quote" at bounding box center [427, 305] width 846 height 10
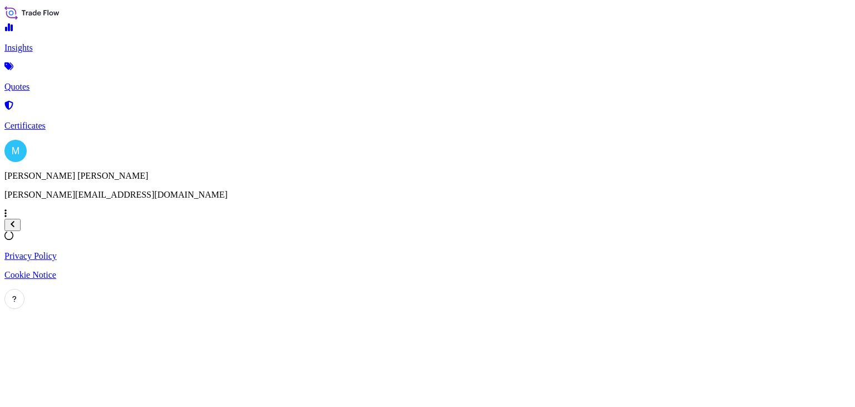
select select "Sea"
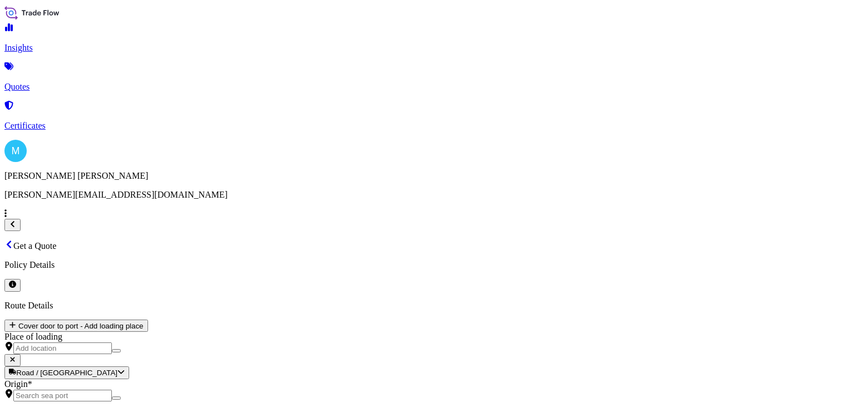
scroll to position [18, 0]
click at [112, 390] on input "Origin *" at bounding box center [62, 396] width 99 height 12
click at [193, 389] on div at bounding box center [427, 395] width 846 height 12
click at [112, 390] on input "Origin * Please select an origin" at bounding box center [62, 396] width 99 height 12
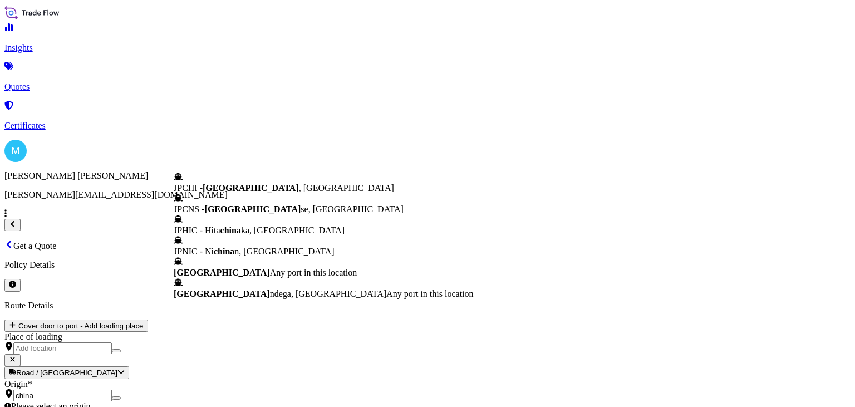
click at [232, 277] on b "[GEOGRAPHIC_DATA]" at bounding box center [222, 272] width 96 height 9
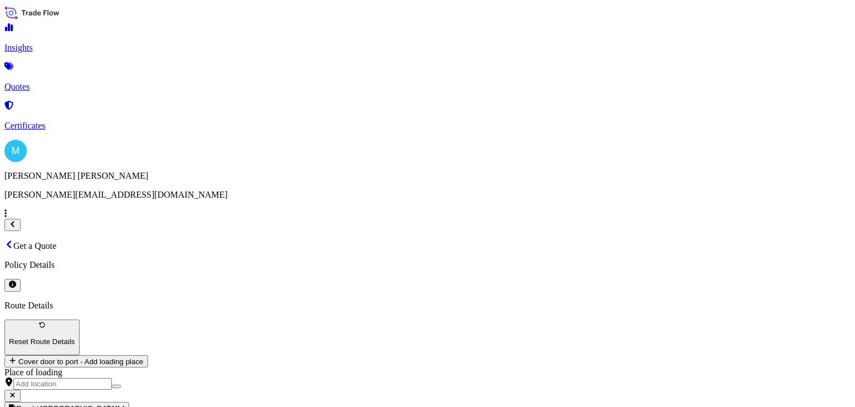
type input "[GEOGRAPHIC_DATA]"
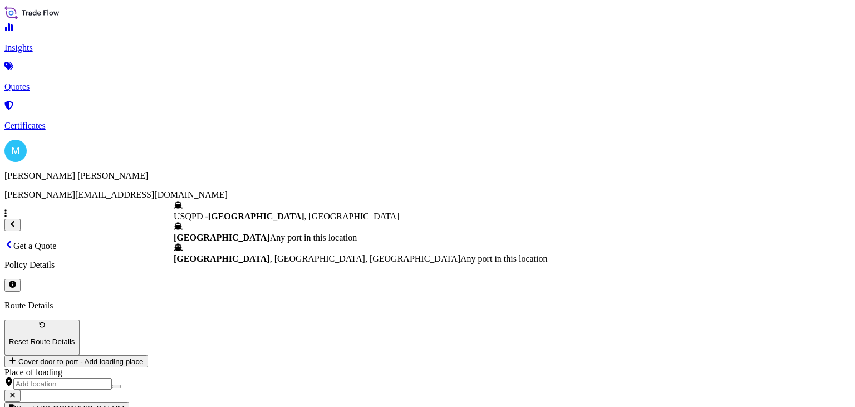
click at [237, 233] on b "[GEOGRAPHIC_DATA]" at bounding box center [222, 237] width 96 height 9
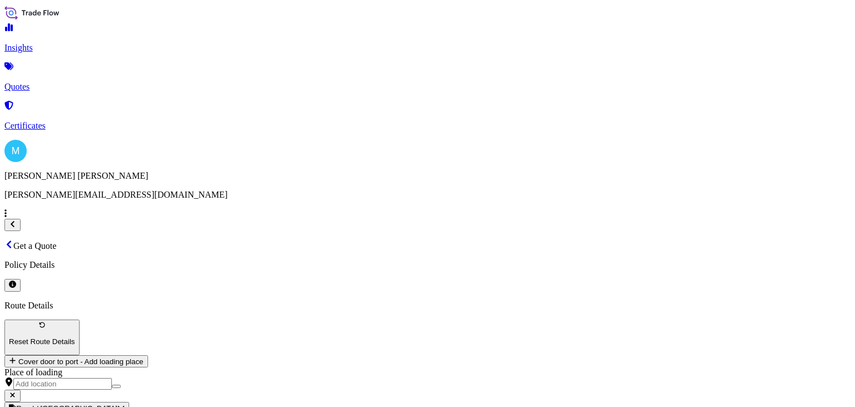
type input "[GEOGRAPHIC_DATA]"
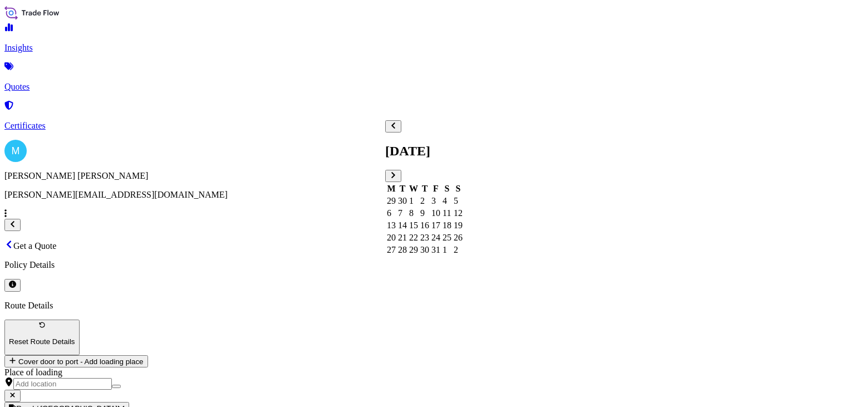
click at [429, 196] on div "2" at bounding box center [424, 201] width 9 height 10
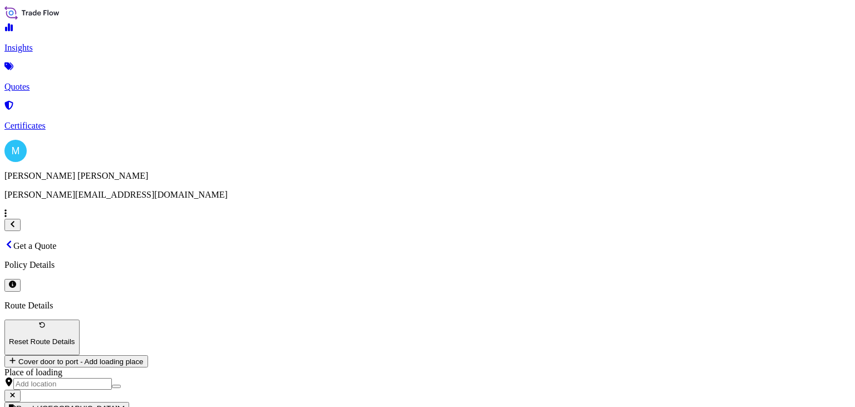
paste textarea "MSDU6384921 FJ25619966 40HC 3790.90 KG 12.69 M3 334 CTN"
paste textarea "KNIFE BLOCK SET"
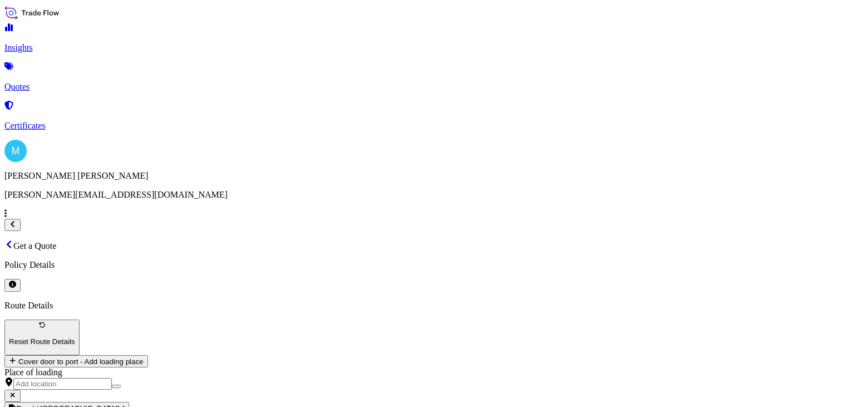
type textarea "MSDU6384921 FJ25619966 40HC 3790.90 KG 12.69 M3 334 CTN || KNIFE BLOCK SET"
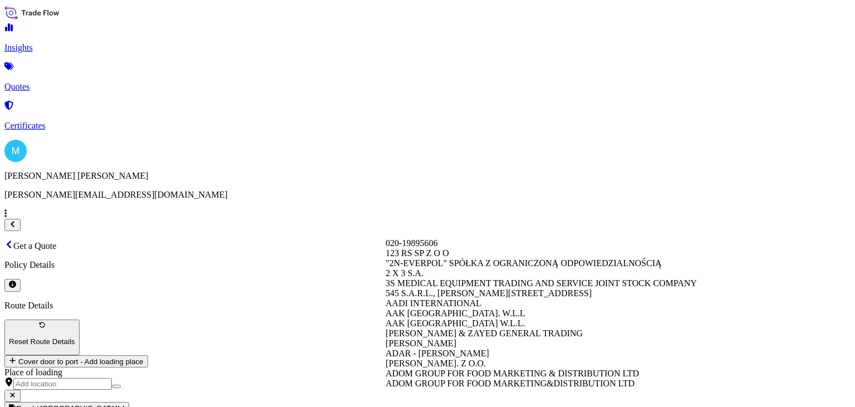
paste input "LECHPOL ELECTRONICS [PERSON_NAME] SP.K."
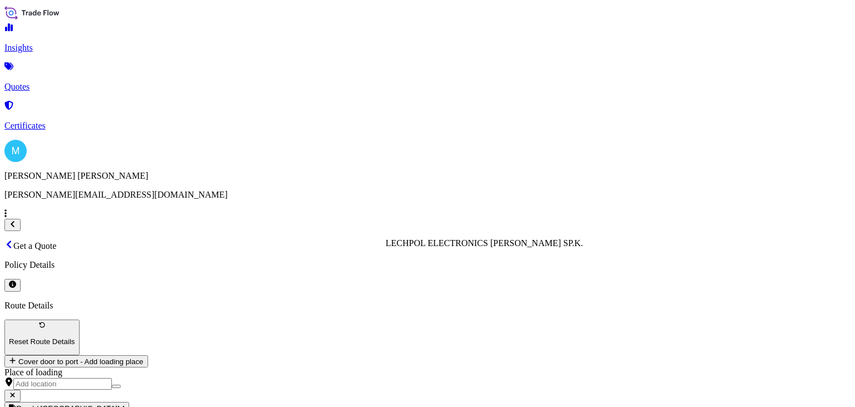
click at [493, 248] on span "LECHPOL ELECTRONICS [PERSON_NAME] SP.K." at bounding box center [485, 242] width 198 height 9
type input "LECHPOL ELECTRONICS [PERSON_NAME] SP.K."
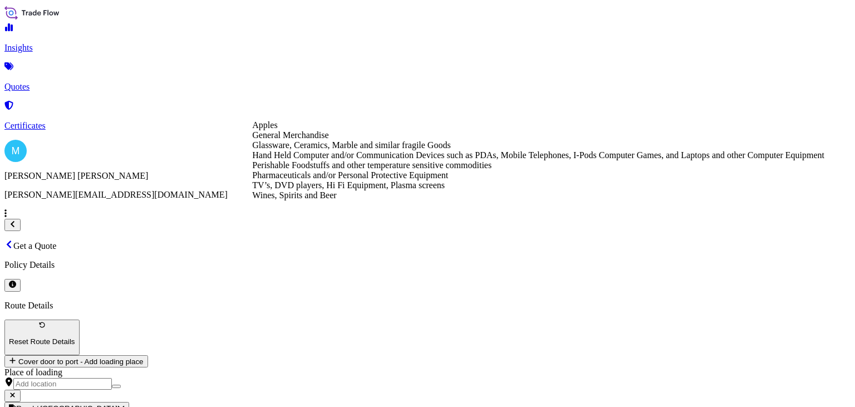
click at [288, 140] on div "General Merchandise" at bounding box center [538, 135] width 572 height 10
type input "General Merchandise"
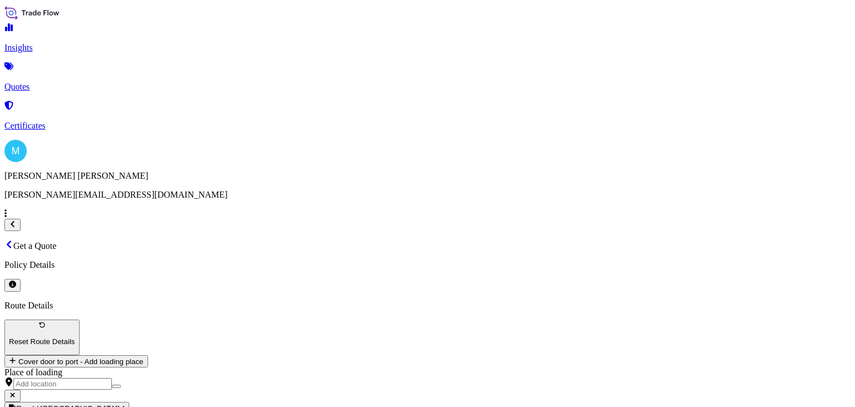
paste input "19900"
type input "19,900"
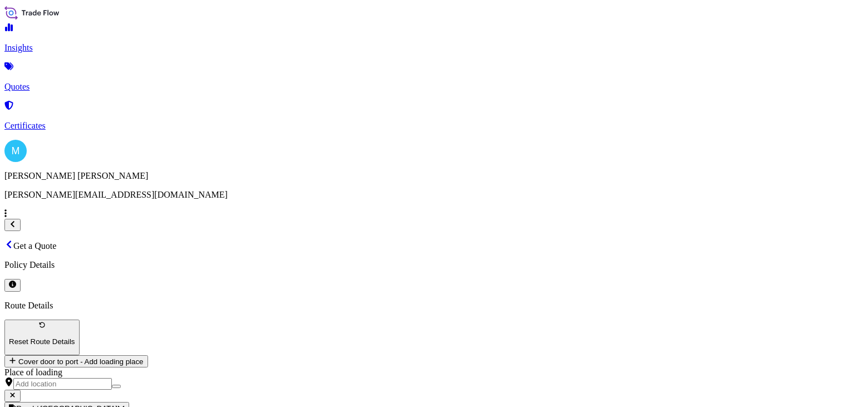
type input "l"
paste input "S02020430"
type input "LCL || S02020430"
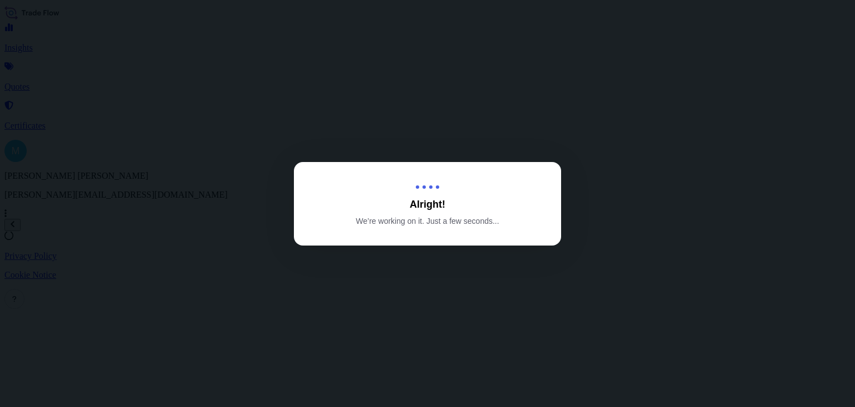
select select "Sea"
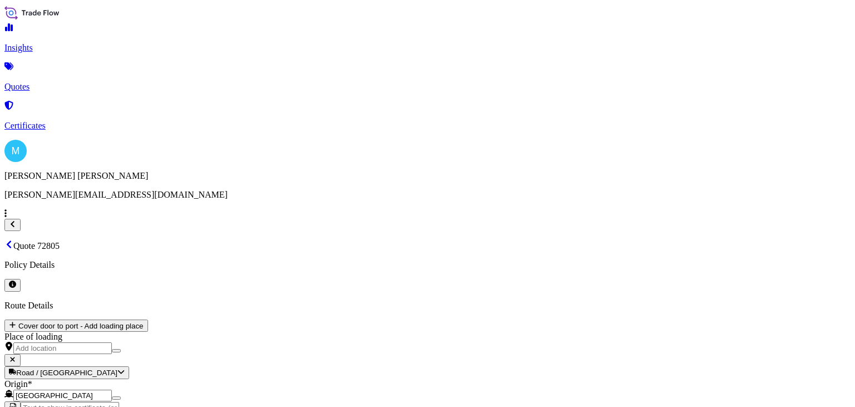
scroll to position [1291, 0]
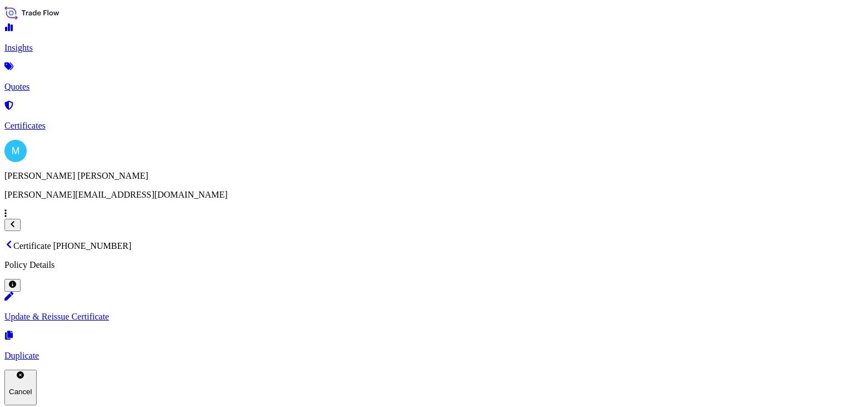
drag, startPoint x: 344, startPoint y: 27, endPoint x: 165, endPoint y: 31, distance: 178.8
click at [164, 240] on p "Certificate [PHONE_NUMBER]" at bounding box center [427, 245] width 846 height 11
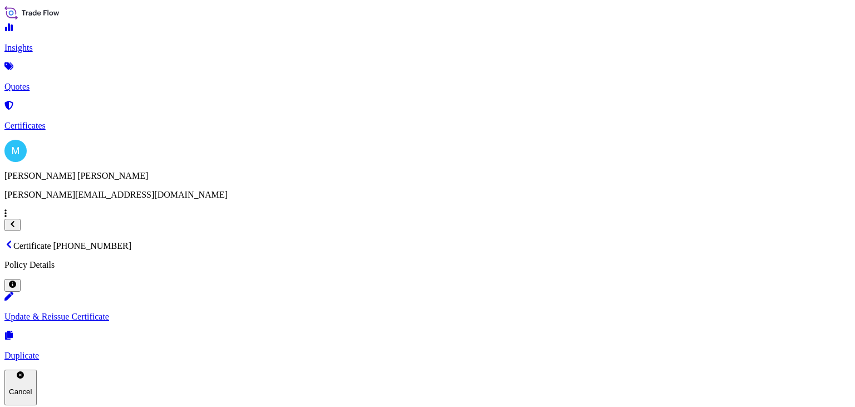
click at [87, 75] on link "Quotes" at bounding box center [427, 77] width 846 height 29
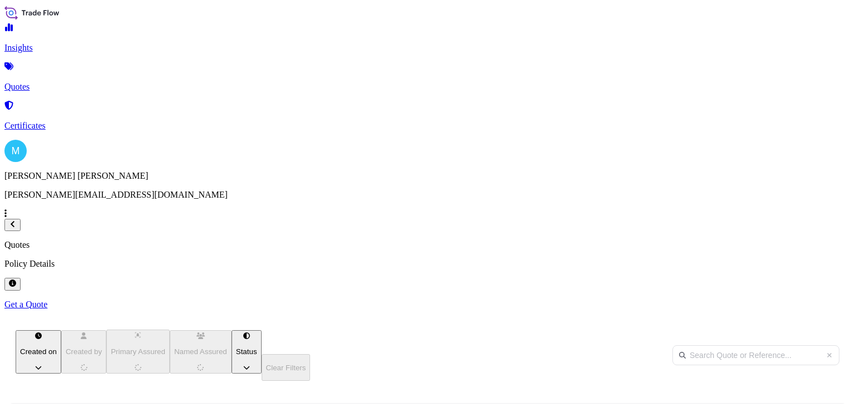
scroll to position [199, 677]
click at [792, 300] on p "Get a Quote" at bounding box center [427, 305] width 846 height 10
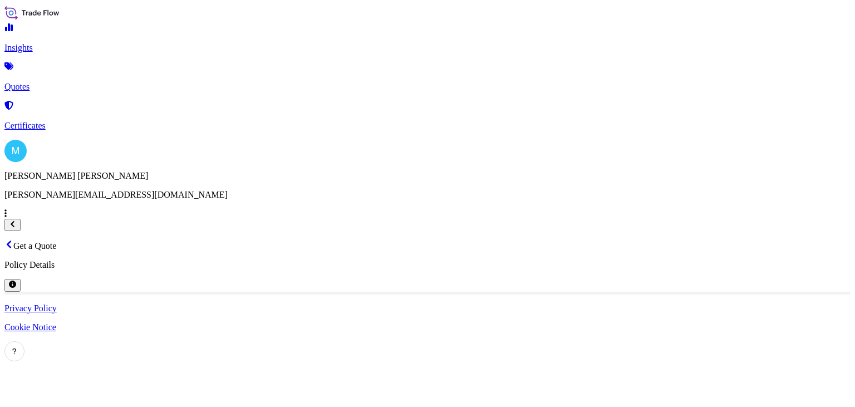
select select "Sea"
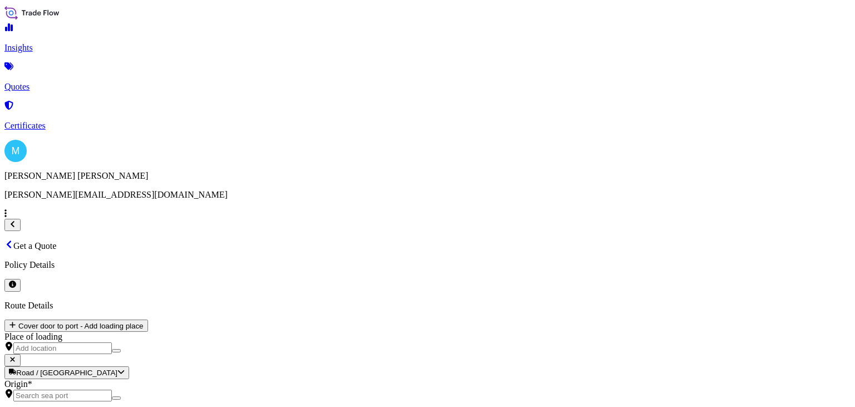
scroll to position [18, 0]
click at [112, 390] on input "Origin *" at bounding box center [62, 396] width 99 height 12
drag, startPoint x: 240, startPoint y: 161, endPoint x: 271, endPoint y: 157, distance: 30.9
click at [240, 379] on div "Origin *" at bounding box center [427, 390] width 846 height 22
click at [112, 390] on input "Origin * Please select an origin" at bounding box center [62, 396] width 99 height 12
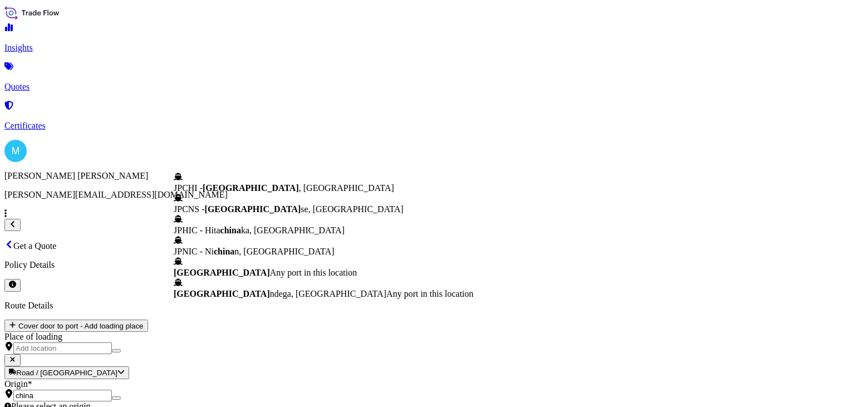
click at [233, 277] on span "[GEOGRAPHIC_DATA]" at bounding box center [222, 272] width 96 height 9
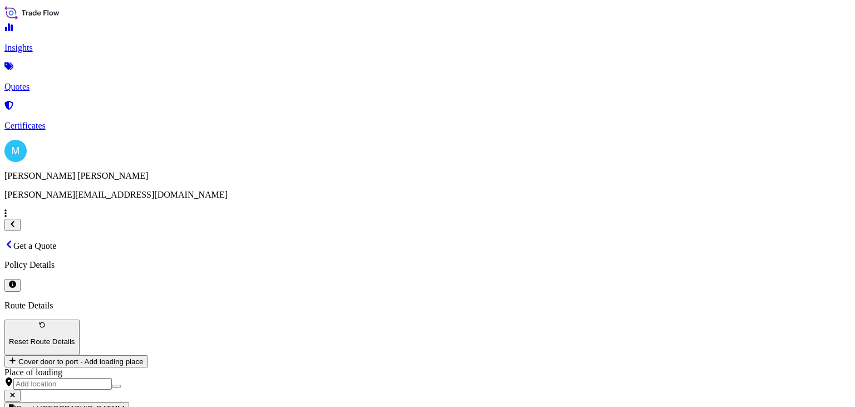
type input "[GEOGRAPHIC_DATA]"
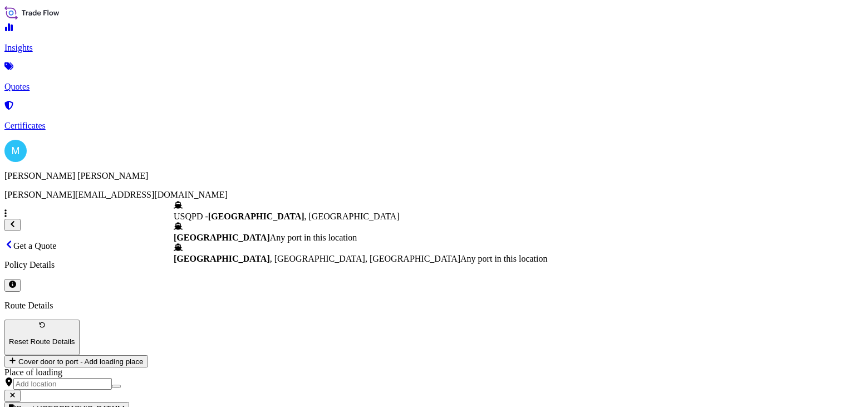
click at [278, 222] on div "[GEOGRAPHIC_DATA] Any port in this location" at bounding box center [361, 232] width 374 height 21
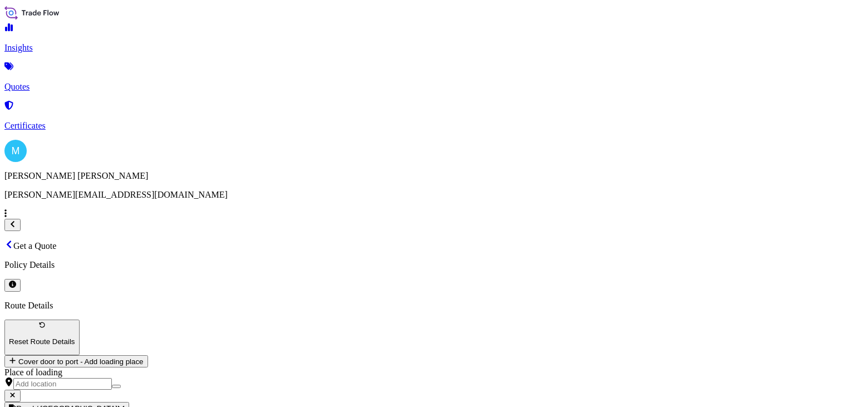
type input "[GEOGRAPHIC_DATA]"
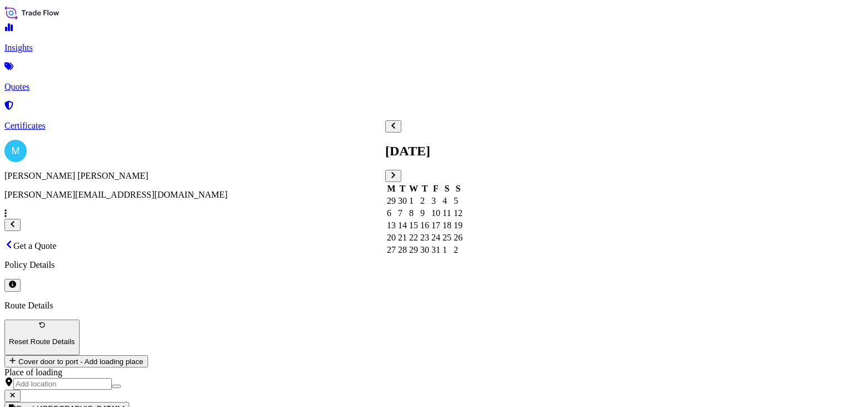
click at [418, 196] on div "1" at bounding box center [413, 201] width 9 height 10
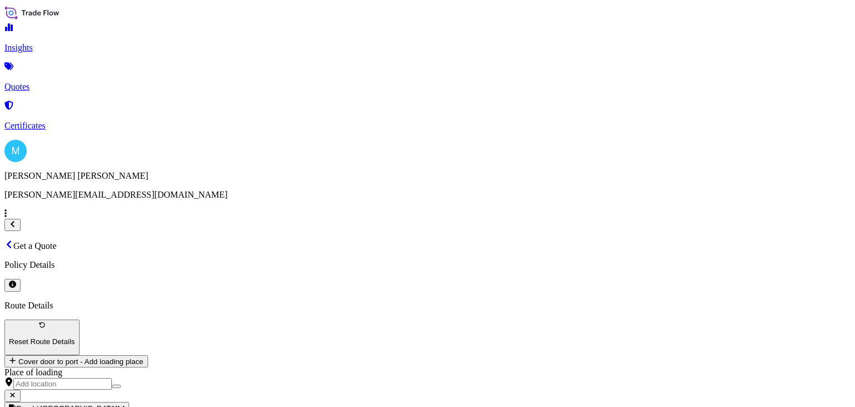
paste textarea "MSDU6384921 FJ25619966 40HC 1070.60 KG 4.166 M3 101 CTN"
paste textarea "GPS NAVIGATION"
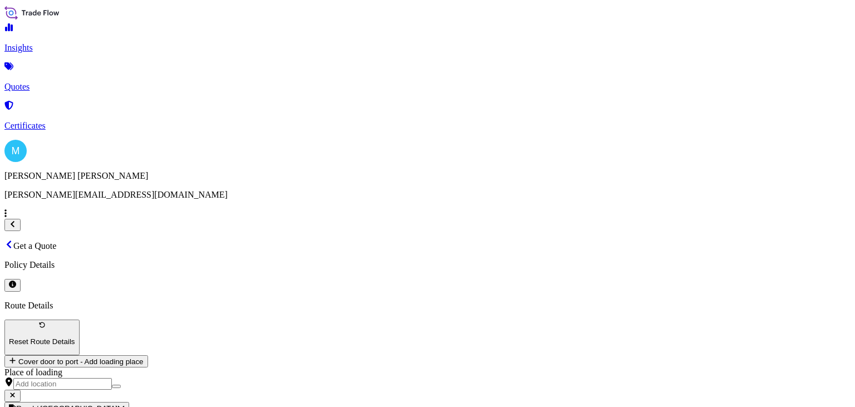
type textarea "MSDU6384921 FJ25619966 40HC 1070.60 KG 4.166 M3 101 CTN || GPS NAVIGATION"
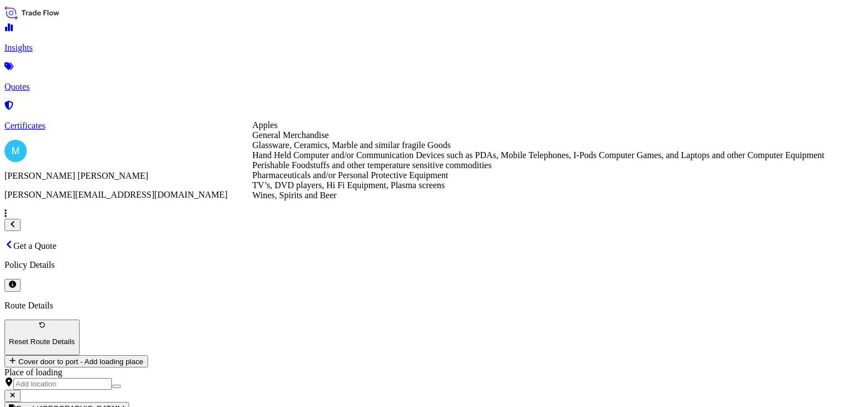
click at [331, 140] on div "General Merchandise" at bounding box center [538, 135] width 572 height 10
type input "General Merchandise"
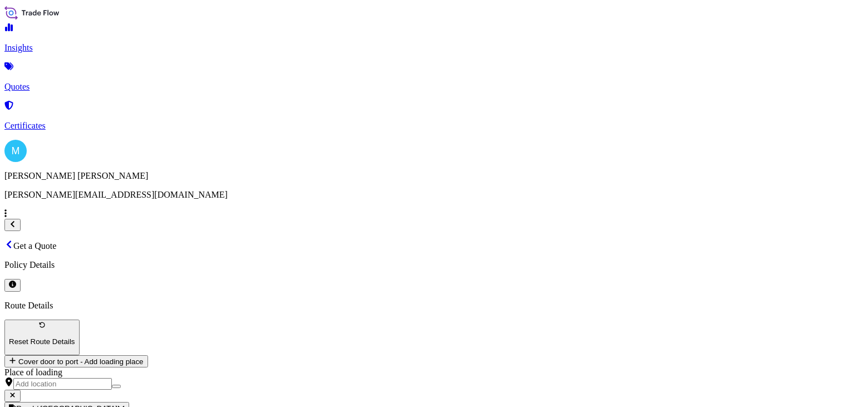
paste input "39000"
type input "39,000"
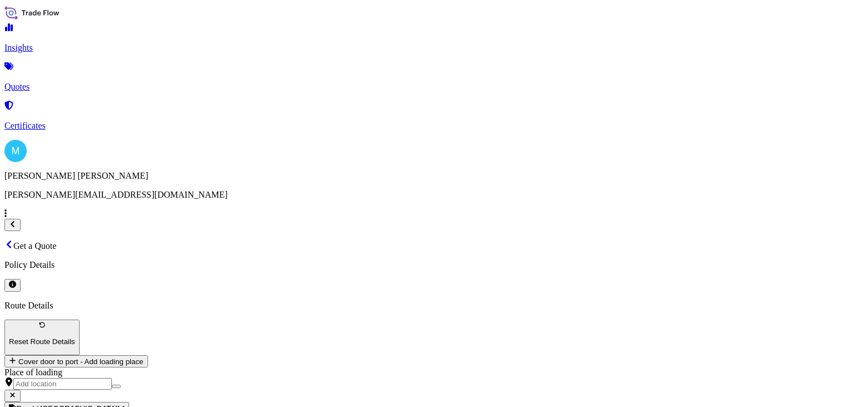
type input "l"
paste input "S02050380"
type input "LCL || S02050380"
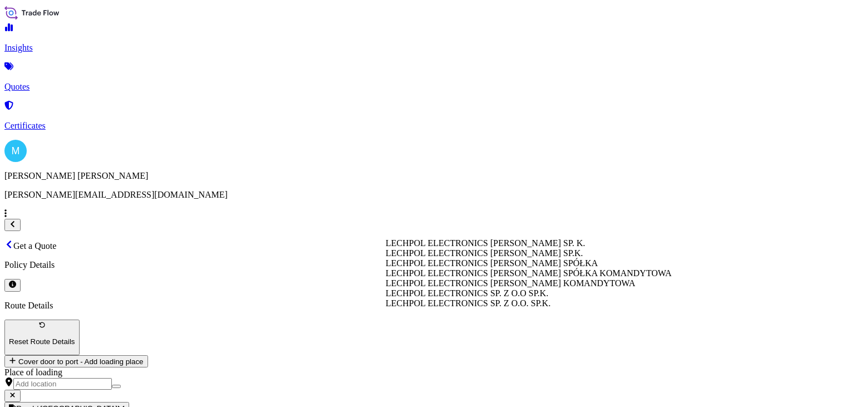
click at [485, 248] on span "LECHPOL ELECTRONICS [PERSON_NAME] SP. K." at bounding box center [486, 242] width 200 height 9
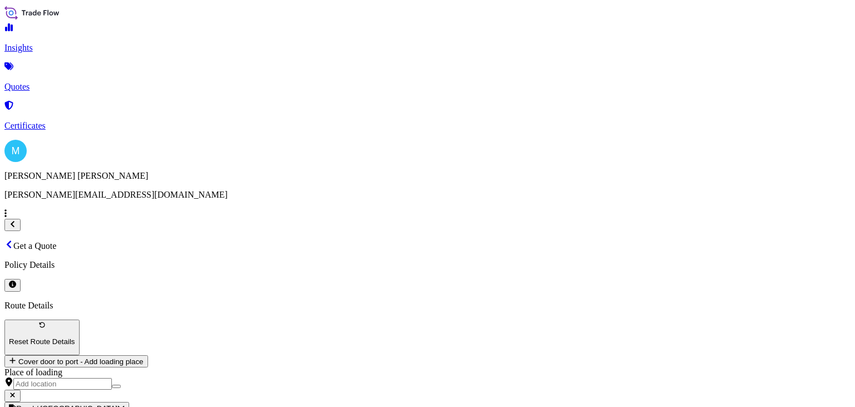
scroll to position [50, 0]
type input "LECHPOL ELECTRONICS [PERSON_NAME] SP. K."
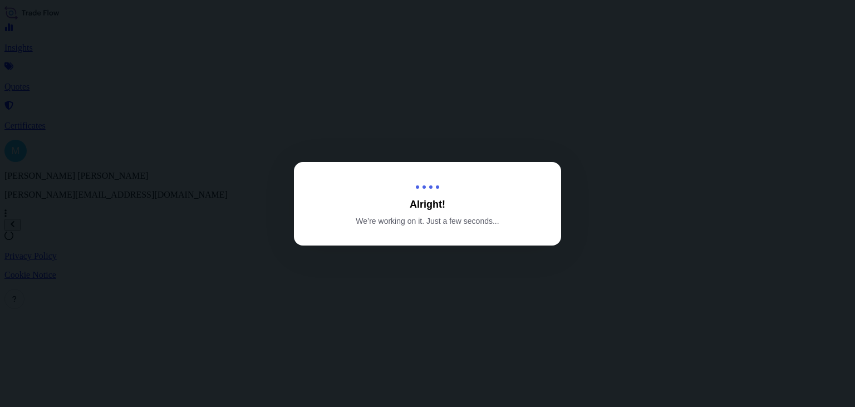
select select "Sea"
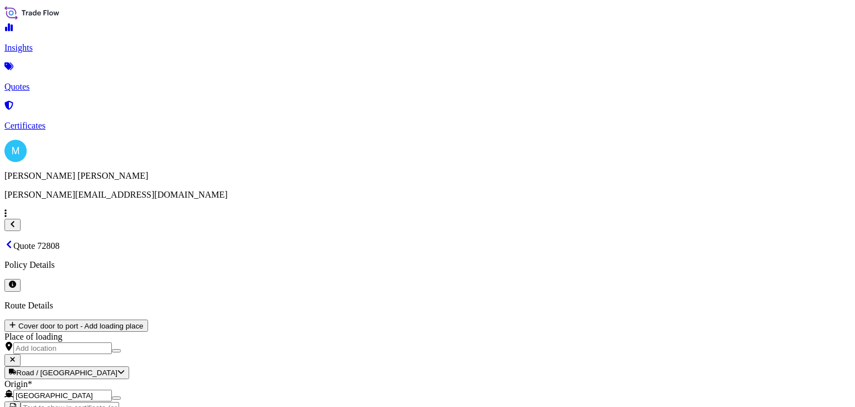
scroll to position [513, 0]
type input "[DATE]"
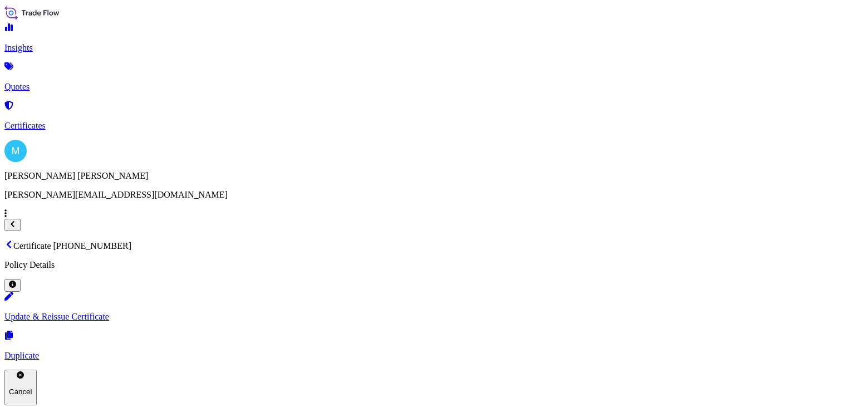
drag, startPoint x: 345, startPoint y: 30, endPoint x: 170, endPoint y: 42, distance: 175.8
click at [160, 240] on div "Certificate [PHONE_NUMBER] Policy Details Update & Reissue Certificate Duplicat…" at bounding box center [427, 322] width 846 height 165
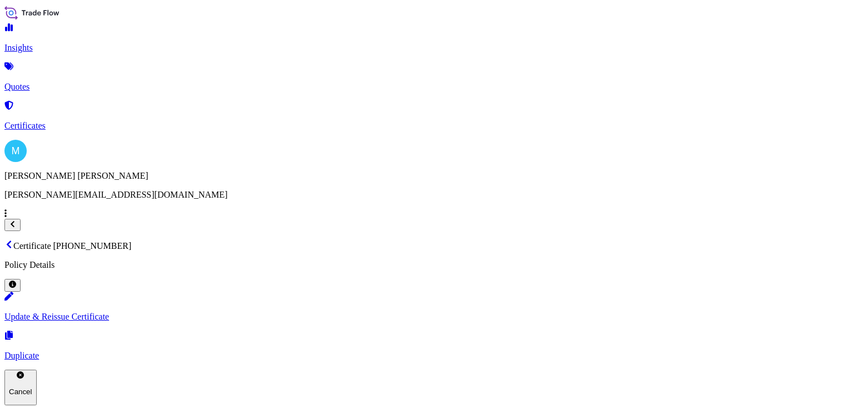
click at [68, 81] on link "Quotes" at bounding box center [427, 77] width 846 height 29
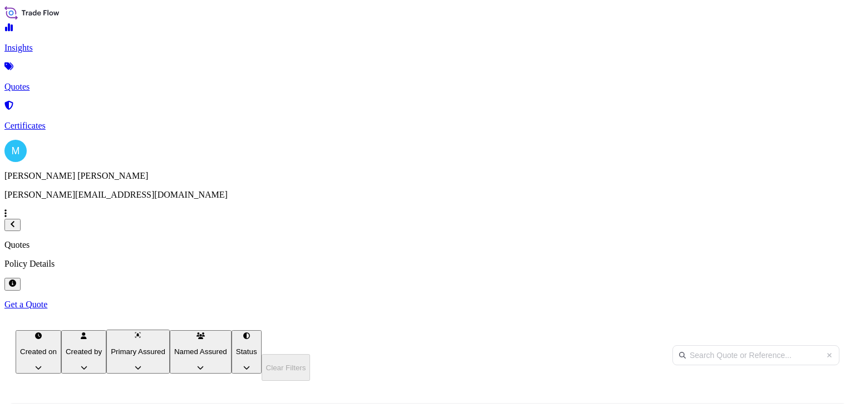
click at [68, 121] on p "Certificates" at bounding box center [427, 126] width 846 height 10
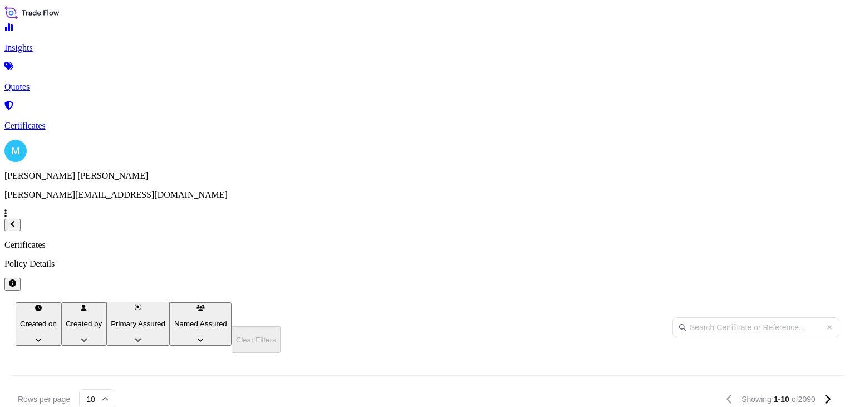
click at [55, 82] on p "Quotes" at bounding box center [427, 87] width 846 height 10
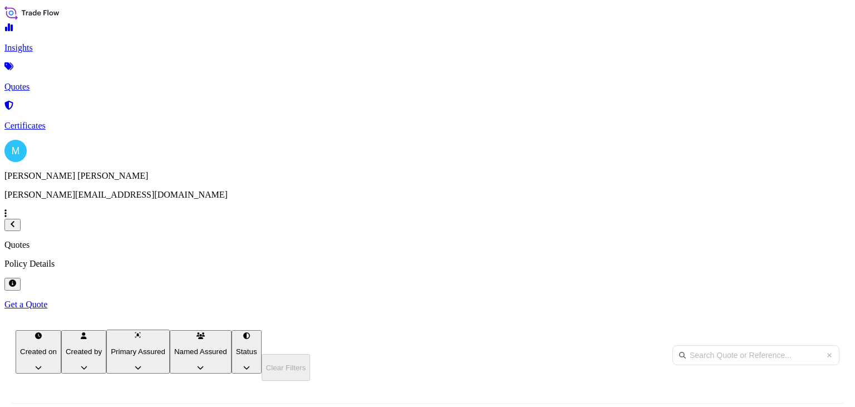
scroll to position [199, 677]
click at [810, 300] on p "Get a Quote" at bounding box center [427, 305] width 846 height 10
select select "Sea"
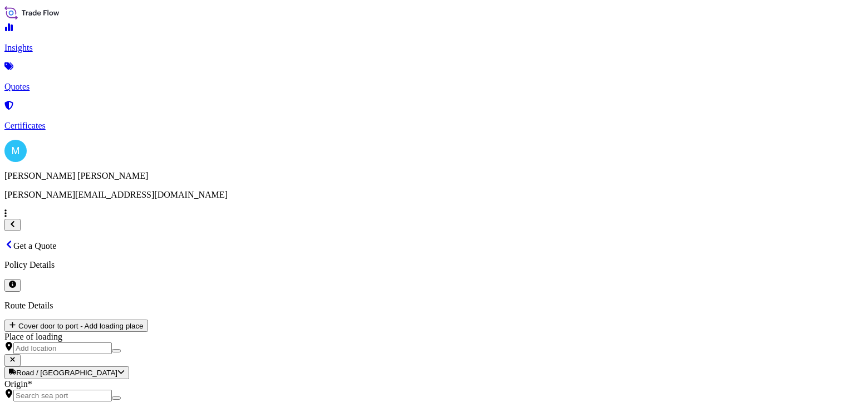
type input "$ USD"
click at [112, 390] on input "Origin *" at bounding box center [62, 396] width 99 height 12
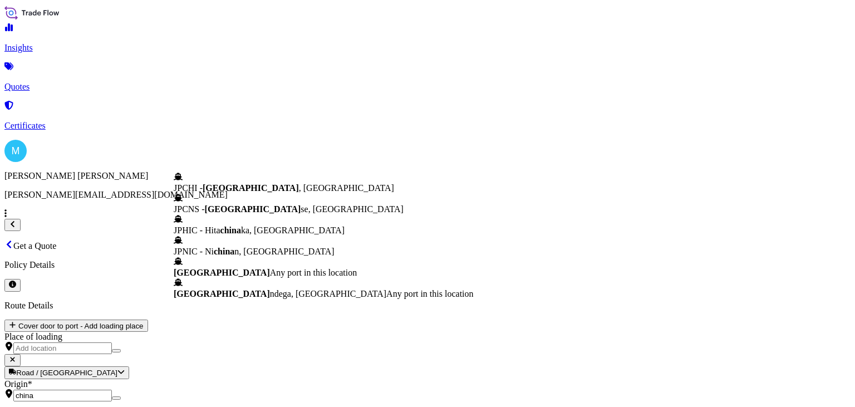
click at [247, 277] on span "[GEOGRAPHIC_DATA]" at bounding box center [222, 272] width 96 height 9
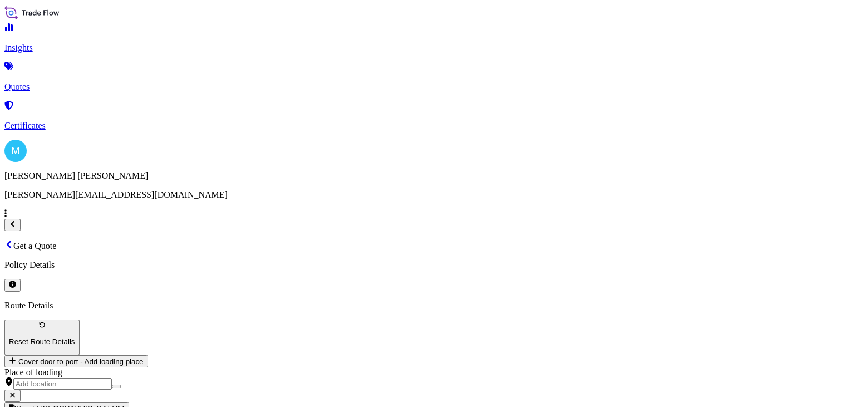
type input "[GEOGRAPHIC_DATA]"
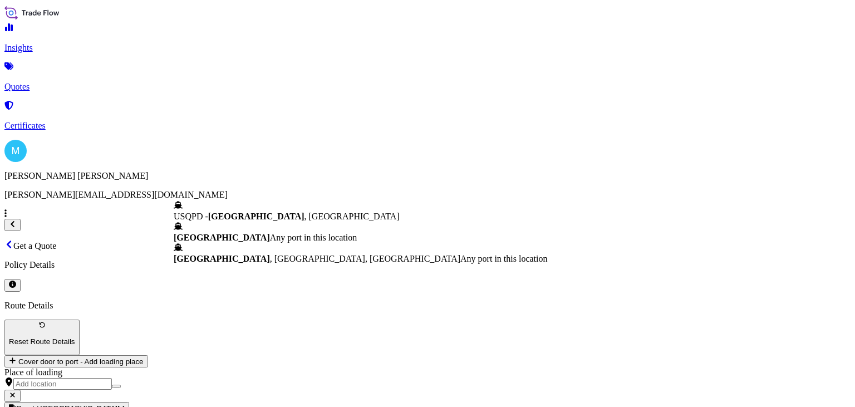
click at [256, 233] on span "[GEOGRAPHIC_DATA]" at bounding box center [222, 237] width 96 height 9
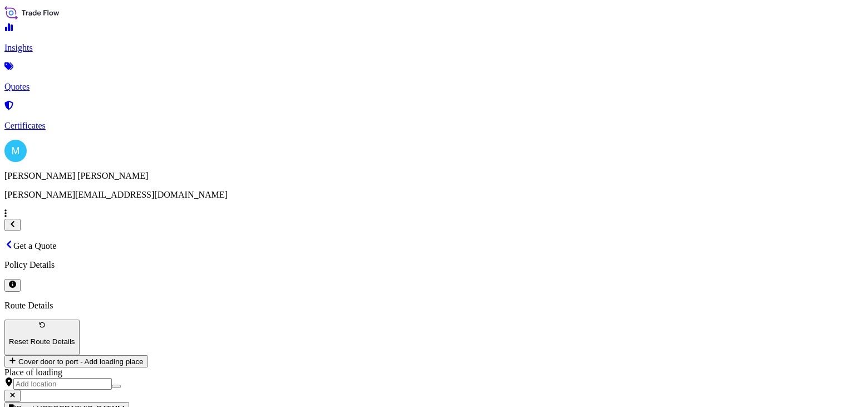
type input "[GEOGRAPHIC_DATA]"
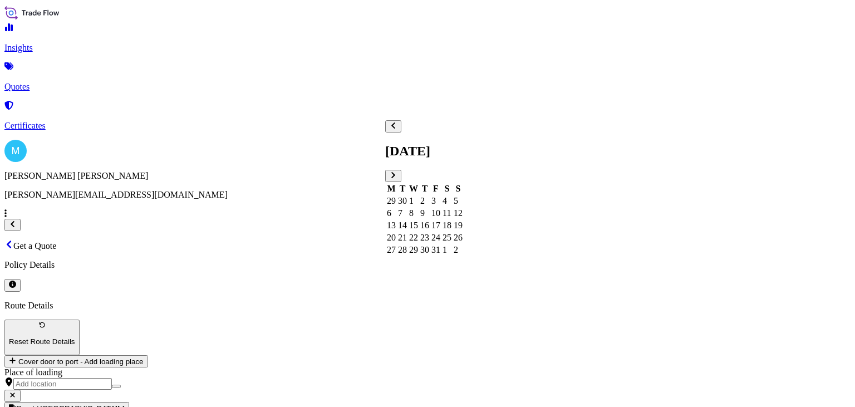
click at [429, 196] on div "2" at bounding box center [424, 201] width 9 height 10
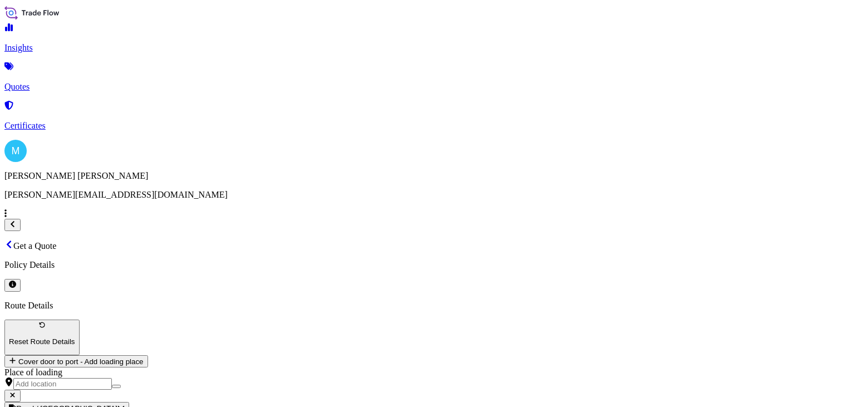
paste textarea "MSDU6384921 FJ25619966 40HC 945.60 KG 8.76 M3 60 CTN"
paste textarea "wireless headphone"
type textarea "MSDU6384921 FJ25619966 40HC 945.60 KG 8.76 M3 60 CTN || wireless headphone"
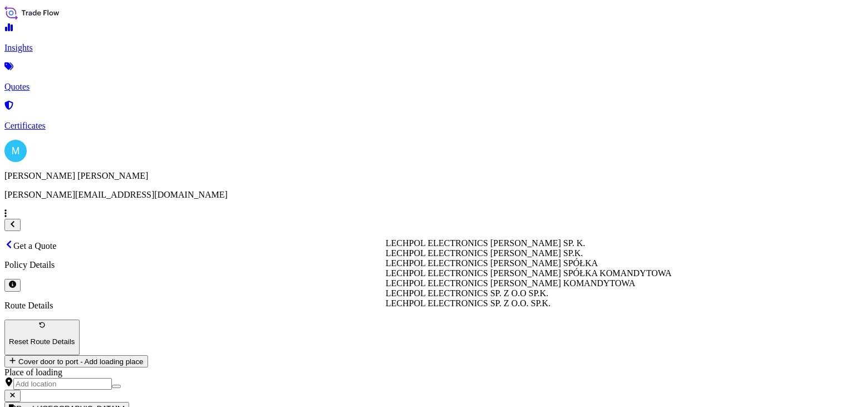
click at [534, 248] on div "LECHPOL ELECTRONICS [PERSON_NAME] SP. K." at bounding box center [529, 243] width 286 height 10
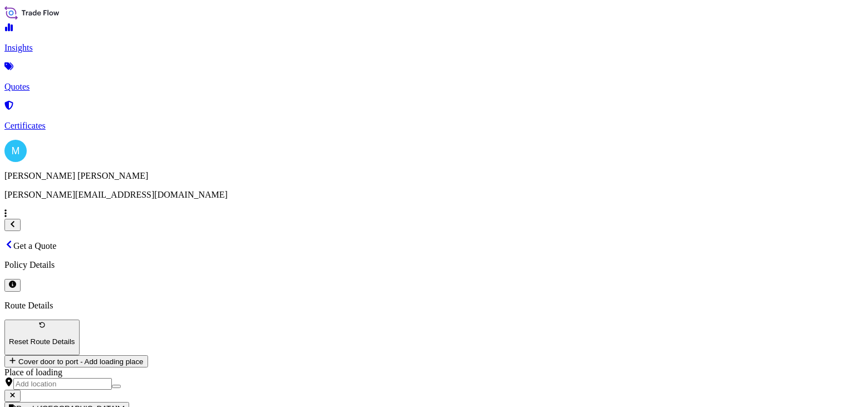
type input "LECHPOL ELECTRONICS [PERSON_NAME] SP. K."
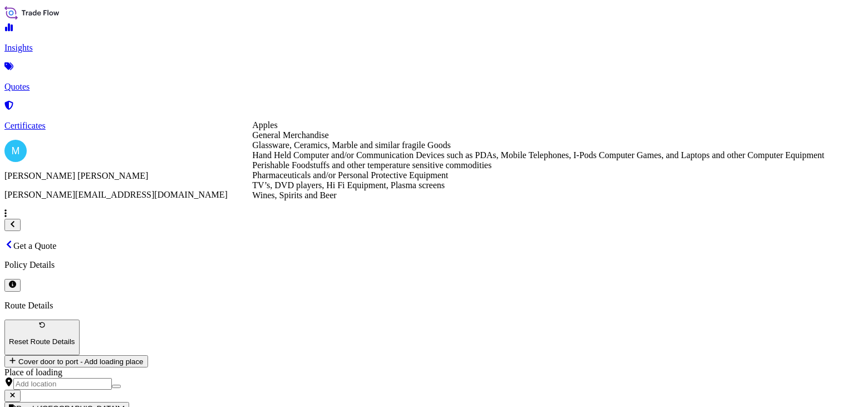
click at [339, 140] on div "General Merchandise" at bounding box center [538, 135] width 572 height 10
type input "General Merchandise"
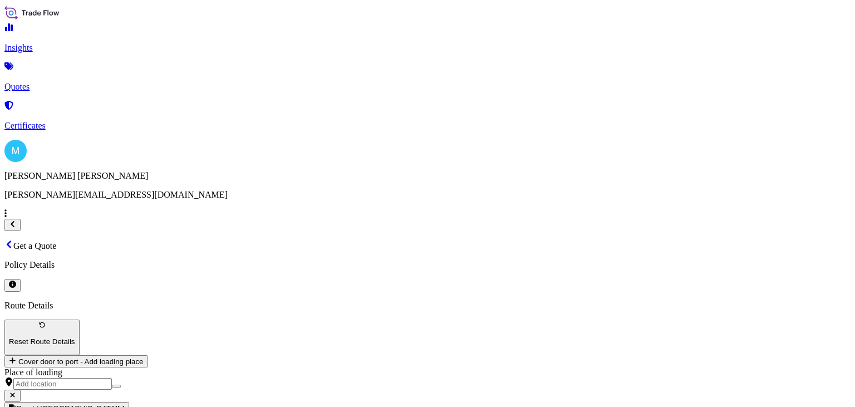
paste input "15 450"
type input "15,450"
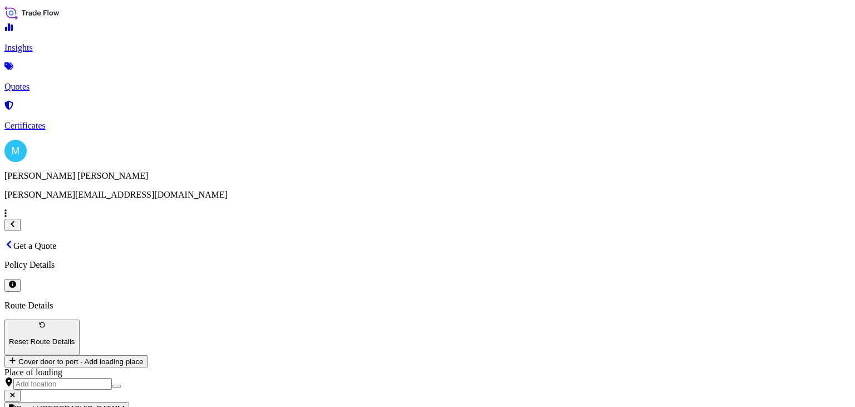
type input "l"
paste input "S02051906"
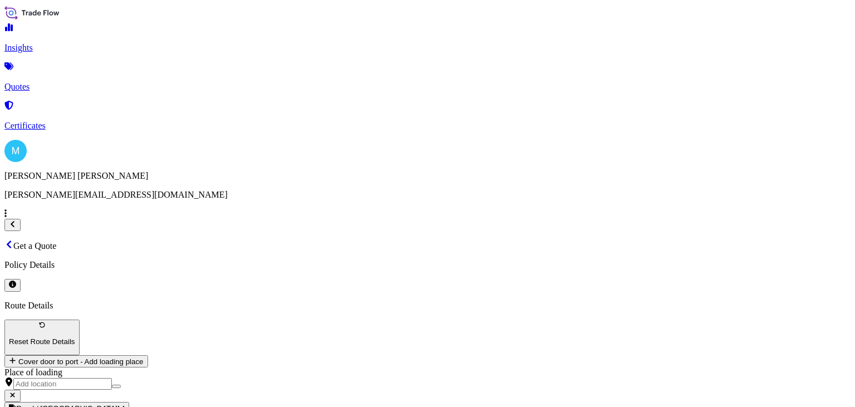
type input "LCL || S02051906"
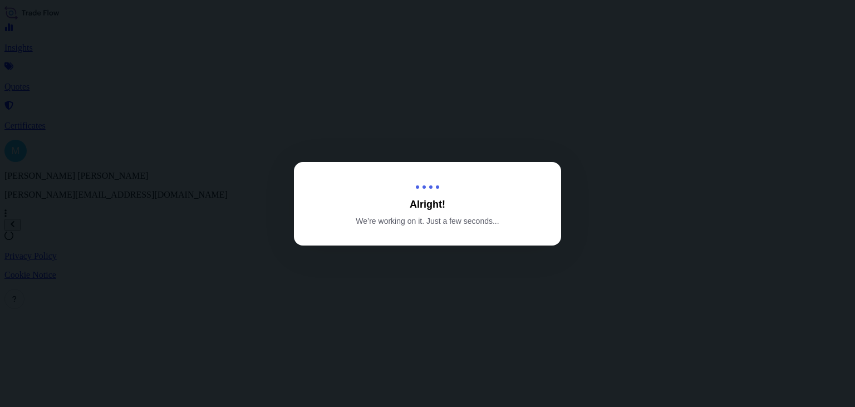
select select "Sea"
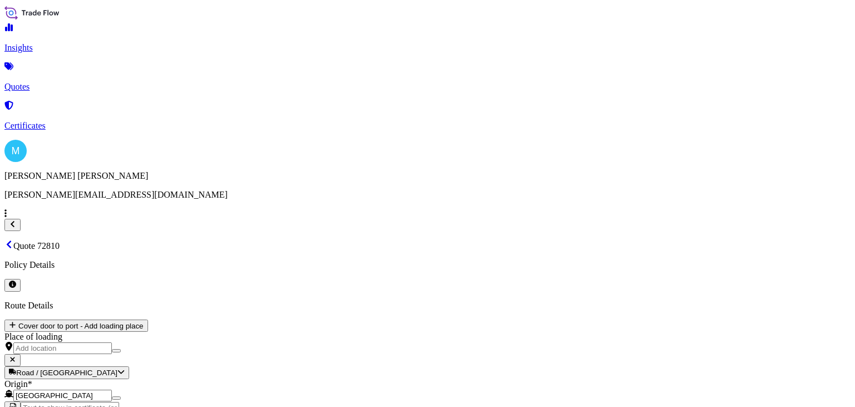
type input "[DATE]"
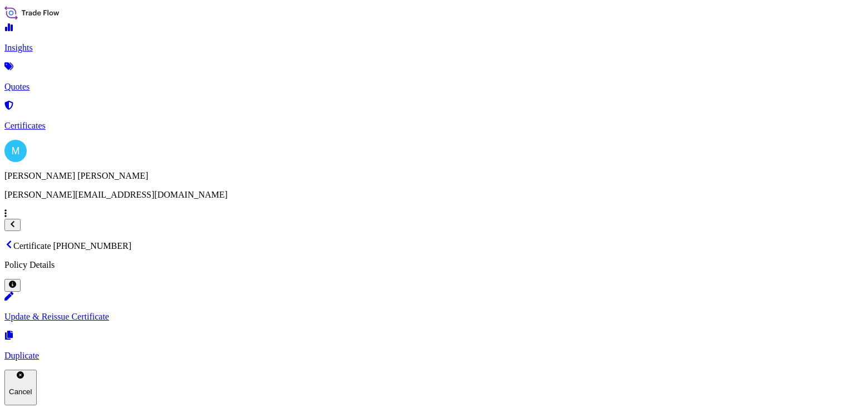
drag, startPoint x: 317, startPoint y: 30, endPoint x: 163, endPoint y: 32, distance: 154.2
click at [161, 240] on div "Certificate [PHONE_NUMBER] Policy Details" at bounding box center [427, 265] width 846 height 51
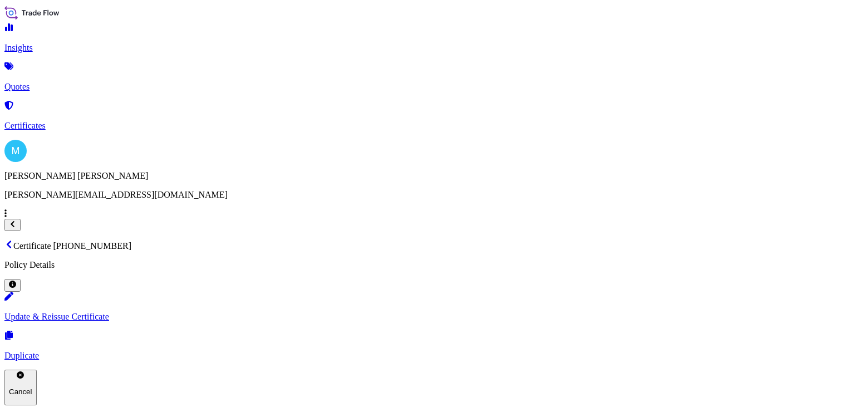
click at [55, 82] on p "Quotes" at bounding box center [427, 87] width 846 height 10
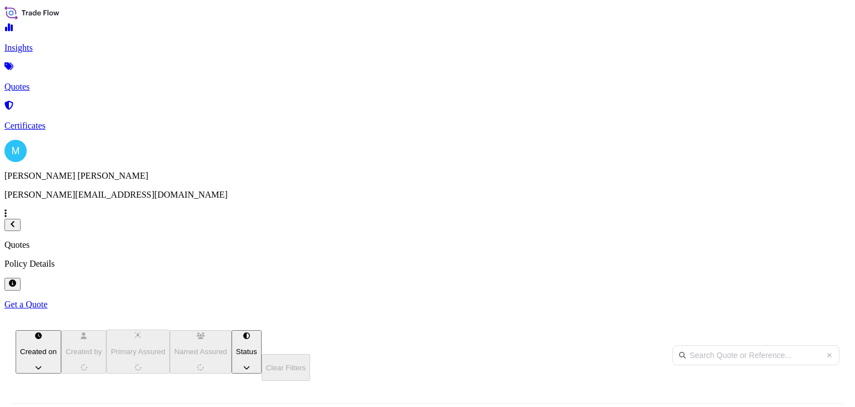
scroll to position [199, 677]
click at [814, 300] on p "Get a Quote" at bounding box center [427, 305] width 846 height 10
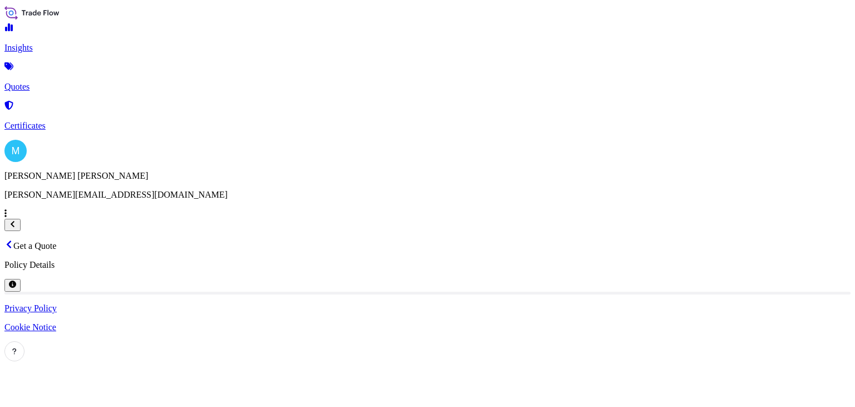
select select "Sea"
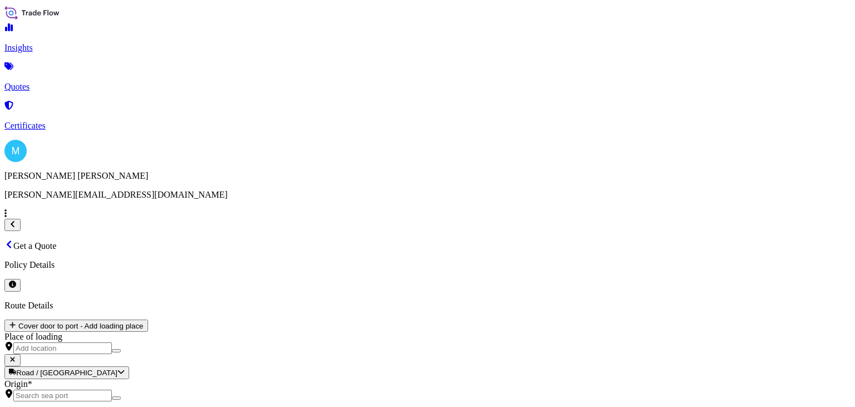
type input "$ USD"
click at [239, 379] on div "Origin *" at bounding box center [427, 390] width 846 height 22
click at [112, 390] on input "Origin *" at bounding box center [62, 396] width 99 height 12
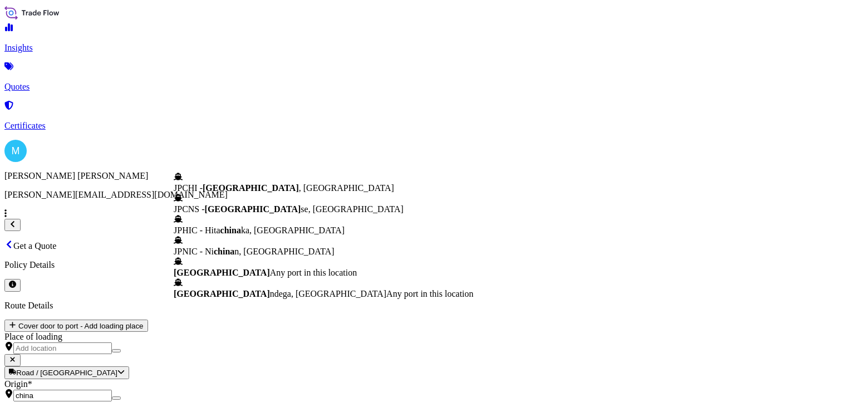
click at [230, 277] on b "[GEOGRAPHIC_DATA]" at bounding box center [222, 272] width 96 height 9
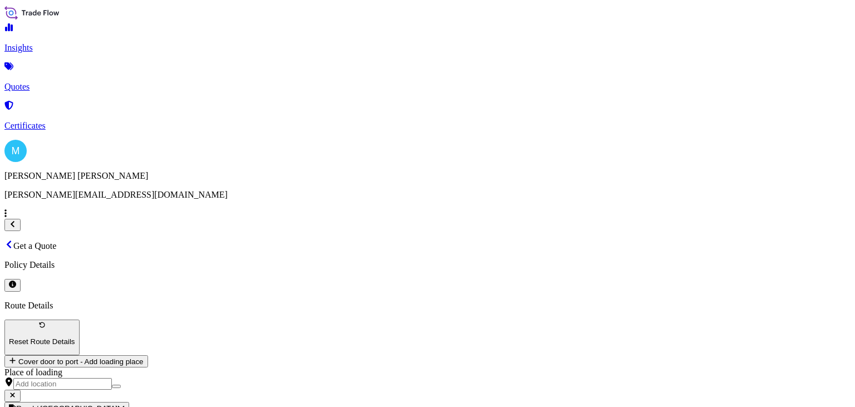
type input "[GEOGRAPHIC_DATA]"
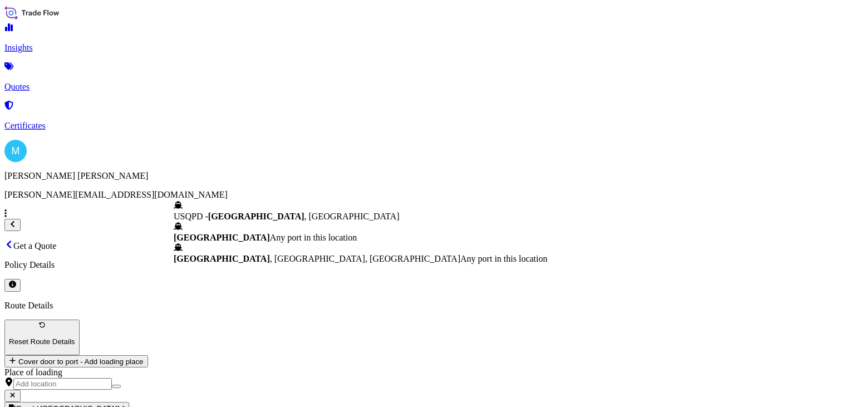
click at [247, 233] on span "[GEOGRAPHIC_DATA]" at bounding box center [222, 237] width 96 height 9
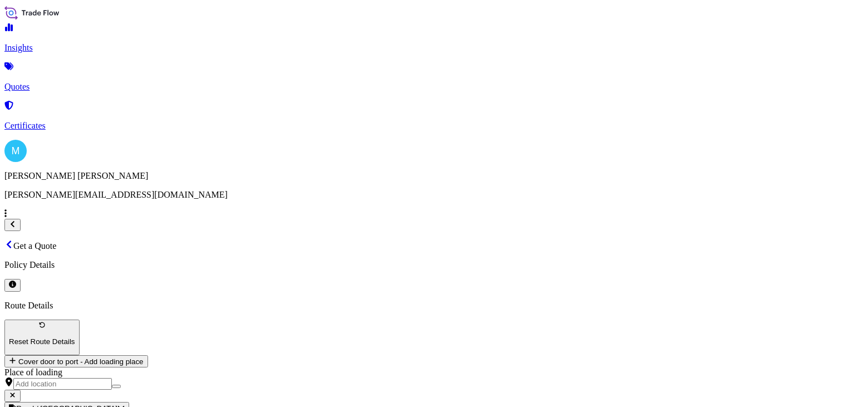
type input "[GEOGRAPHIC_DATA]"
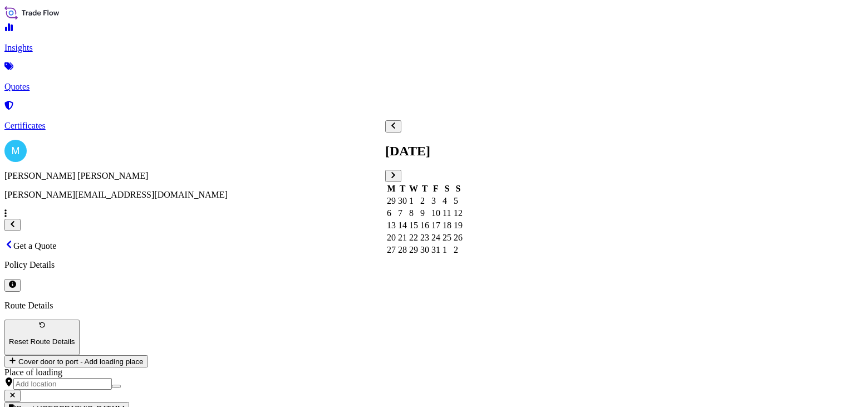
click at [418, 196] on div "1" at bounding box center [413, 201] width 9 height 10
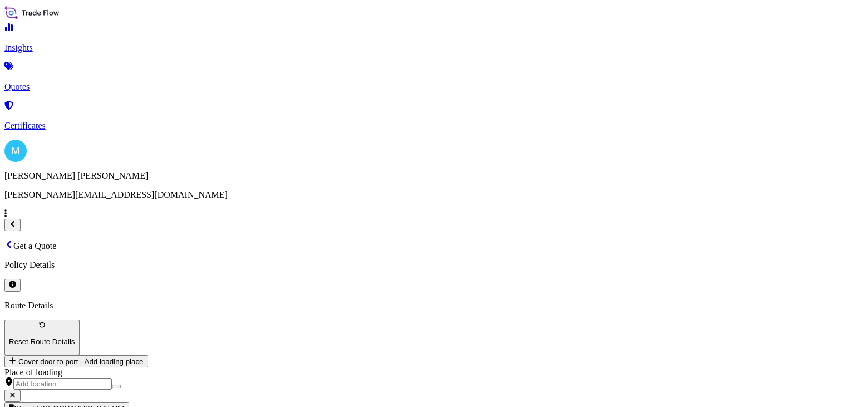
paste textarea "MSDU6384921 FJ25619966 40HC 549.60 KG 4.16 M3 80 CTN"
paste textarea "BLUETOOTH HEADSET"
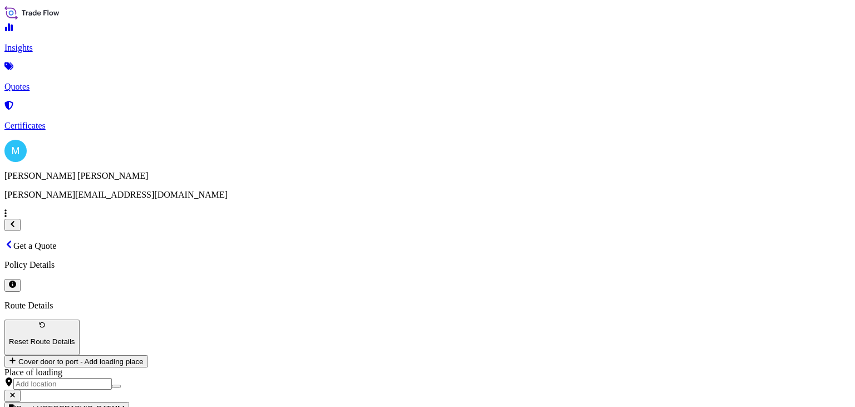
type textarea "MSDU6384921 FJ25619966 40HC 549.60 KG 4.16 M3 80 CTN || BLUETOOTH HEADSET"
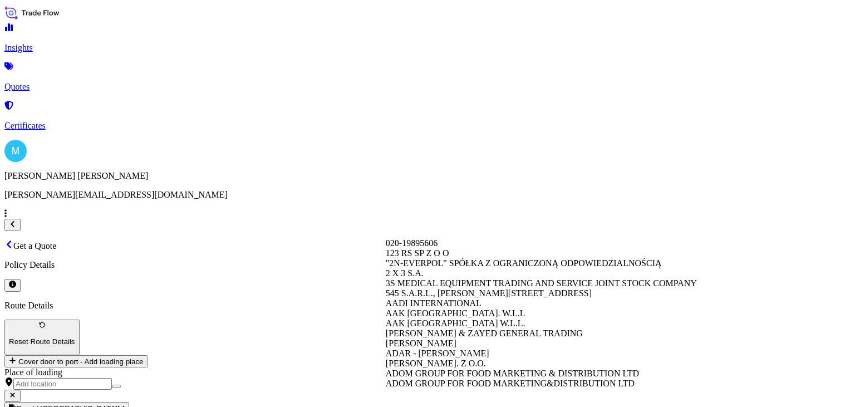
paste input "LECHPOL ELECTRONICS [PERSON_NAME] SP.K."
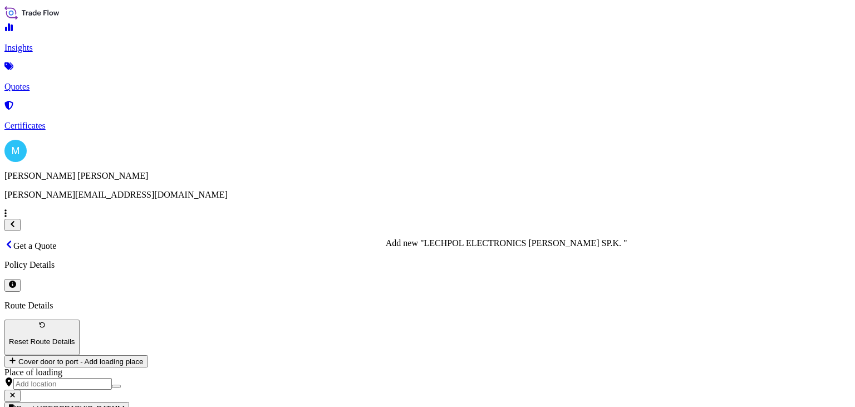
click at [479, 248] on span "Add new "LECHPOL ELECTRONICS [PERSON_NAME] SP.K. "" at bounding box center [507, 242] width 242 height 9
type input "LECHPOL ELECTRONICS [PERSON_NAME] SP.K."
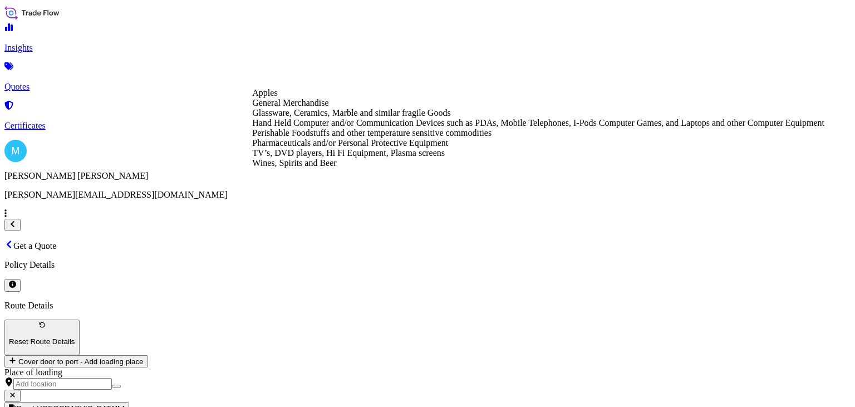
click at [345, 108] on div "General Merchandise" at bounding box center [538, 103] width 572 height 10
type input "General Merchandise"
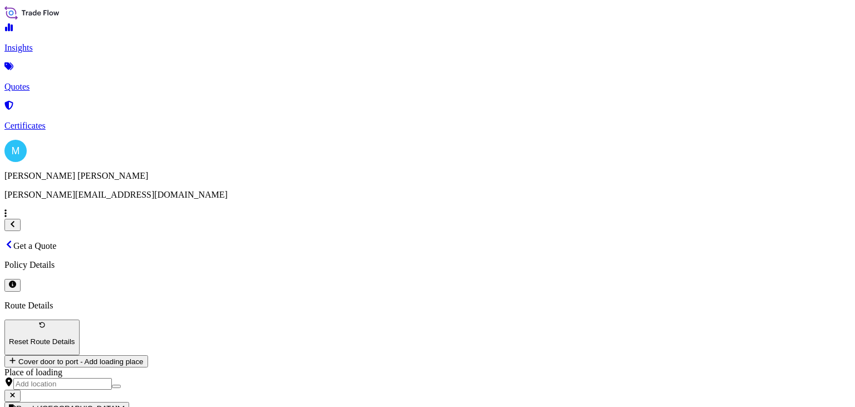
paste input "35200"
type input "35,200"
paste input "S02034364"
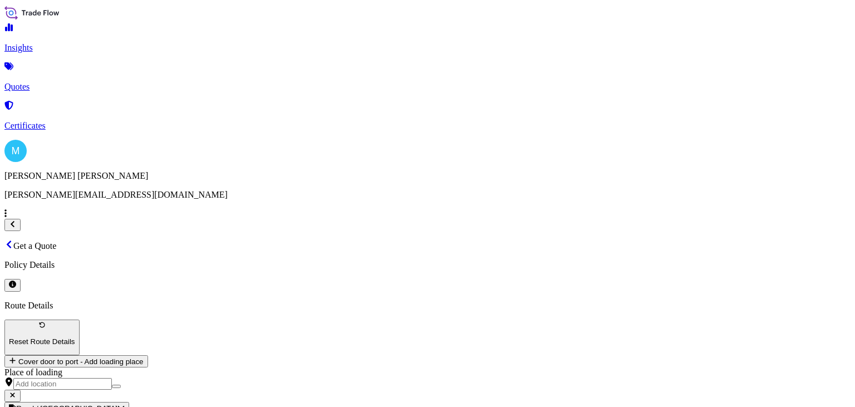
type input "LCL || S02034364"
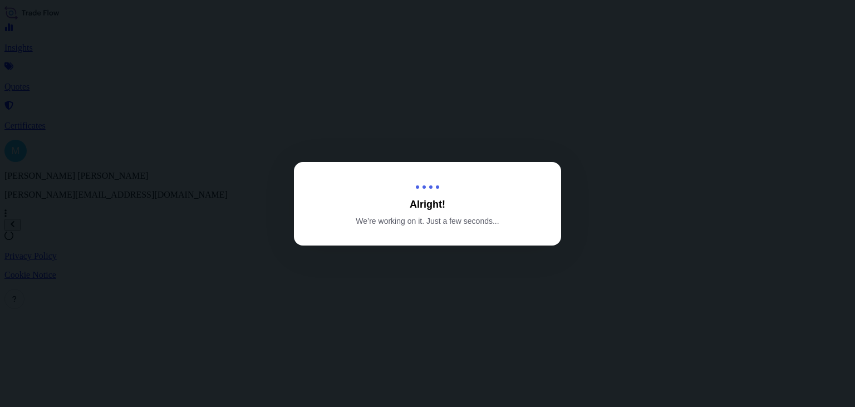
select select "Sea"
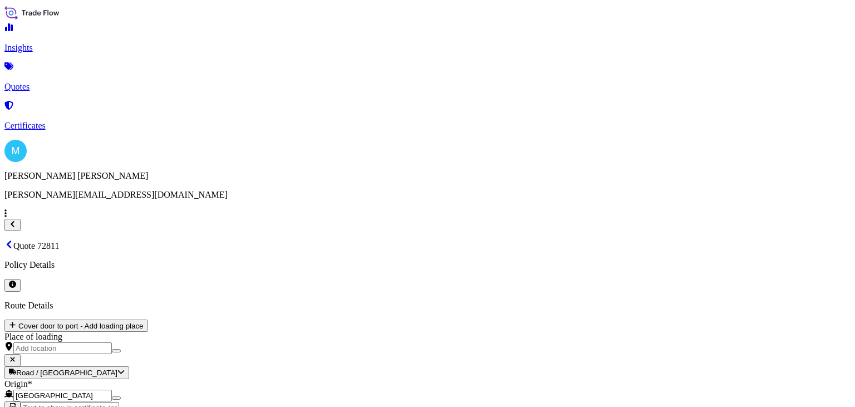
scroll to position [1291, 0]
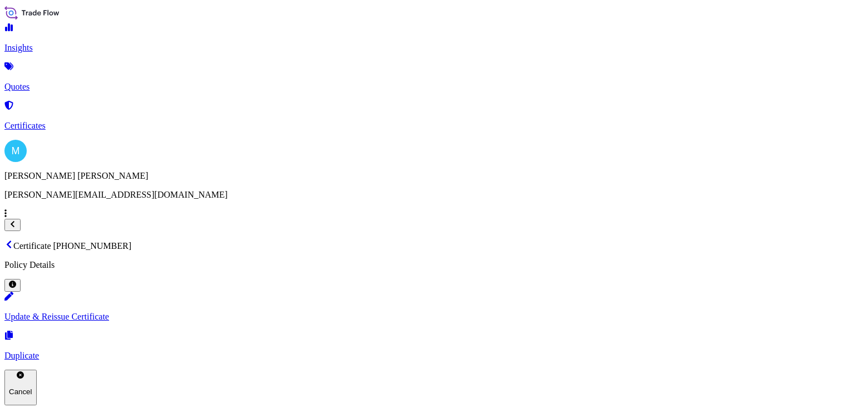
drag, startPoint x: 342, startPoint y: 28, endPoint x: 174, endPoint y: 32, distance: 168.2
click at [174, 240] on p "Certificate [PHONE_NUMBER]" at bounding box center [427, 245] width 846 height 11
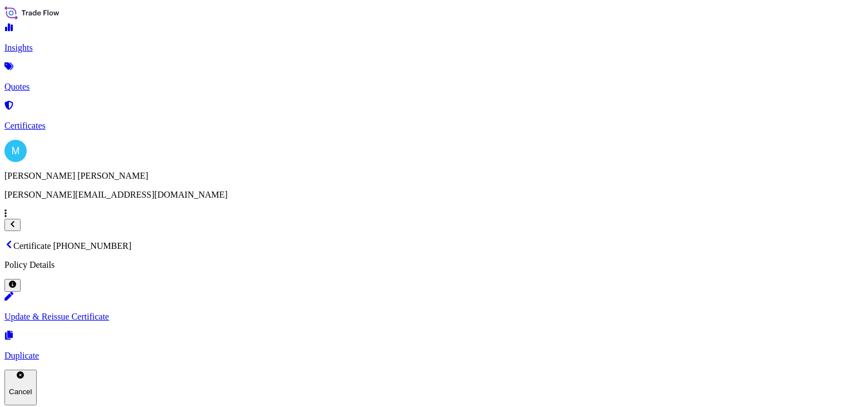
click at [70, 77] on link "Quotes" at bounding box center [427, 77] width 846 height 29
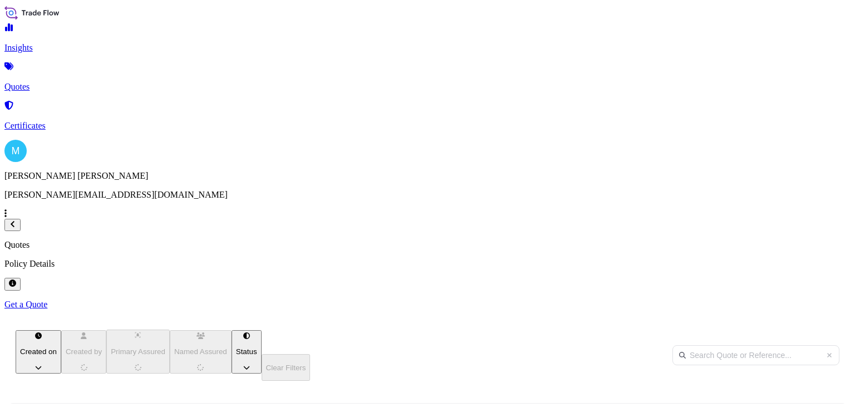
scroll to position [199, 677]
click at [782, 300] on link "Get a Quote" at bounding box center [427, 305] width 846 height 10
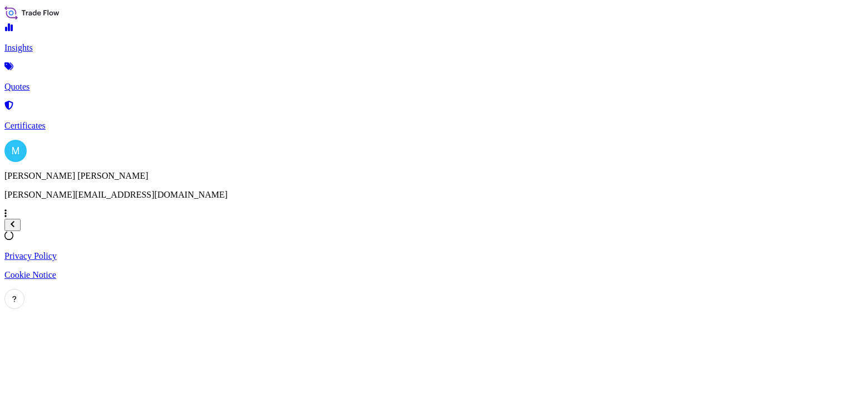
select select "Sea"
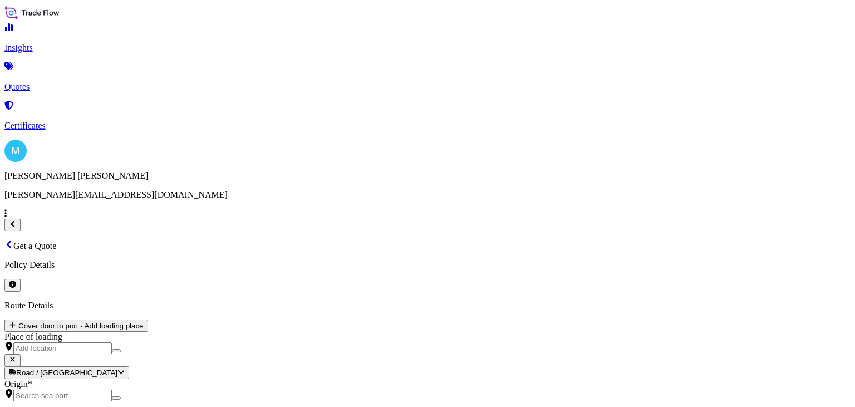
type input "$ USD"
click at [112, 390] on input "Origin *" at bounding box center [62, 396] width 99 height 12
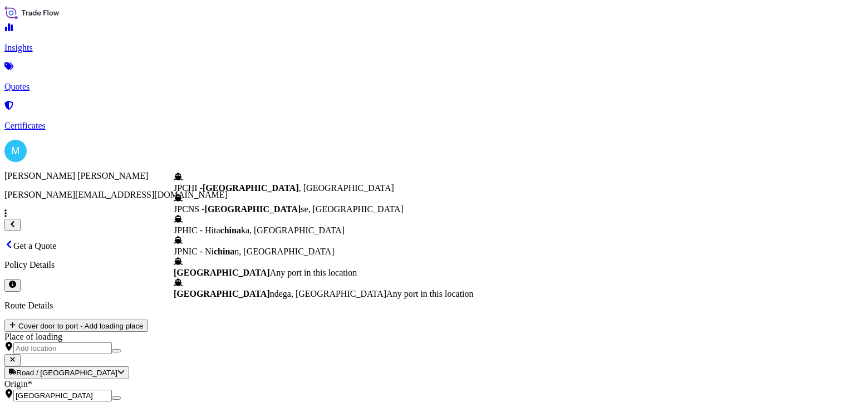
click at [270, 277] on span "Any port in this location" at bounding box center [313, 272] width 87 height 9
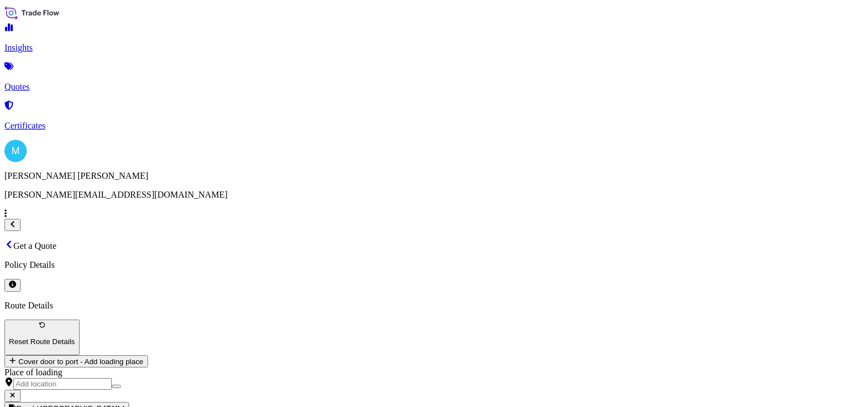
type input "[GEOGRAPHIC_DATA]"
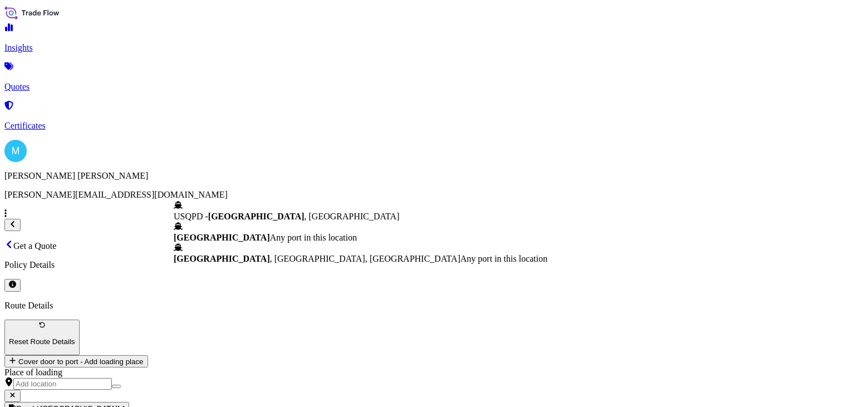
click at [269, 233] on span "[GEOGRAPHIC_DATA]" at bounding box center [222, 237] width 96 height 9
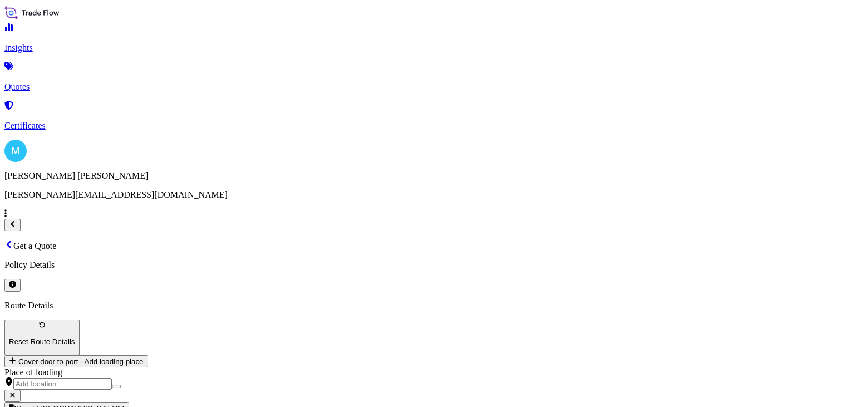
type input "[GEOGRAPHIC_DATA]"
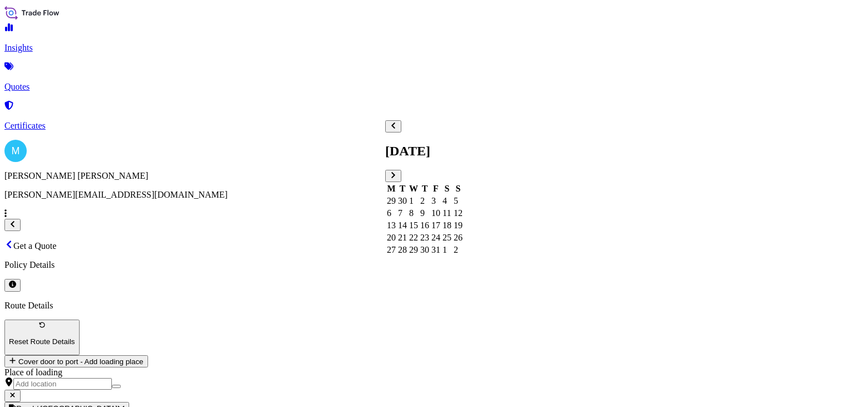
click at [429, 196] on div "2" at bounding box center [424, 201] width 9 height 10
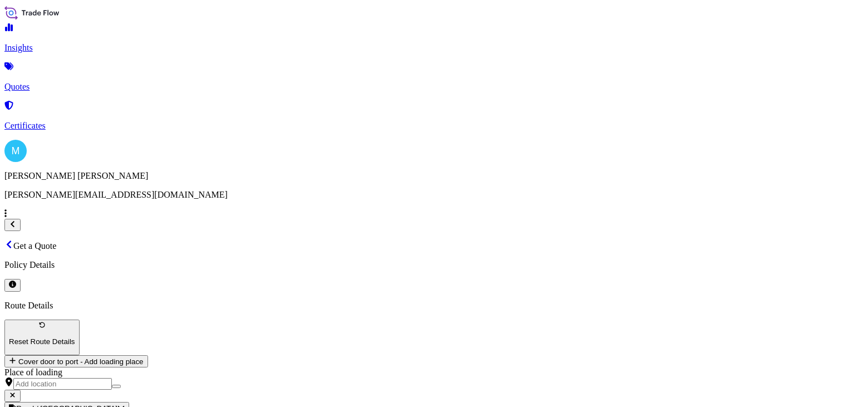
paste textarea "CSNU1699417 OOLKQZ2380 20GP 8347.71 KG 27.20 M3 487 CTN"
paste textarea "SNOW GRIPS"
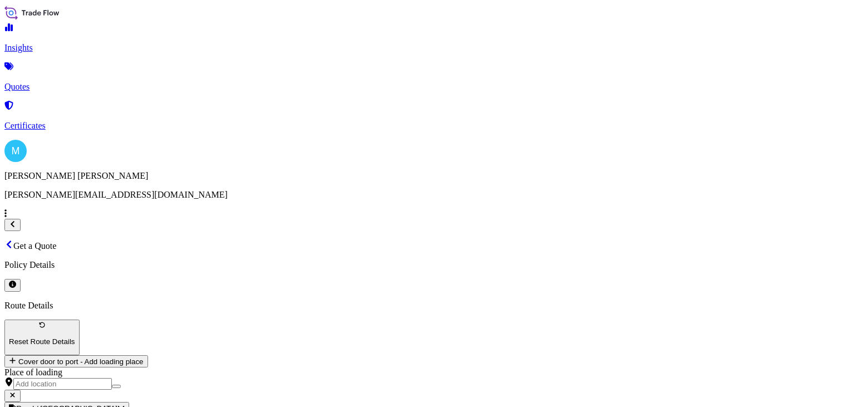
type textarea "CSNU1699417 OOLKQZ2380 20GP 8347.71 KG 27.20 M3 487 CTN || SNOW GRIPS"
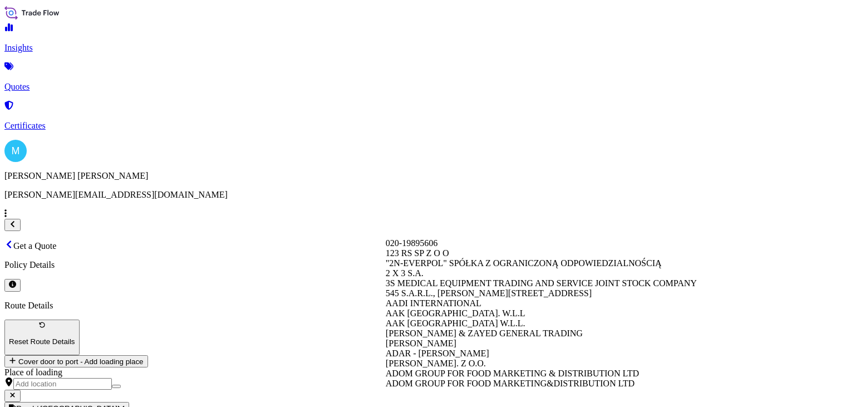
paste input "LECHPOL ELECTRONICS [PERSON_NAME] SP.K."
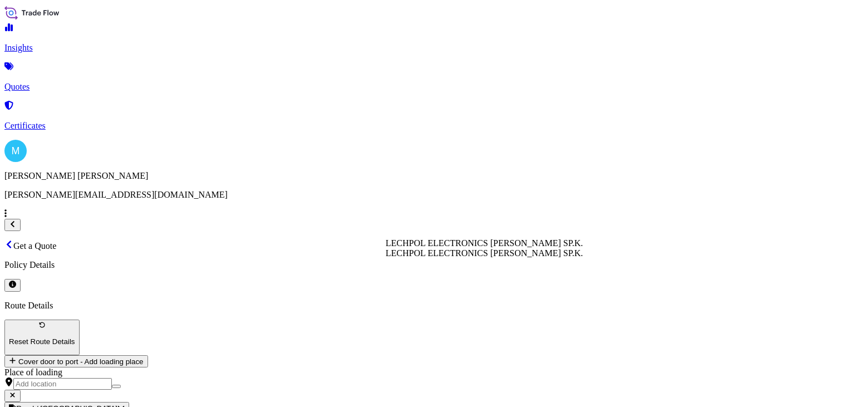
click at [547, 248] on div "LECHPOL ELECTRONICS [PERSON_NAME] SP.K." at bounding box center [485, 243] width 198 height 10
type input "LECHPOL ELECTRONICS [PERSON_NAME] SP.K."
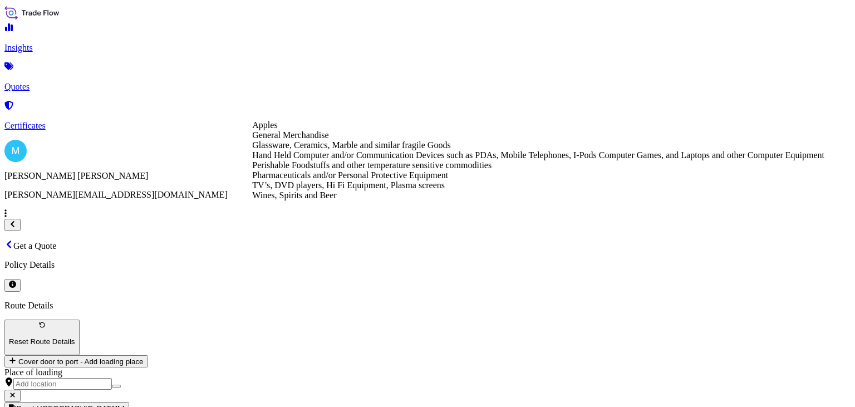
click at [333, 140] on div "General Merchandise" at bounding box center [538, 135] width 572 height 10
type input "General Merchandise"
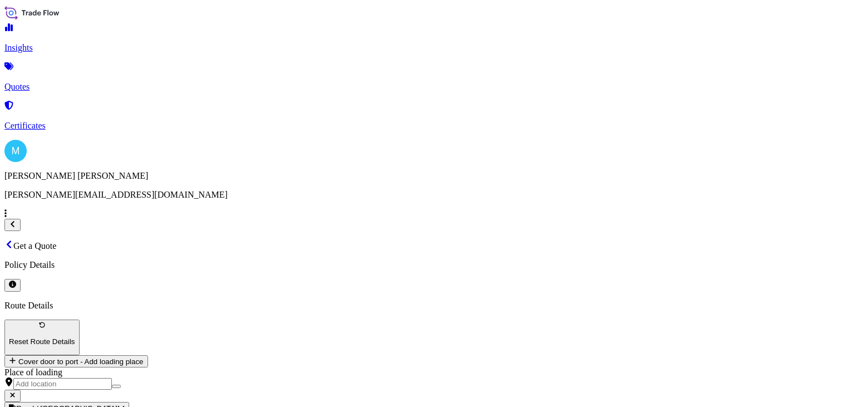
paste input "78 262"
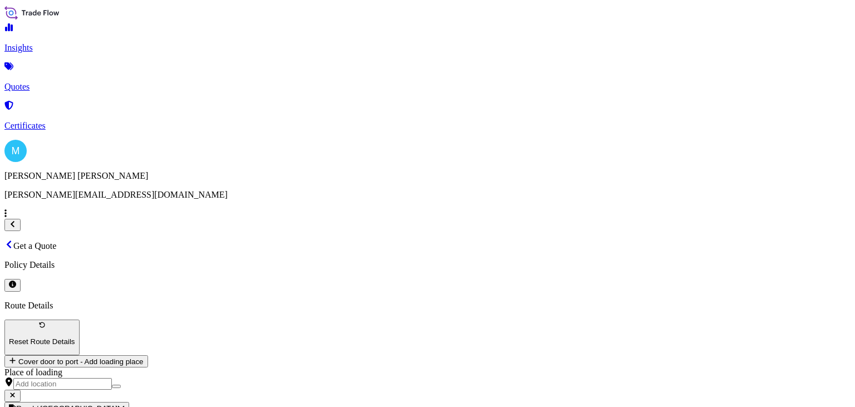
type input "78,262"
paste input "S02052413"
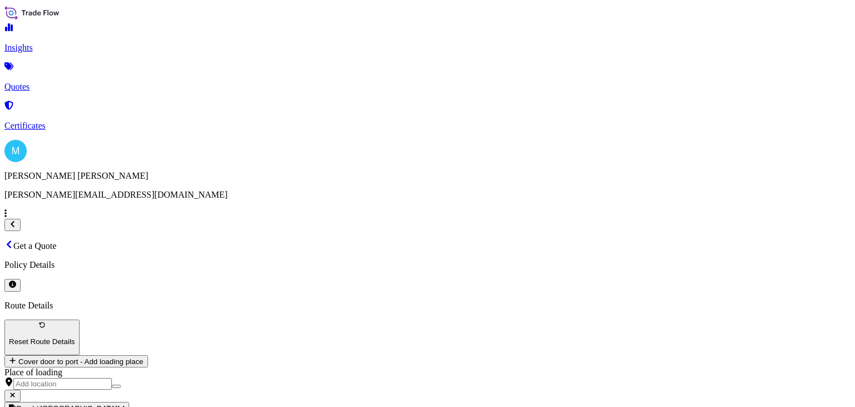
type input "S02052413"
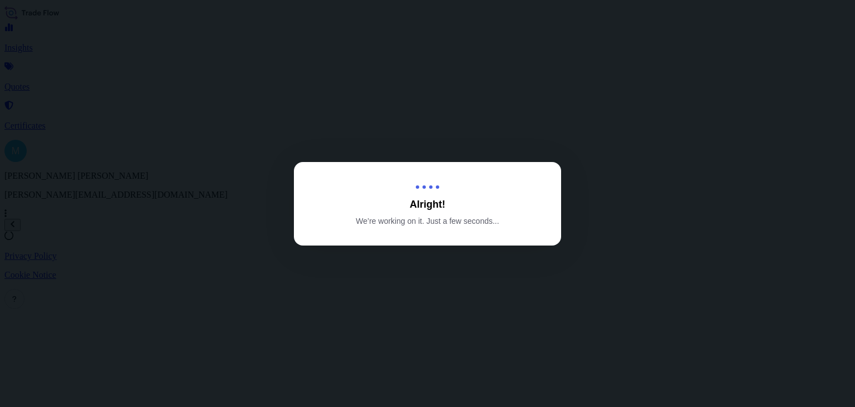
select select "Sea"
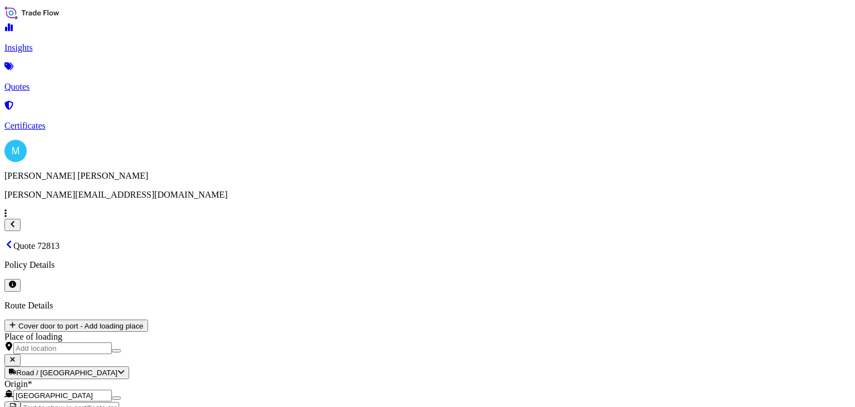
scroll to position [1291, 0]
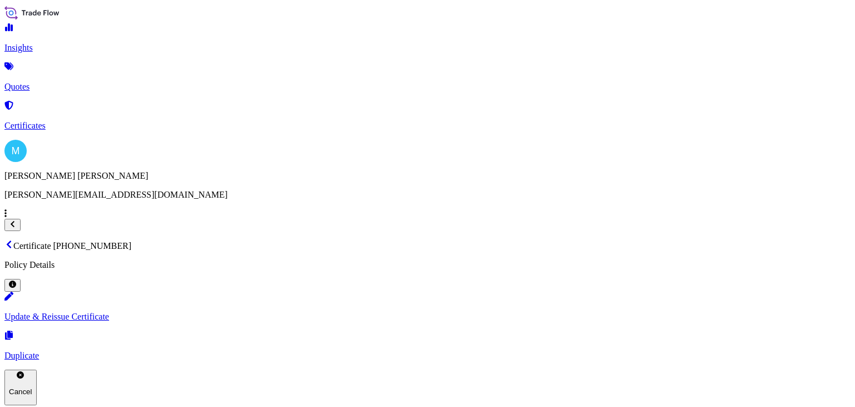
drag, startPoint x: 345, startPoint y: 30, endPoint x: 173, endPoint y: 30, distance: 172.6
click at [173, 240] on div "Certificate [PHONE_NUMBER] Policy Details" at bounding box center [427, 265] width 846 height 51
